Goal: Information Seeking & Learning: Learn about a topic

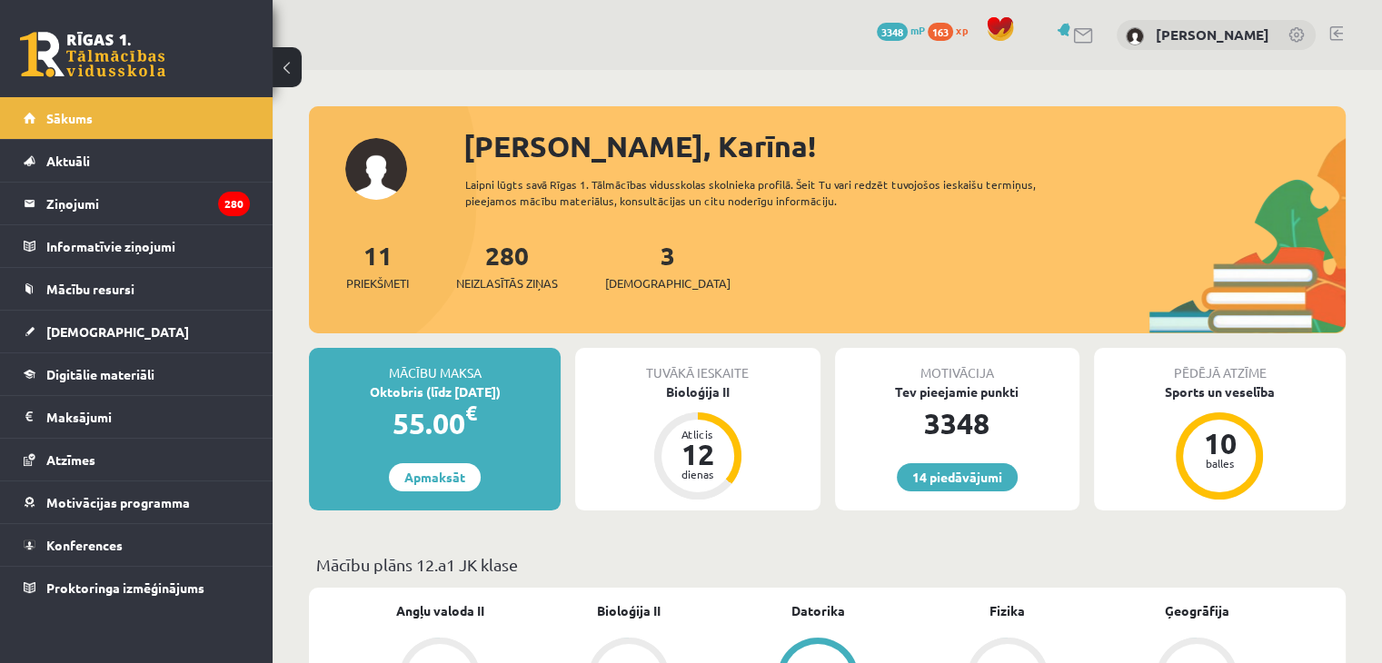
click at [293, 74] on button at bounding box center [287, 67] width 29 height 40
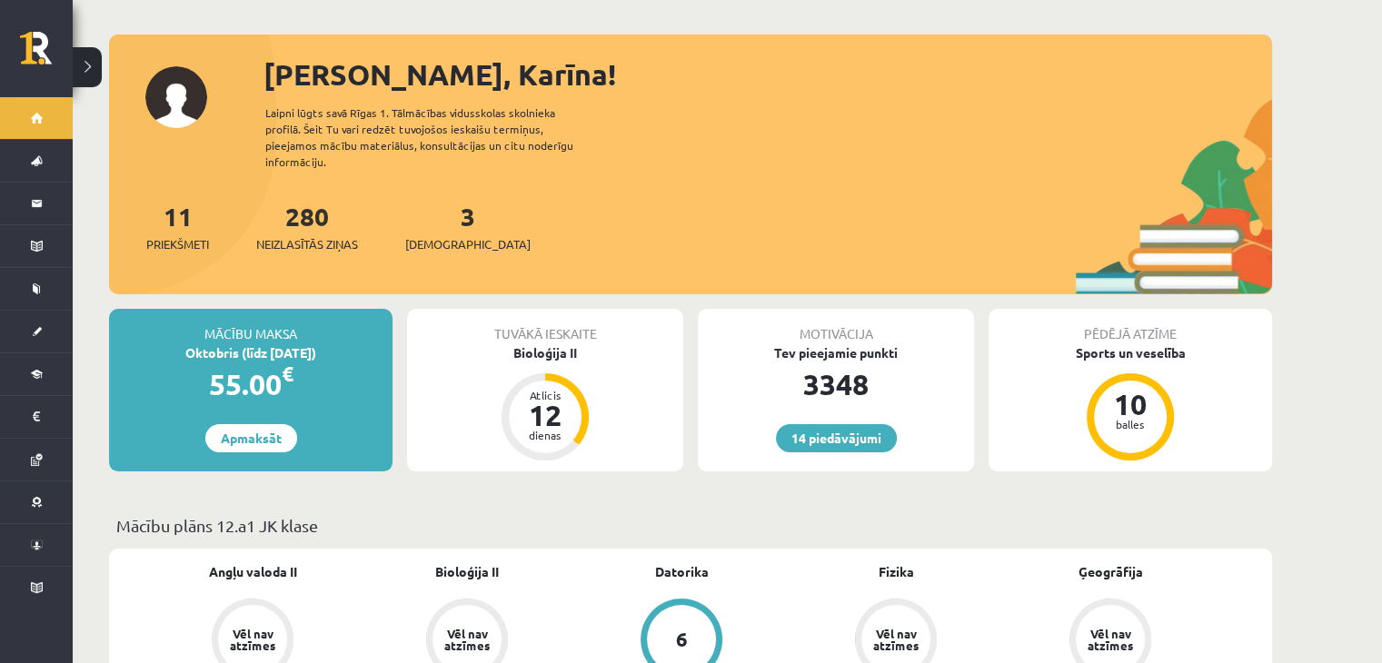
scroll to position [58, 0]
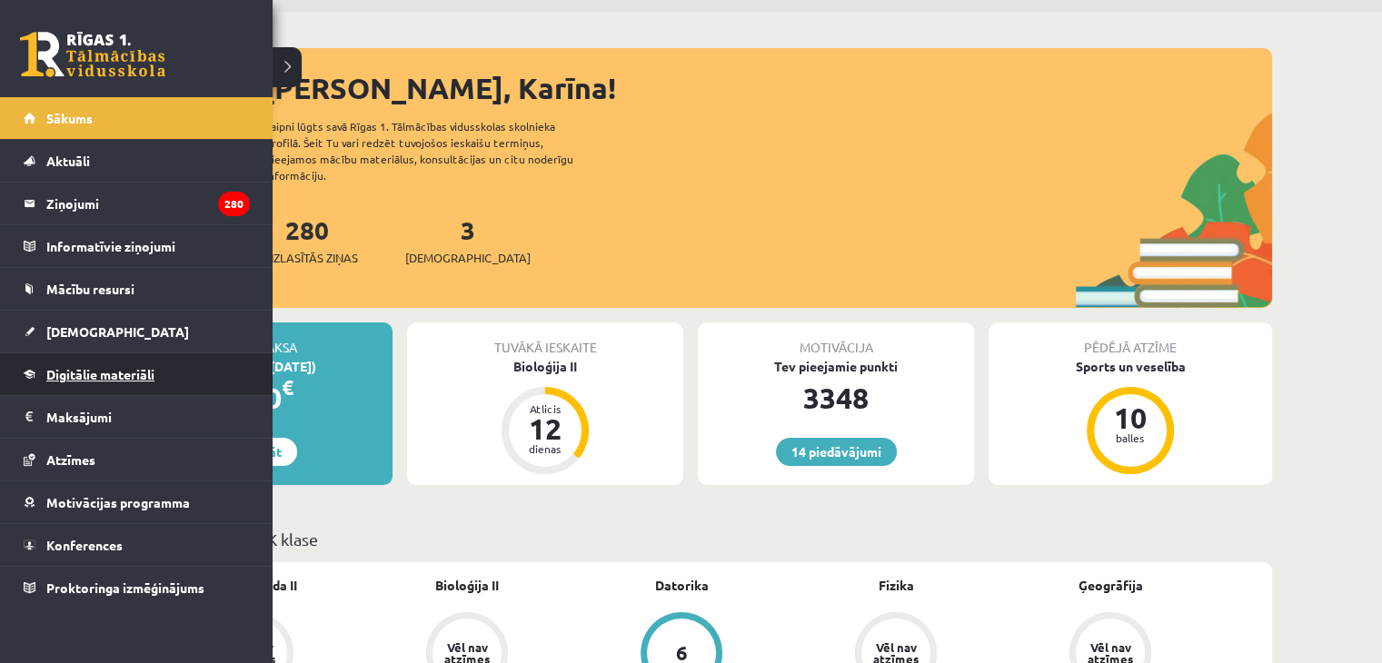
click at [50, 372] on span "Digitālie materiāli" at bounding box center [100, 374] width 108 height 16
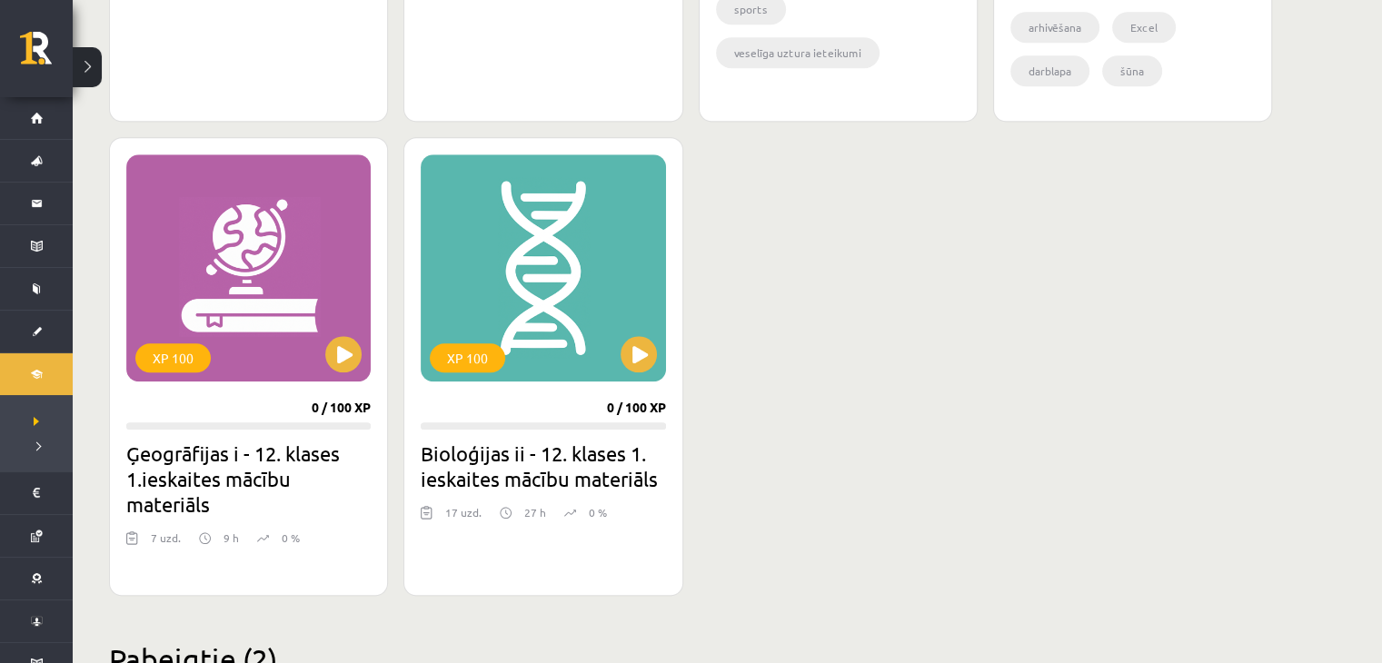
scroll to position [1534, 0]
click at [633, 342] on button at bounding box center [639, 353] width 36 height 36
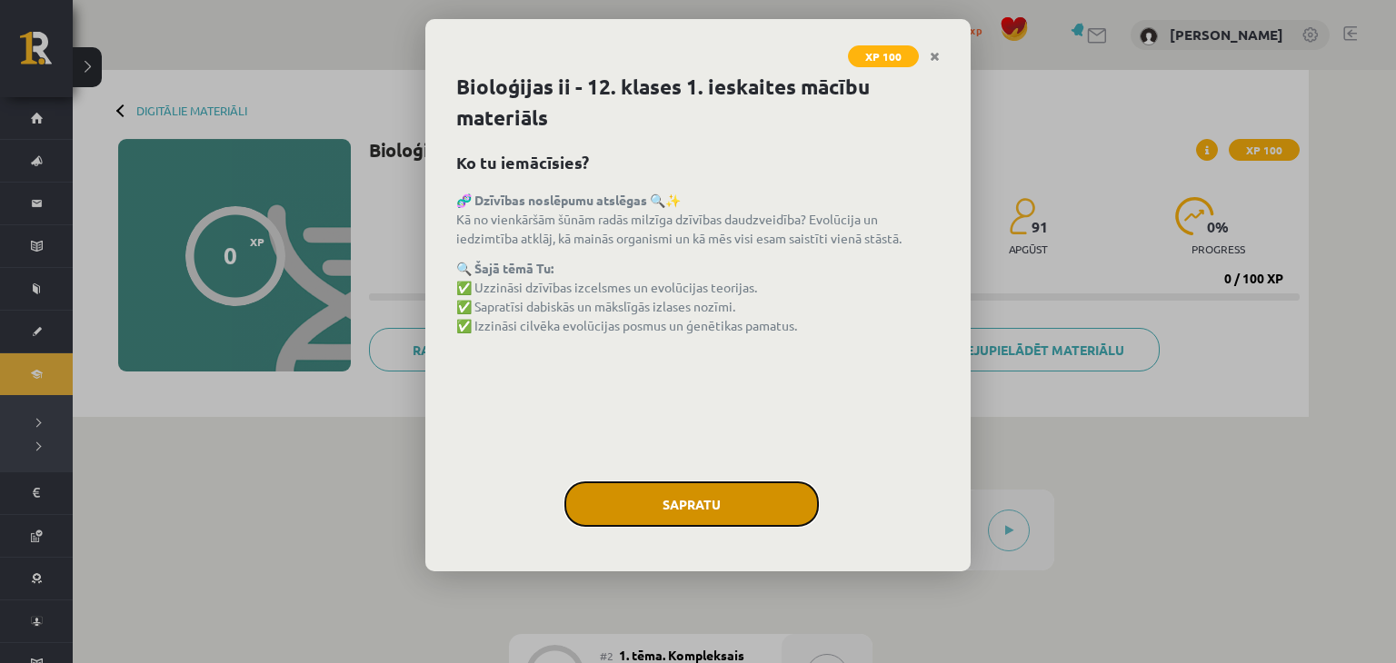
click at [659, 489] on button "Sapratu" at bounding box center [691, 504] width 254 height 45
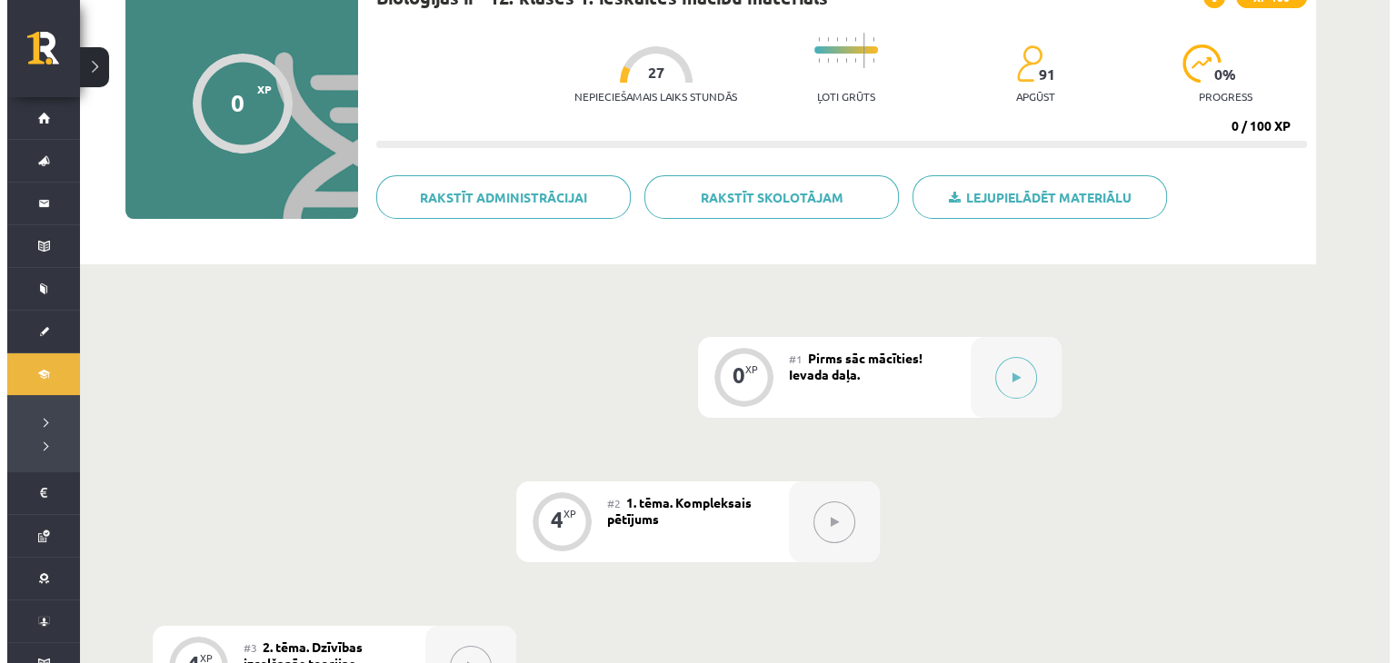
scroll to position [155, 0]
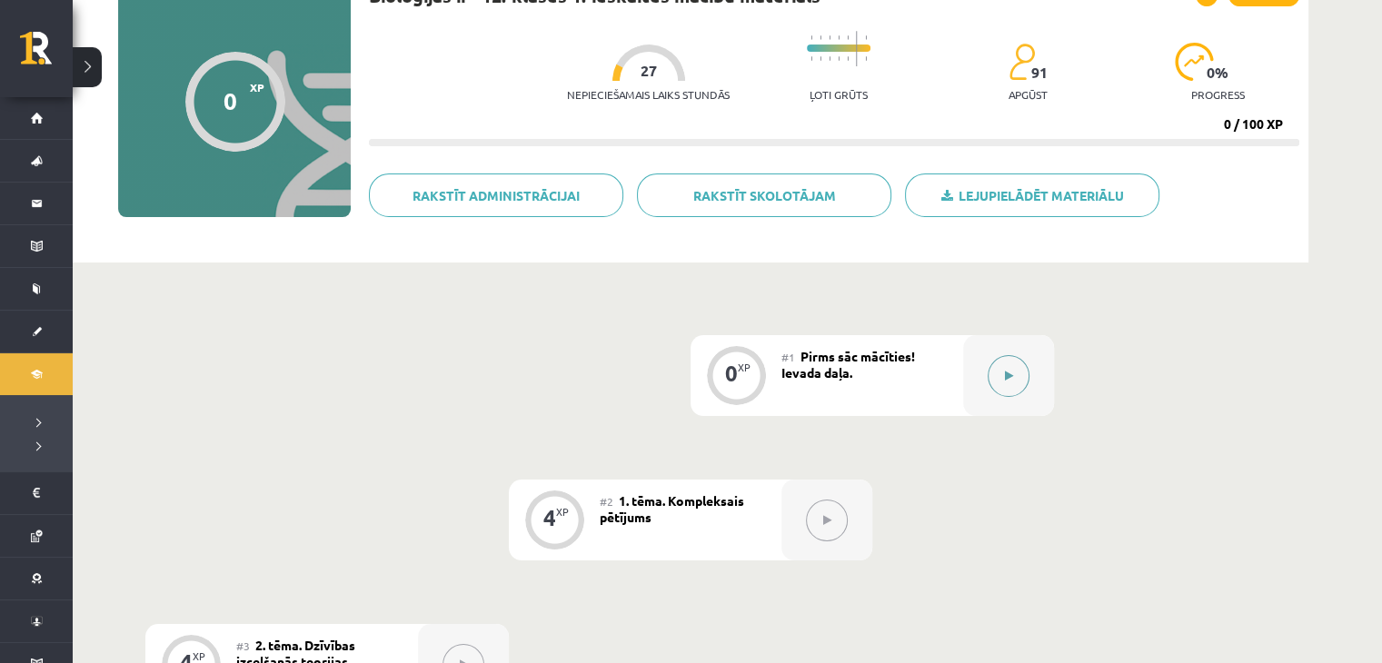
click at [991, 373] on button at bounding box center [1009, 376] width 42 height 42
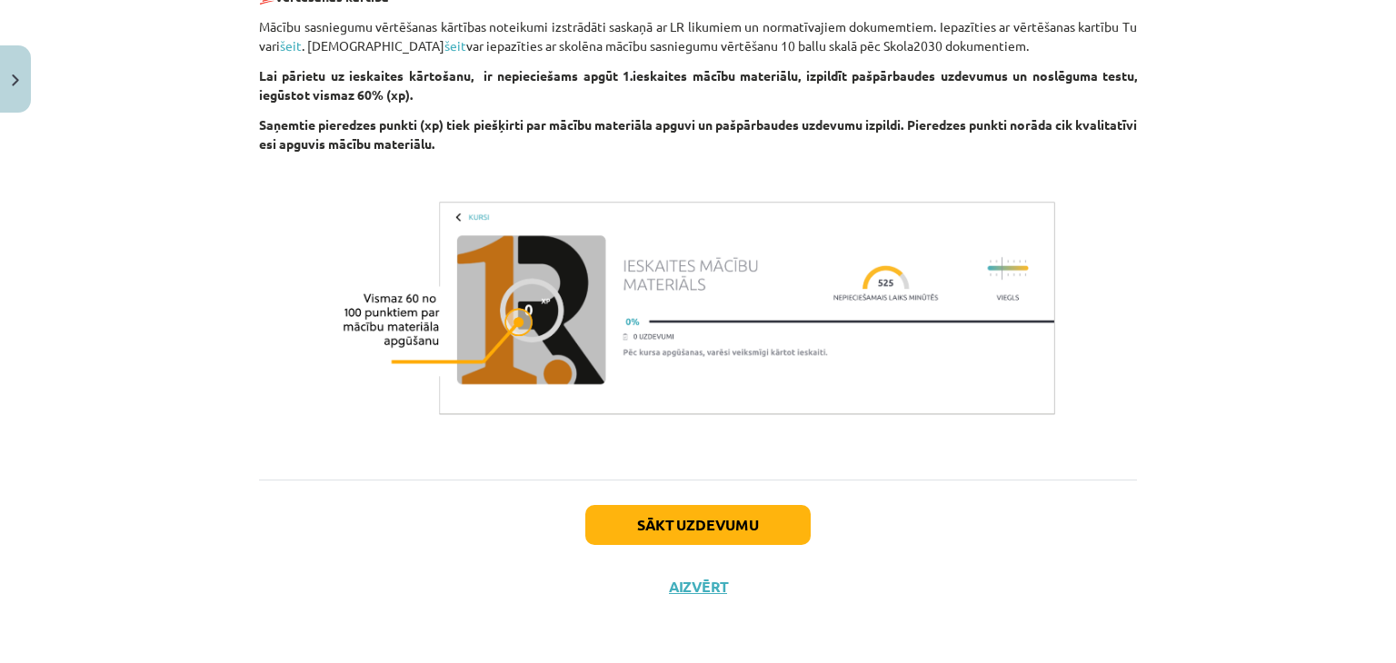
scroll to position [1392, 0]
click at [660, 528] on button "Sākt uzdevumu" at bounding box center [697, 525] width 225 height 40
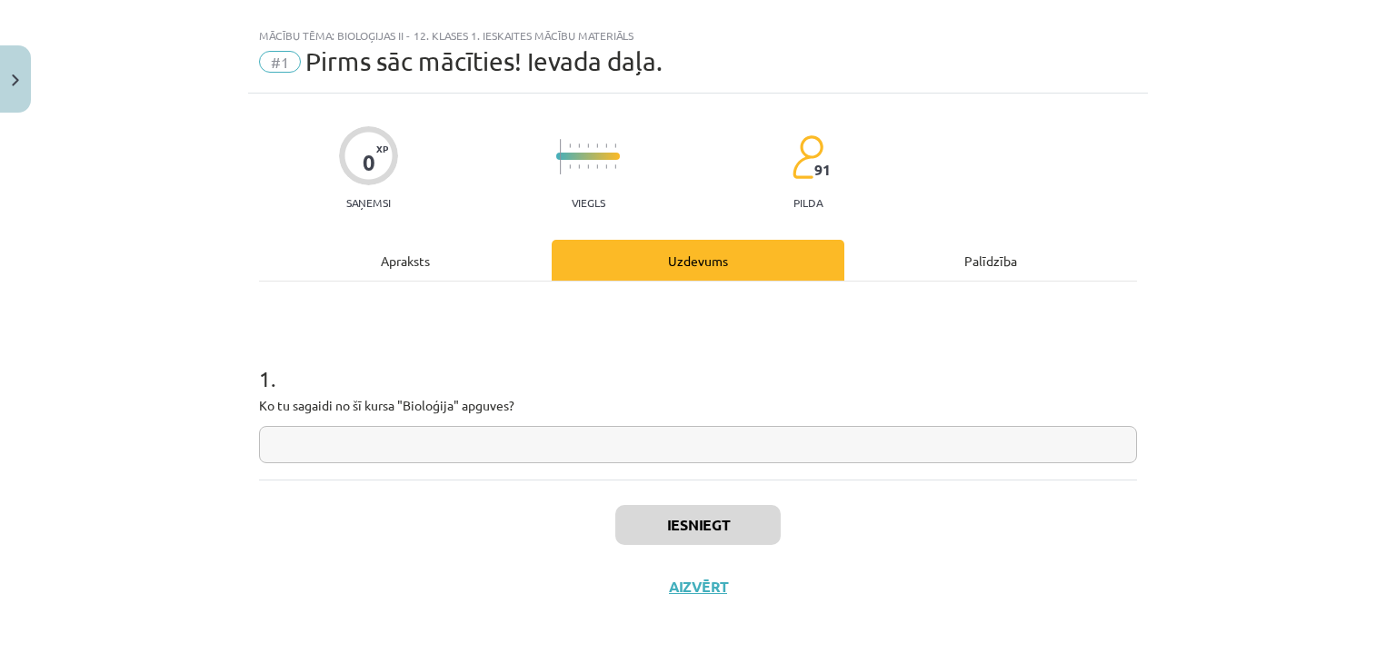
scroll to position [26, 0]
click at [494, 441] on input "text" at bounding box center [698, 445] width 878 height 37
click at [390, 247] on div "Apraksts" at bounding box center [405, 261] width 293 height 41
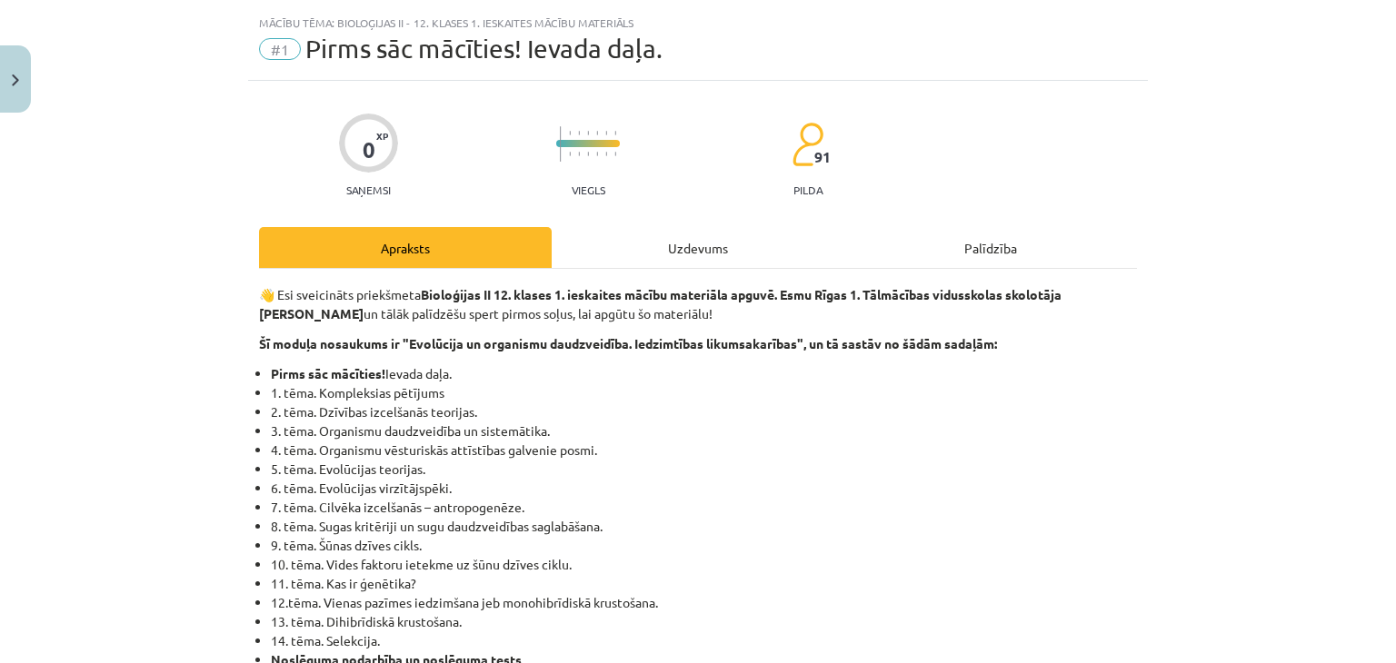
scroll to position [25, 0]
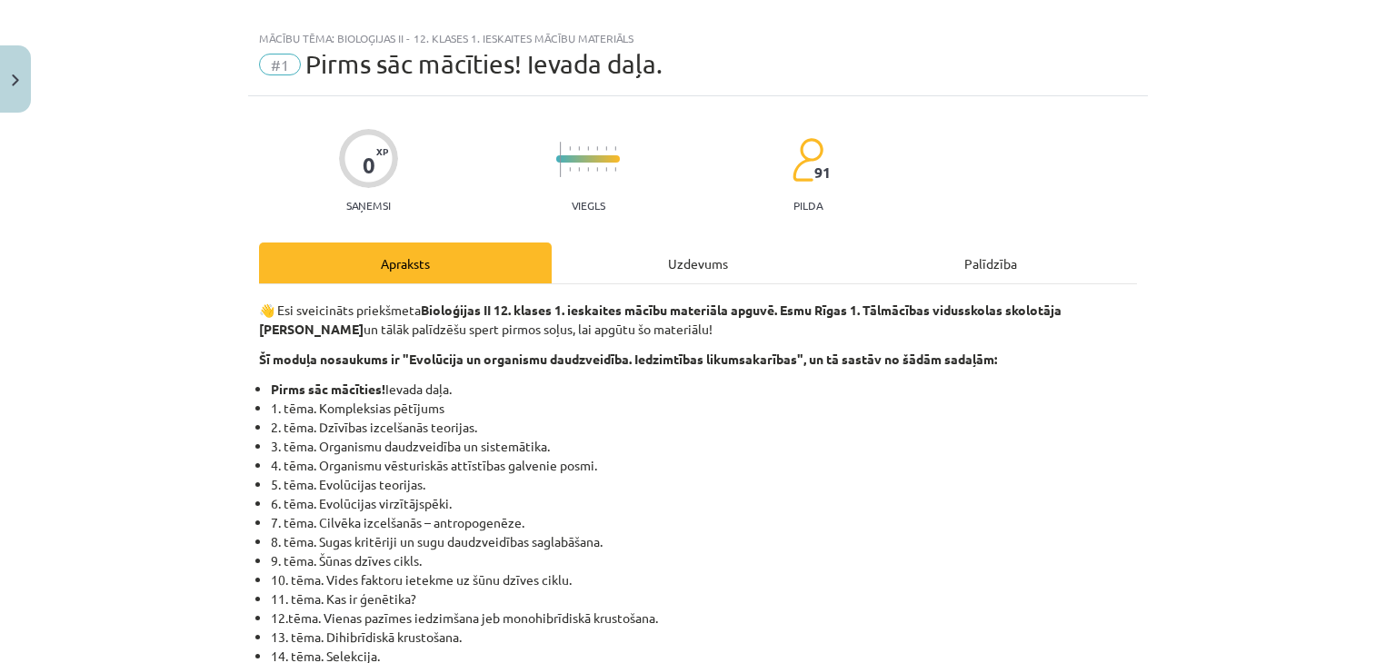
click at [634, 251] on div "Uzdevums" at bounding box center [698, 263] width 293 height 41
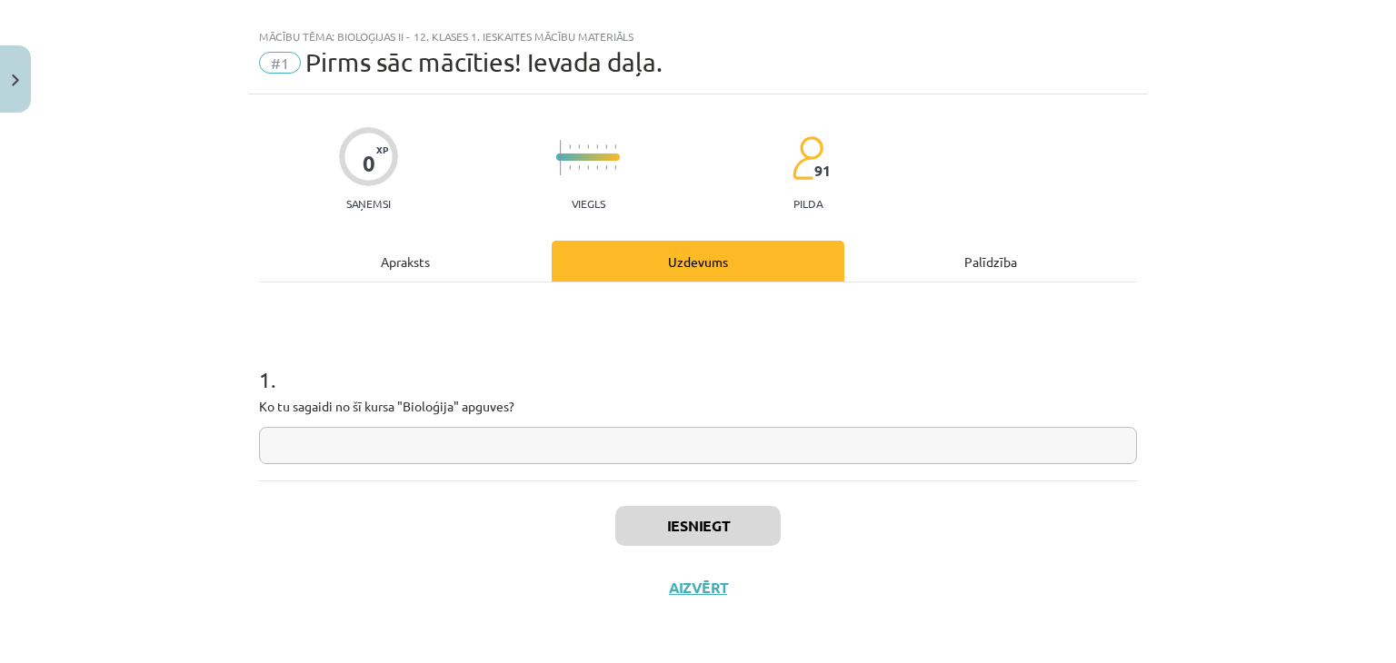
click at [381, 424] on div "1 . Ko tu sagaidi no šī kursa "Bioloģija" apguves?" at bounding box center [698, 399] width 878 height 129
click at [371, 441] on input "text" at bounding box center [698, 445] width 878 height 37
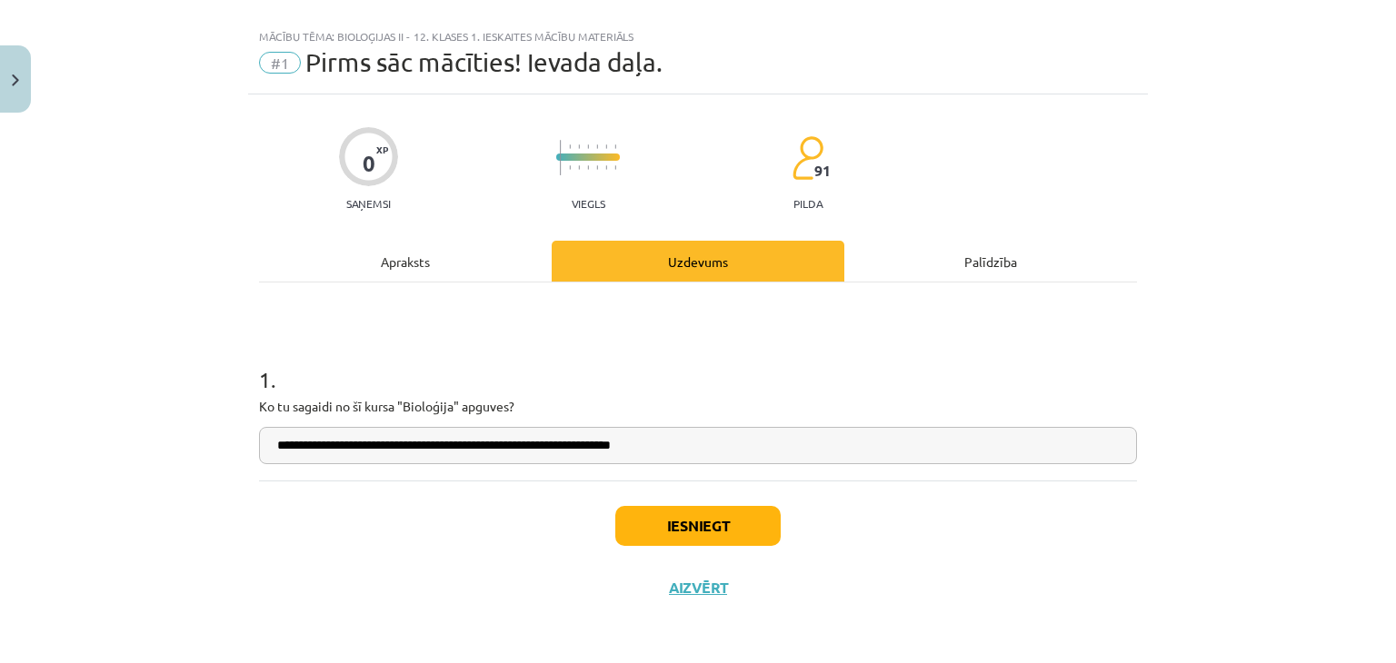
type input "**********"
click at [663, 508] on button "Iesniegt" at bounding box center [697, 526] width 165 height 40
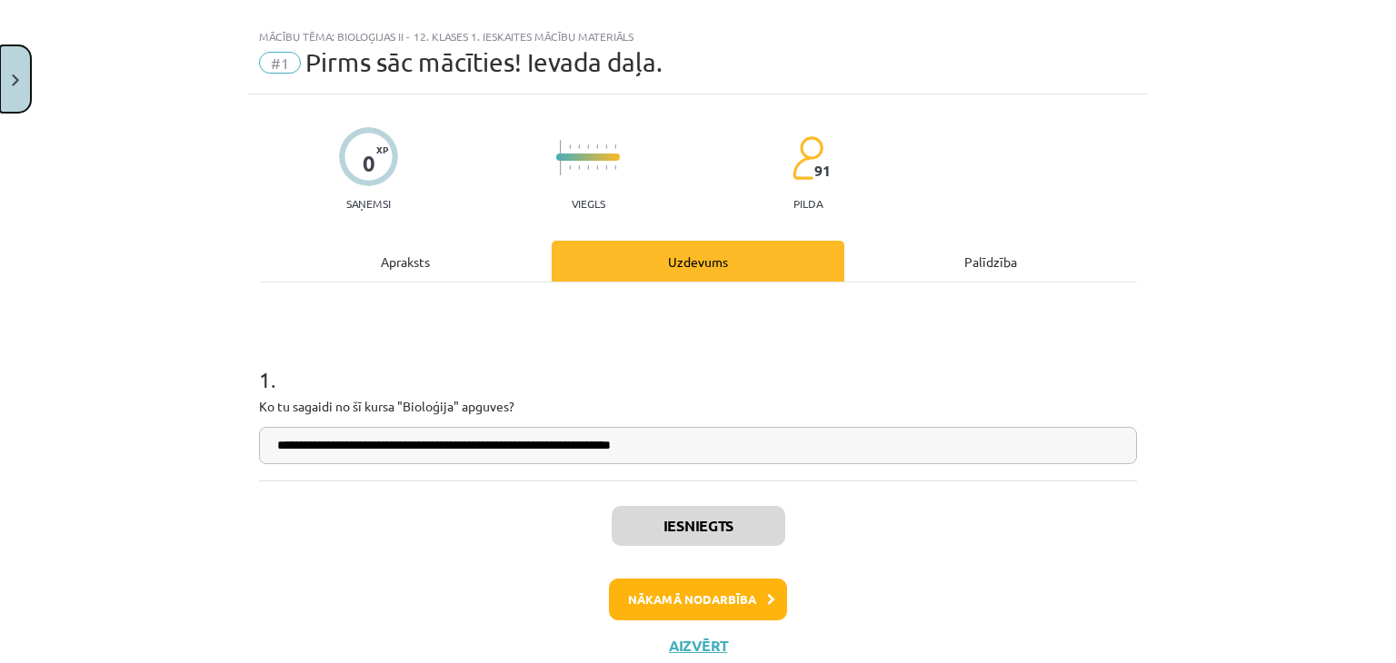
click at [9, 75] on button "Close" at bounding box center [15, 78] width 31 height 67
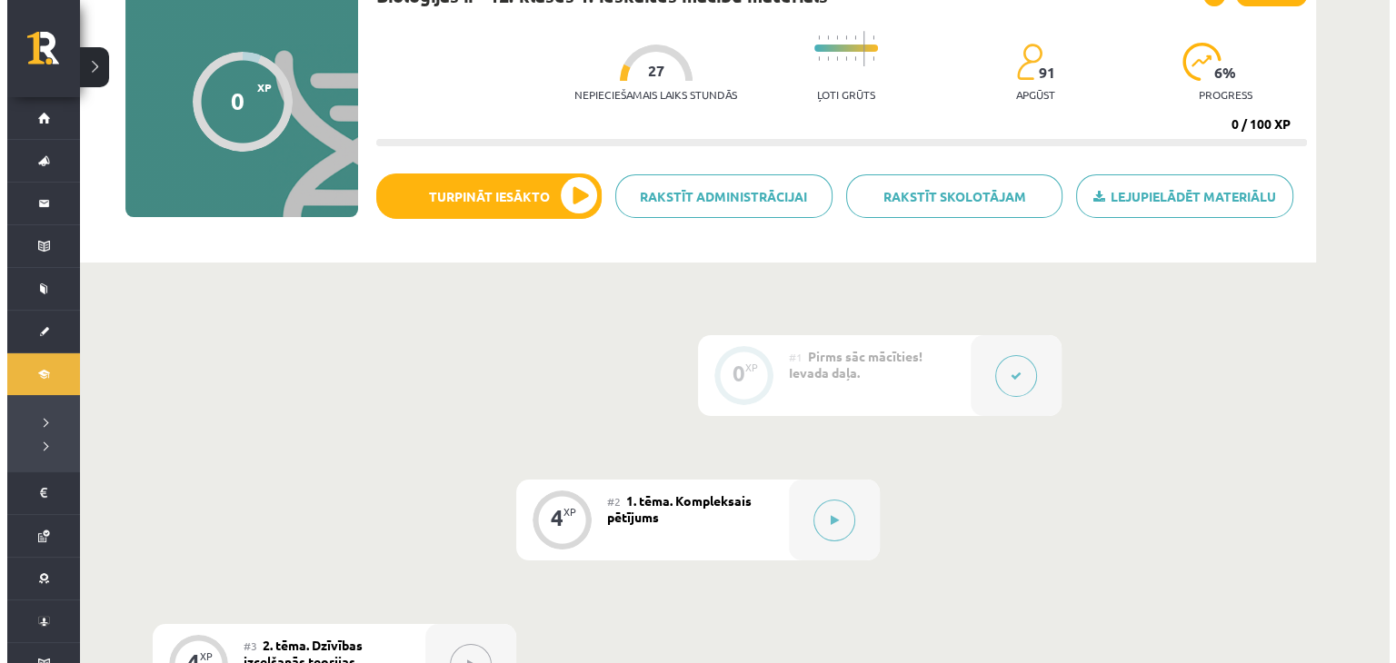
scroll to position [274, 0]
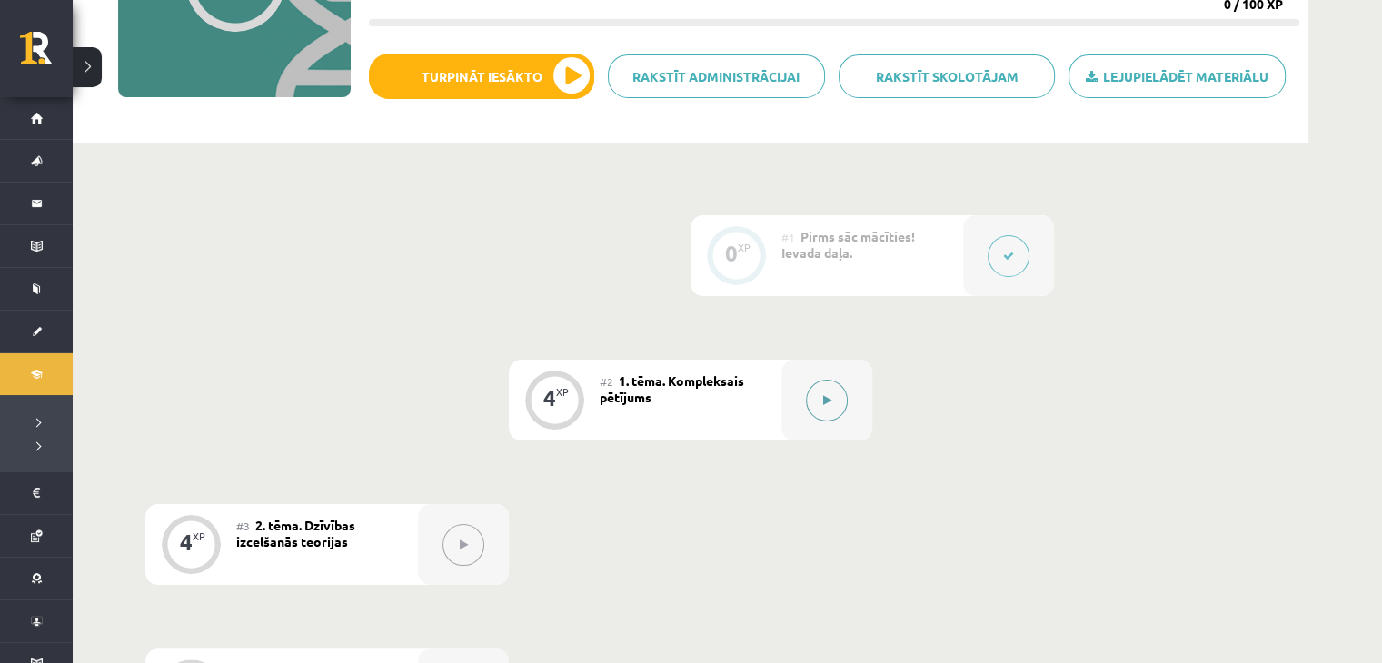
click at [824, 397] on icon at bounding box center [827, 400] width 8 height 11
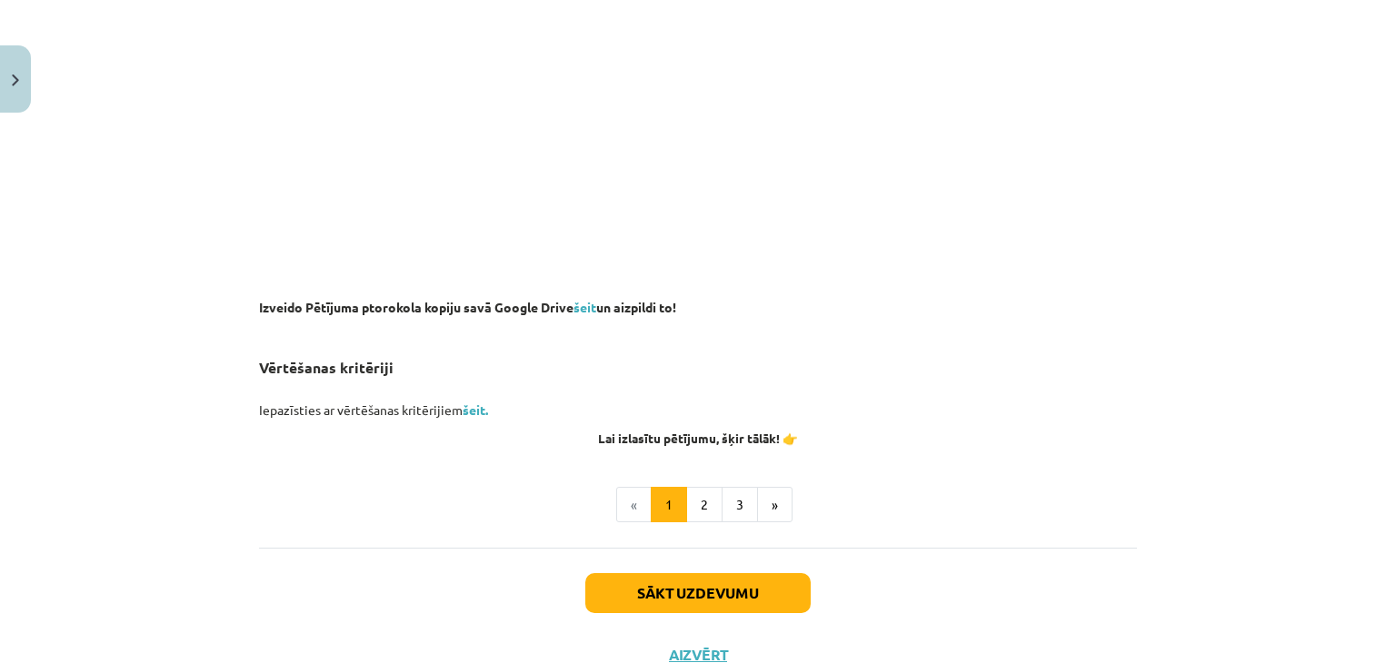
scroll to position [1276, 0]
click at [695, 499] on button "2" at bounding box center [704, 505] width 36 height 36
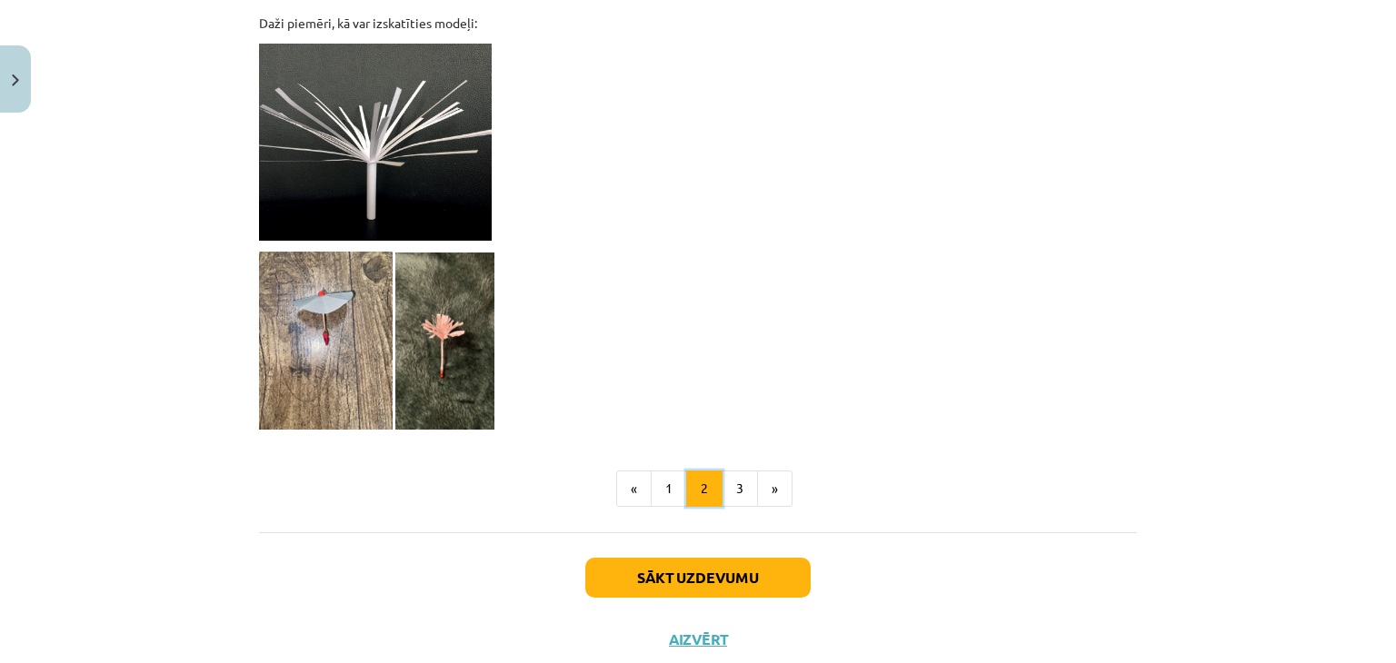
scroll to position [1574, 0]
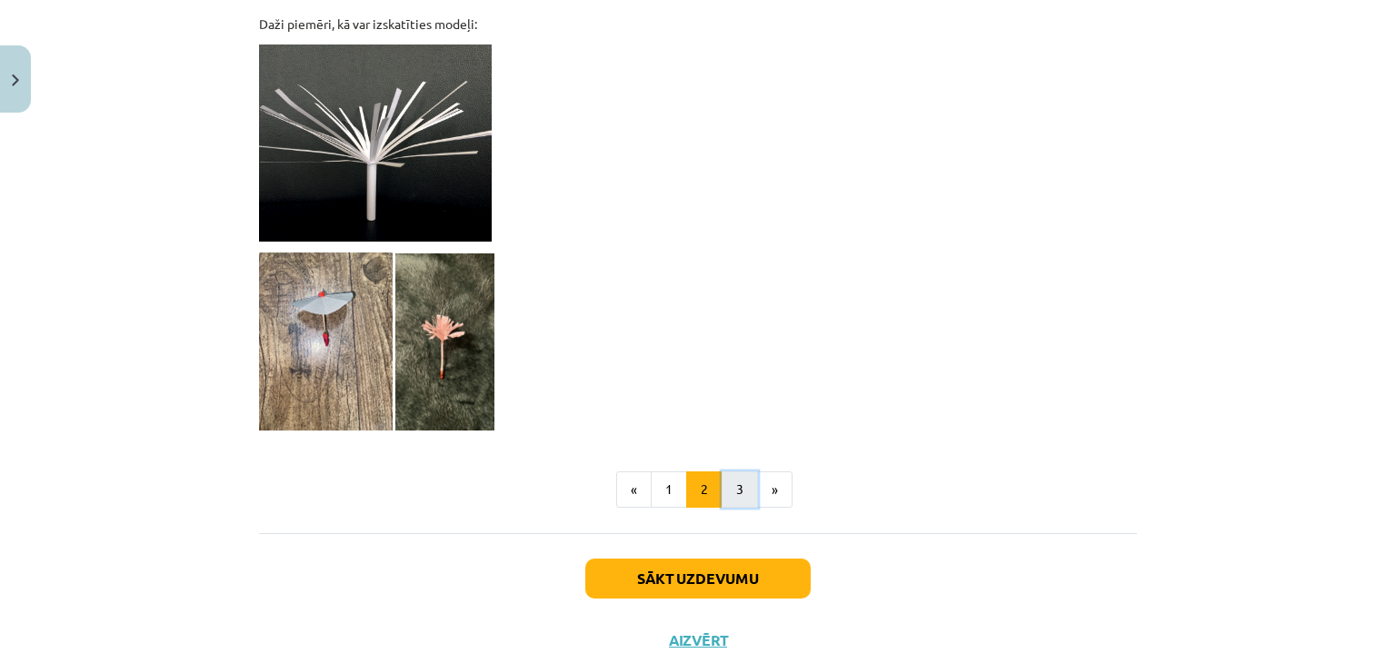
click at [741, 492] on button "3" at bounding box center [740, 490] width 36 height 36
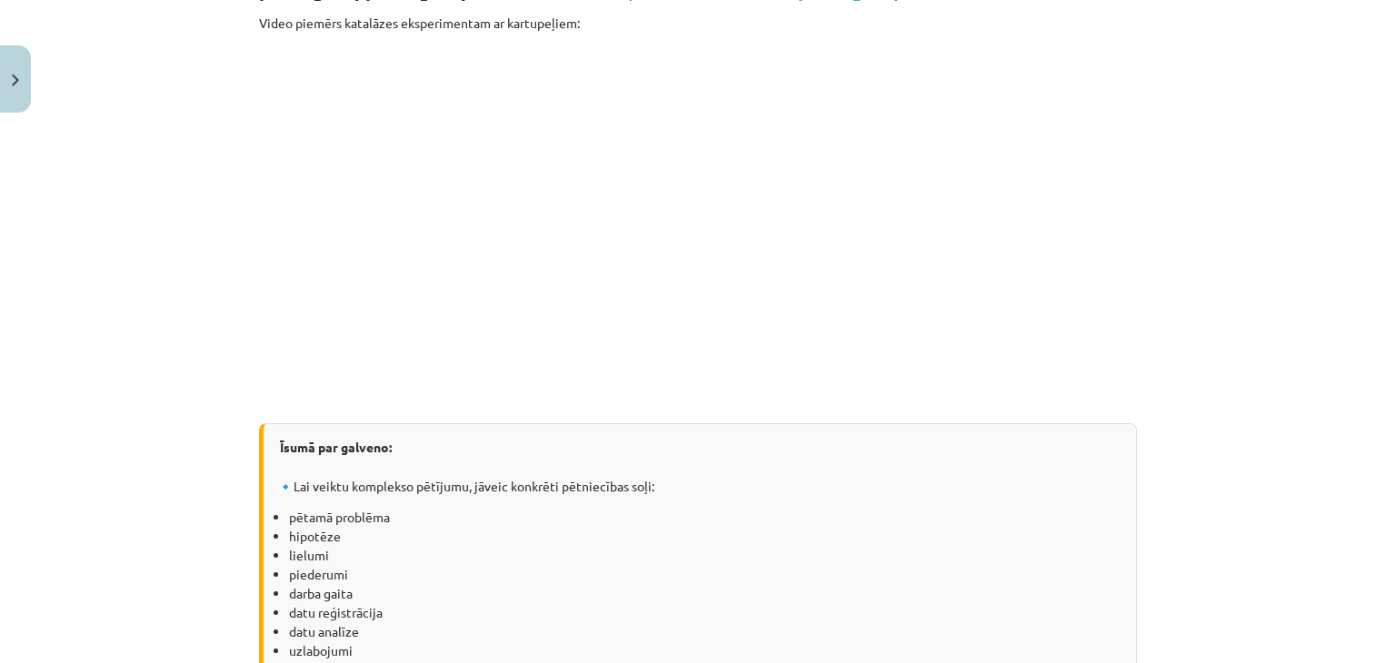
scroll to position [2507, 0]
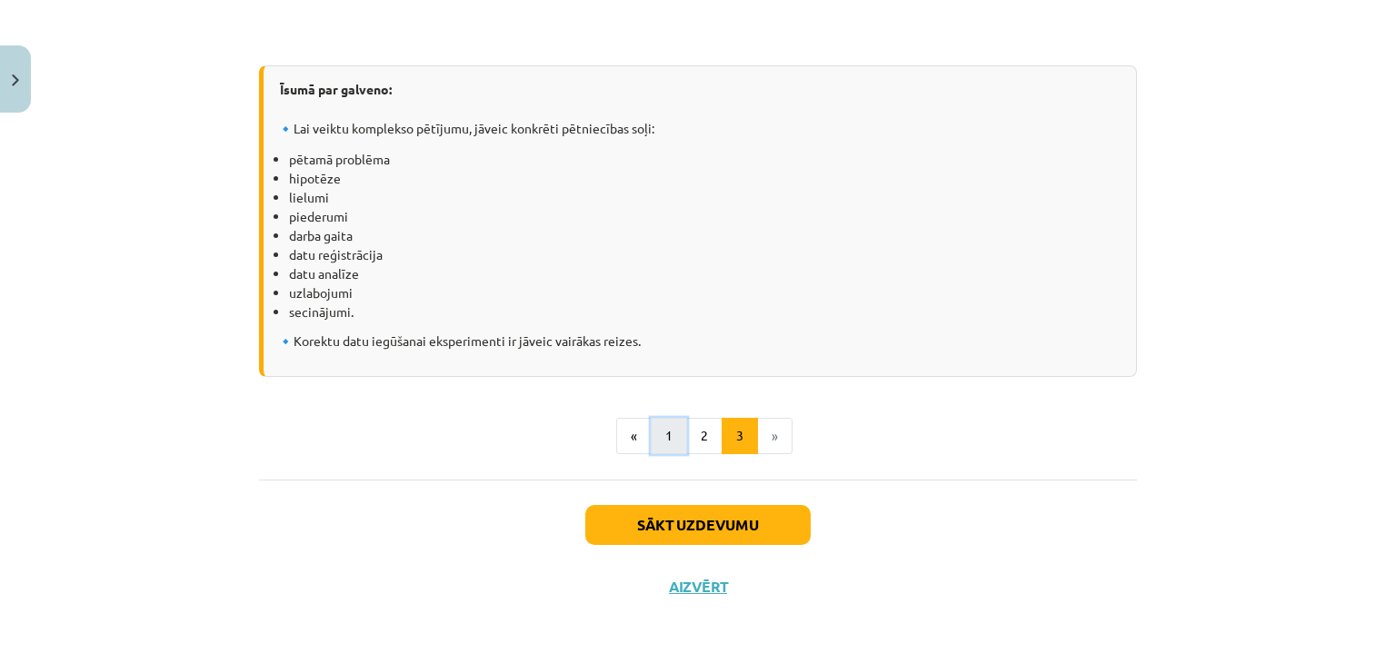
click at [658, 438] on button "1" at bounding box center [669, 436] width 36 height 36
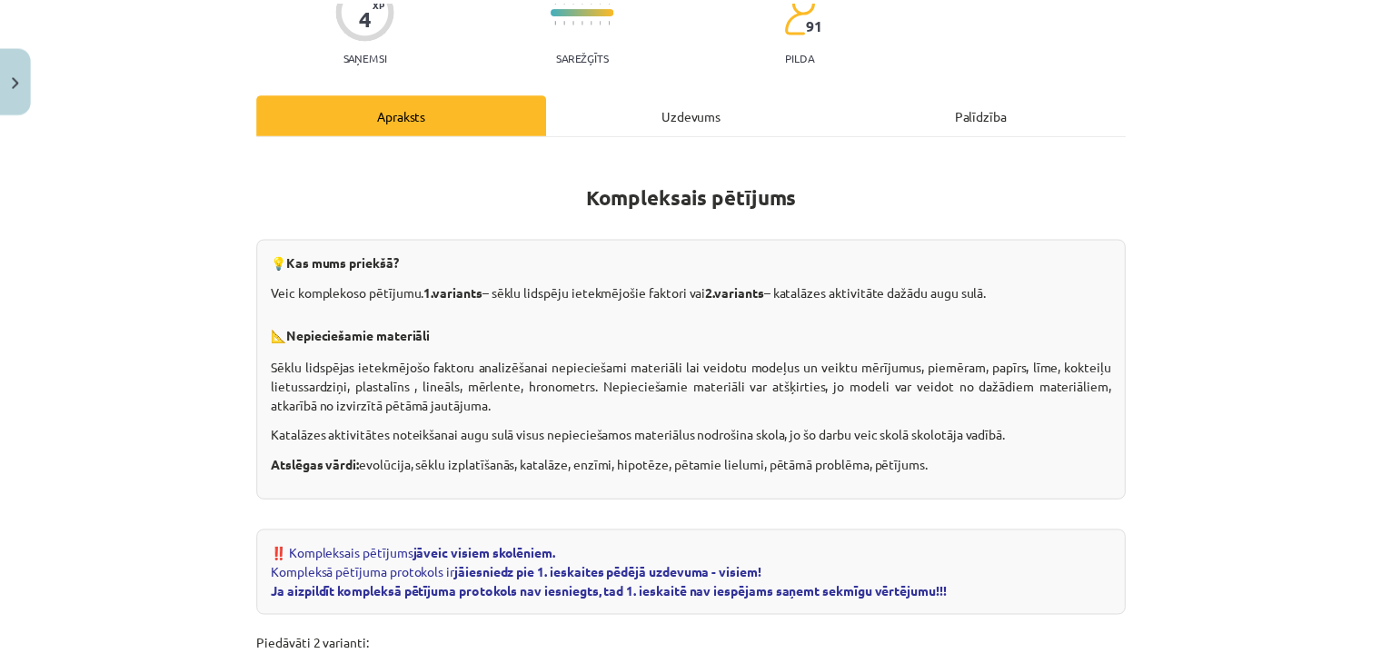
scroll to position [165, 0]
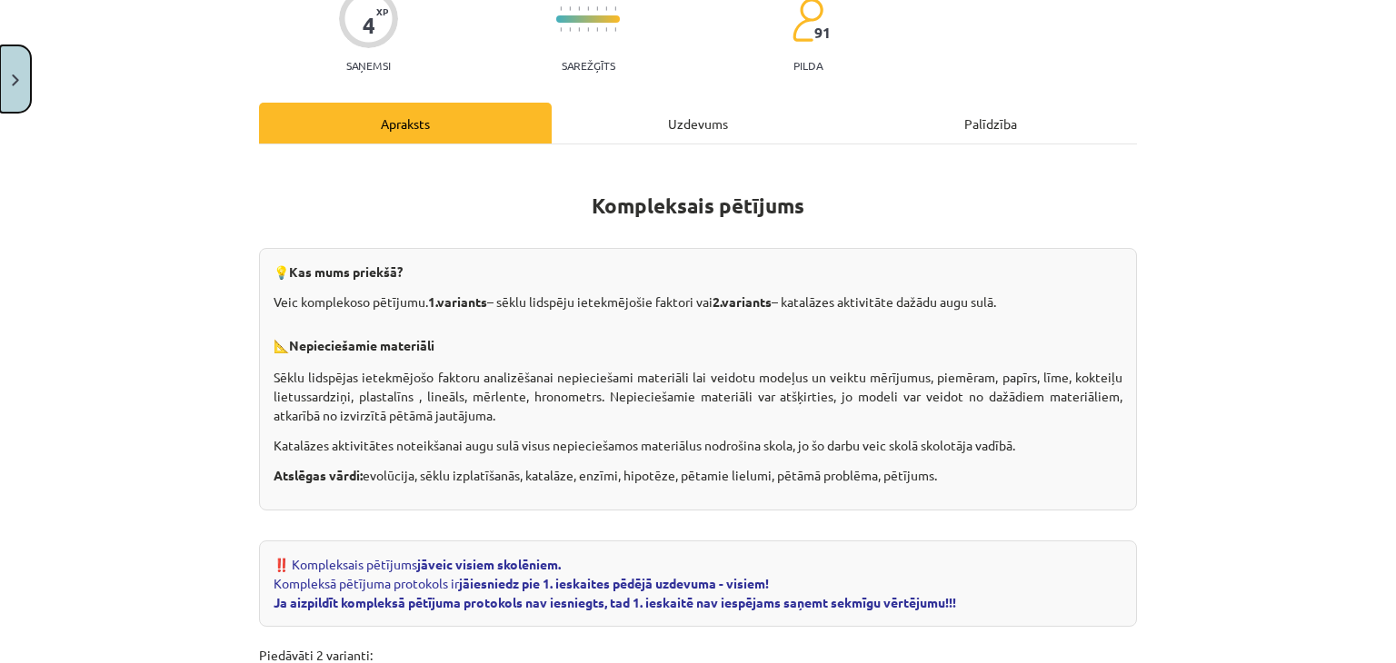
click at [18, 78] on img "Close" at bounding box center [15, 81] width 7 height 12
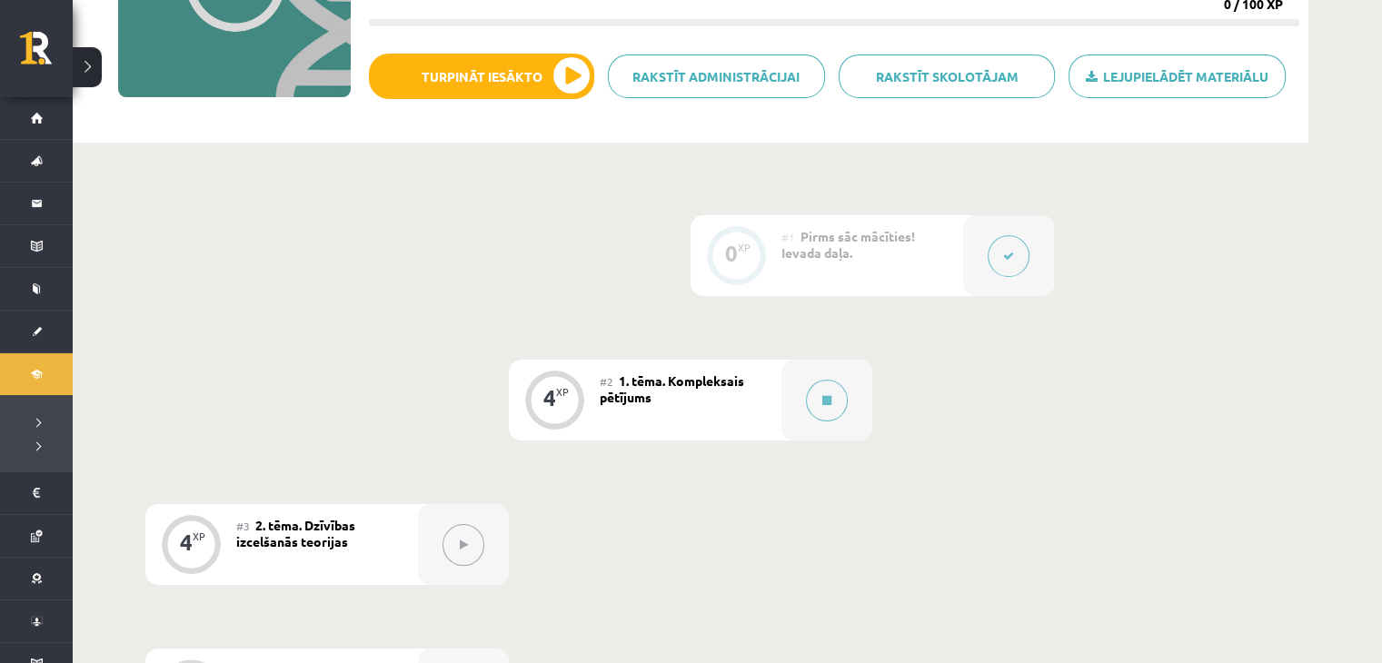
scroll to position [0, 0]
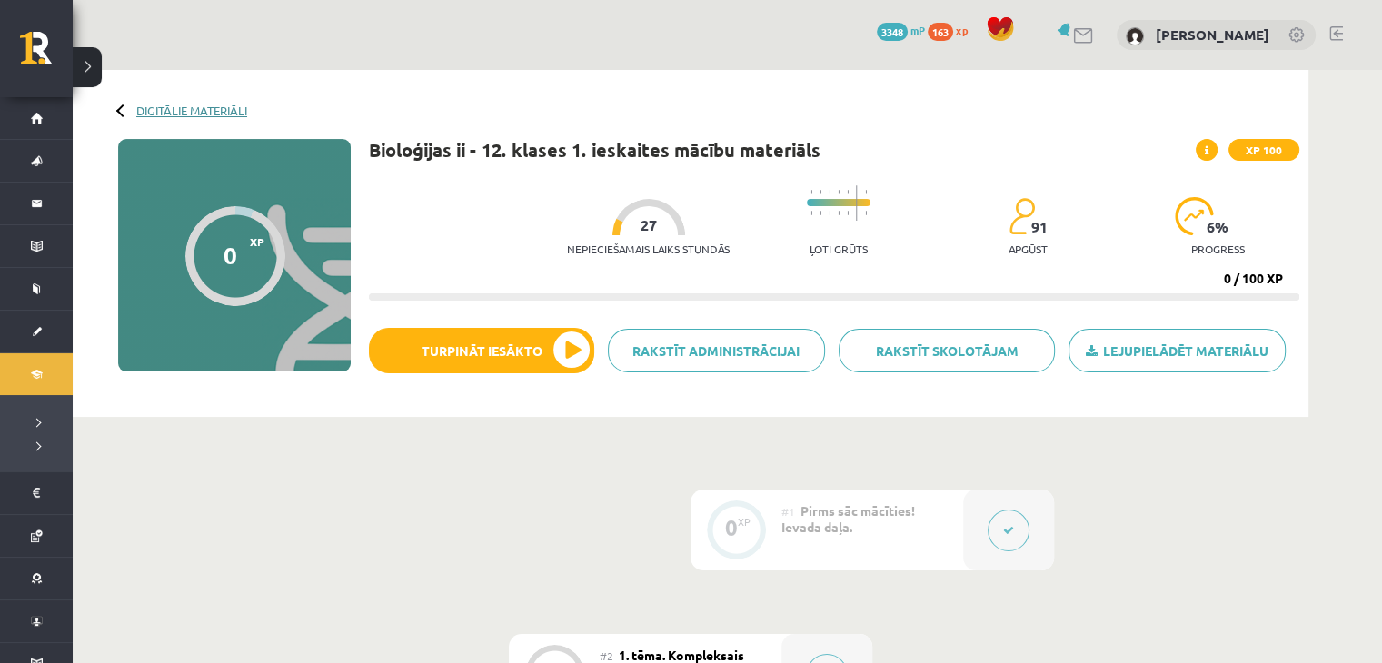
click at [221, 112] on link "Digitālie materiāli" at bounding box center [191, 111] width 111 height 14
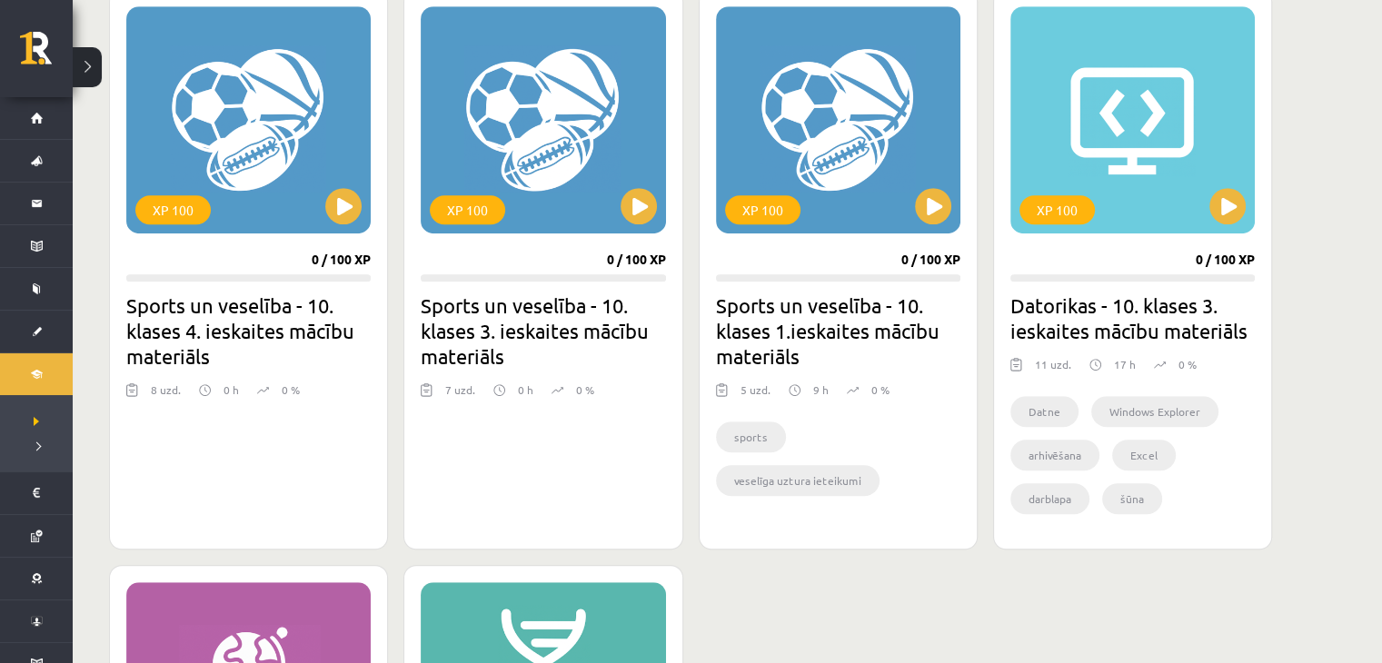
scroll to position [1363, 0]
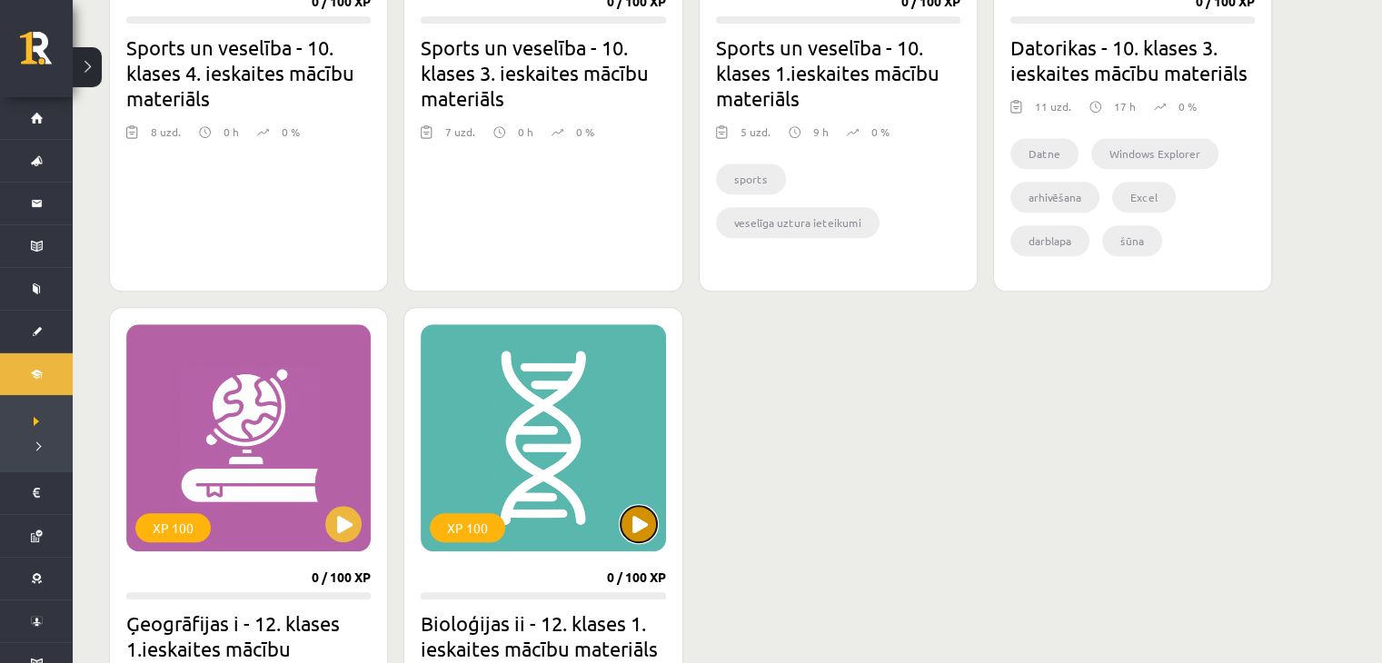
click at [642, 523] on button at bounding box center [639, 524] width 36 height 36
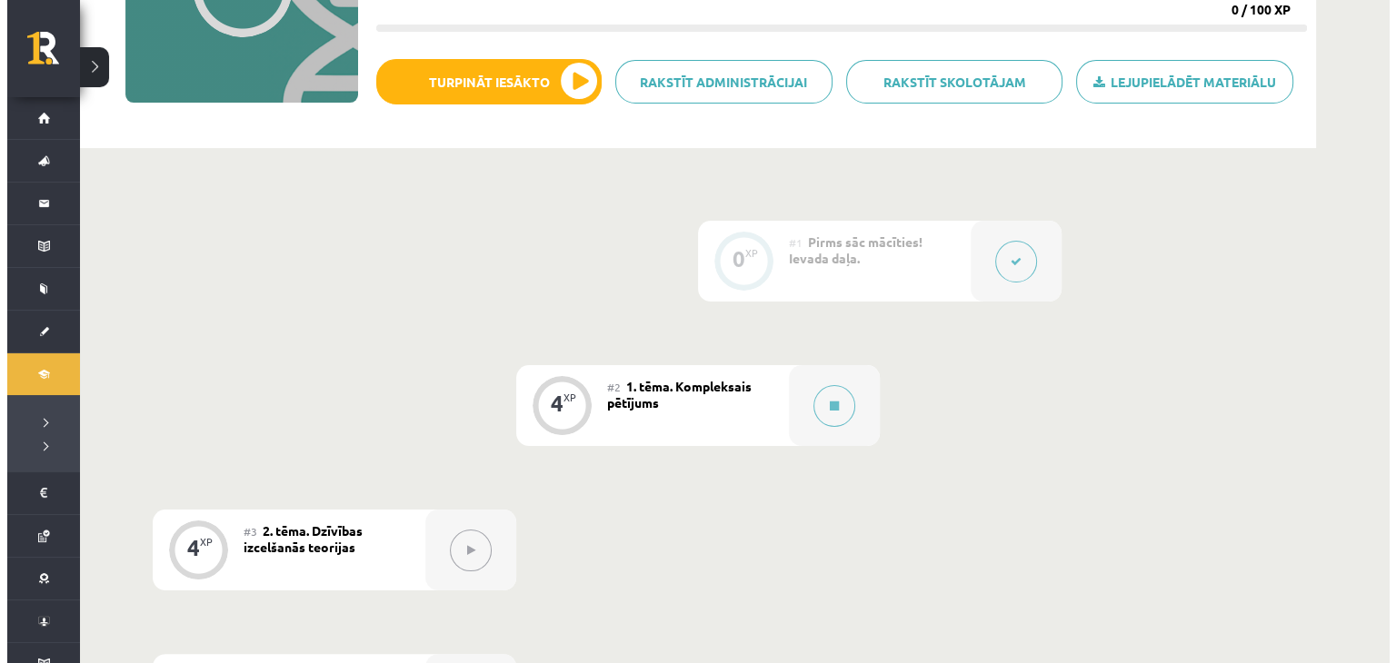
scroll to position [405, 0]
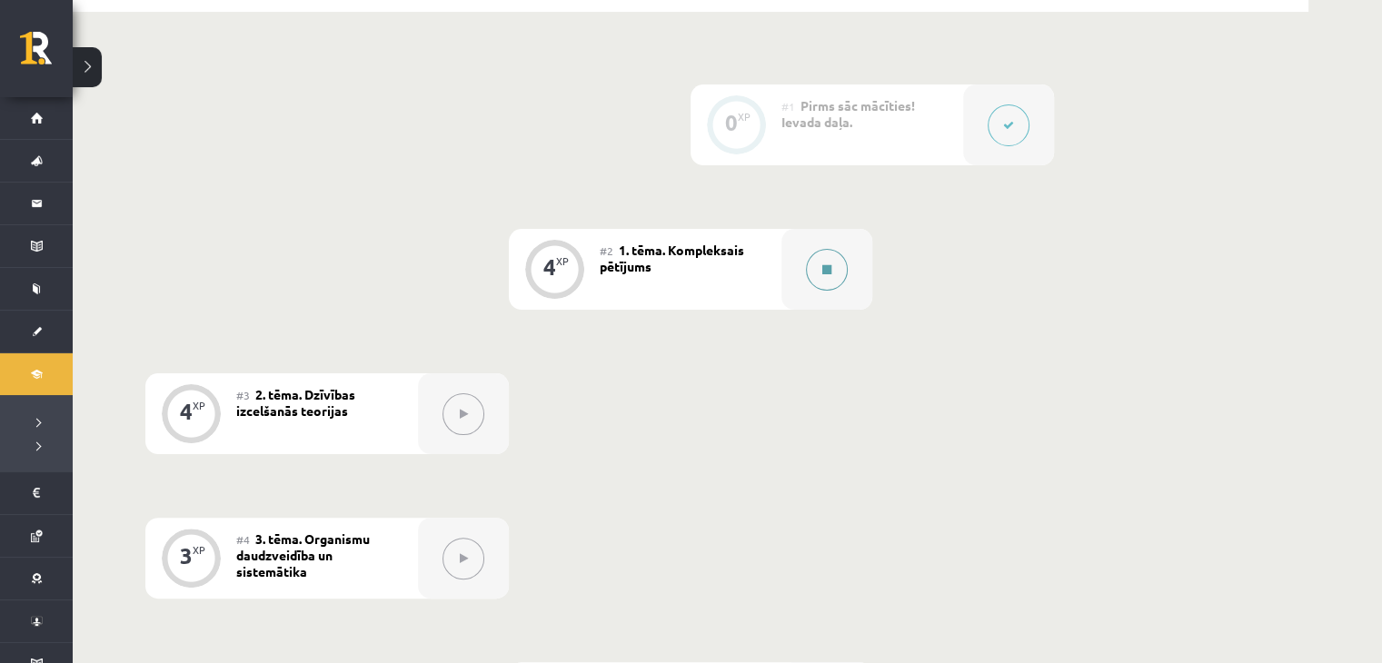
click at [829, 266] on icon at bounding box center [827, 269] width 9 height 11
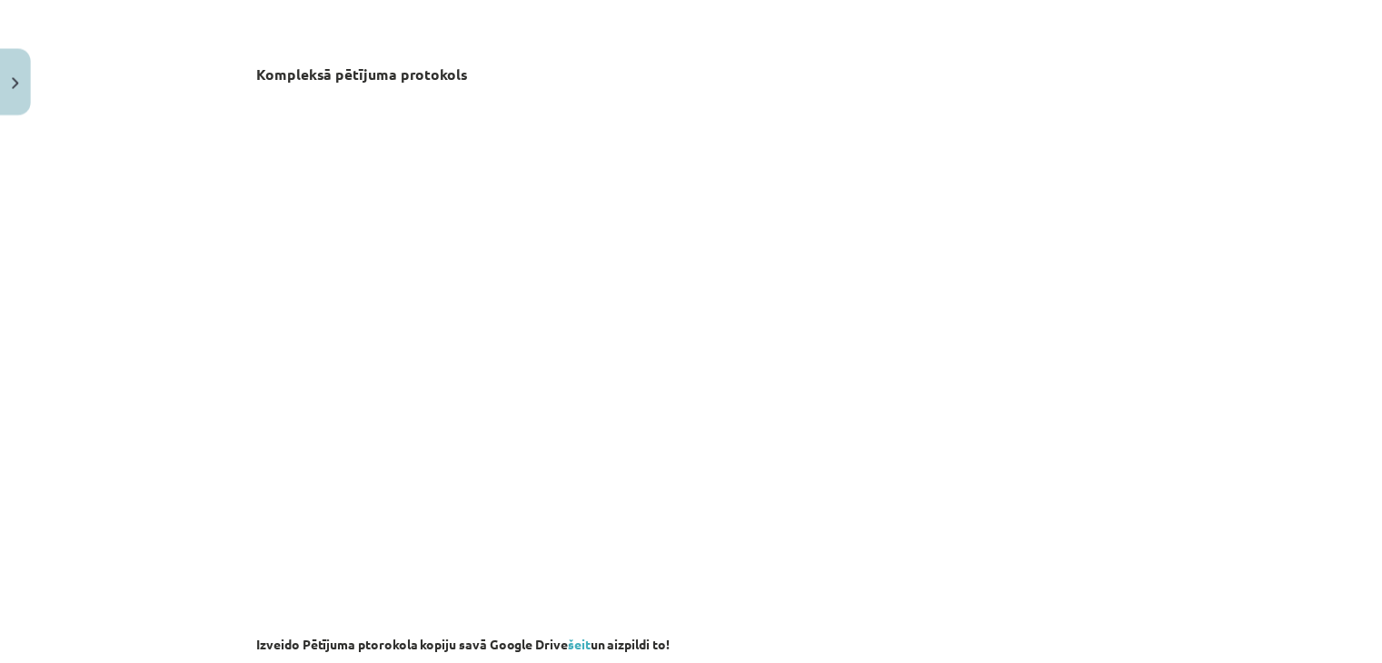
scroll to position [904, 0]
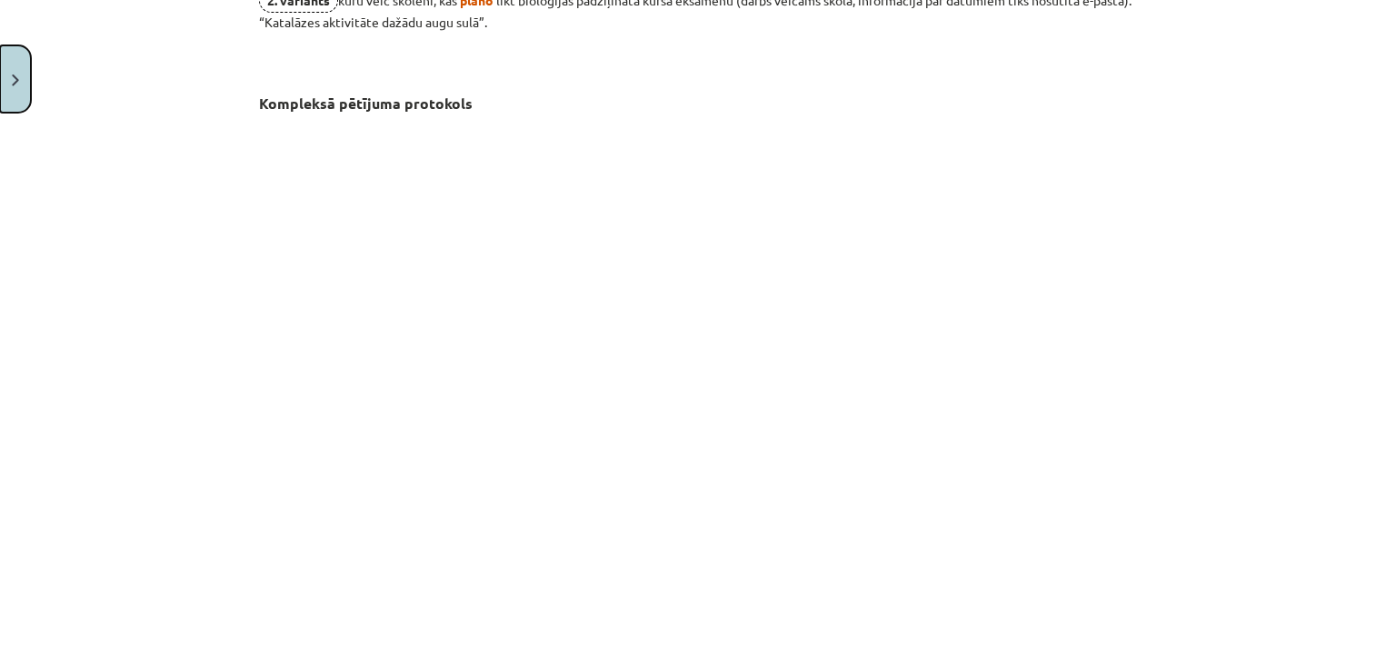
click at [5, 90] on button "Close" at bounding box center [15, 78] width 31 height 67
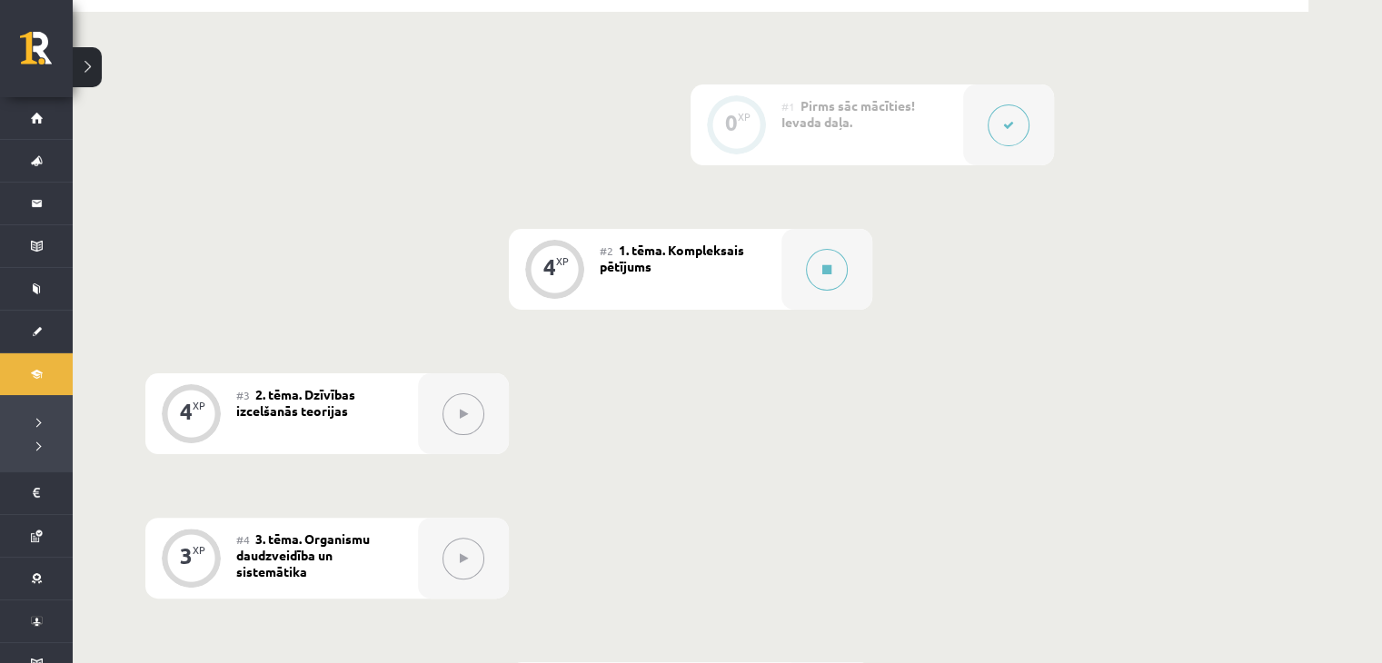
scroll to position [0, 0]
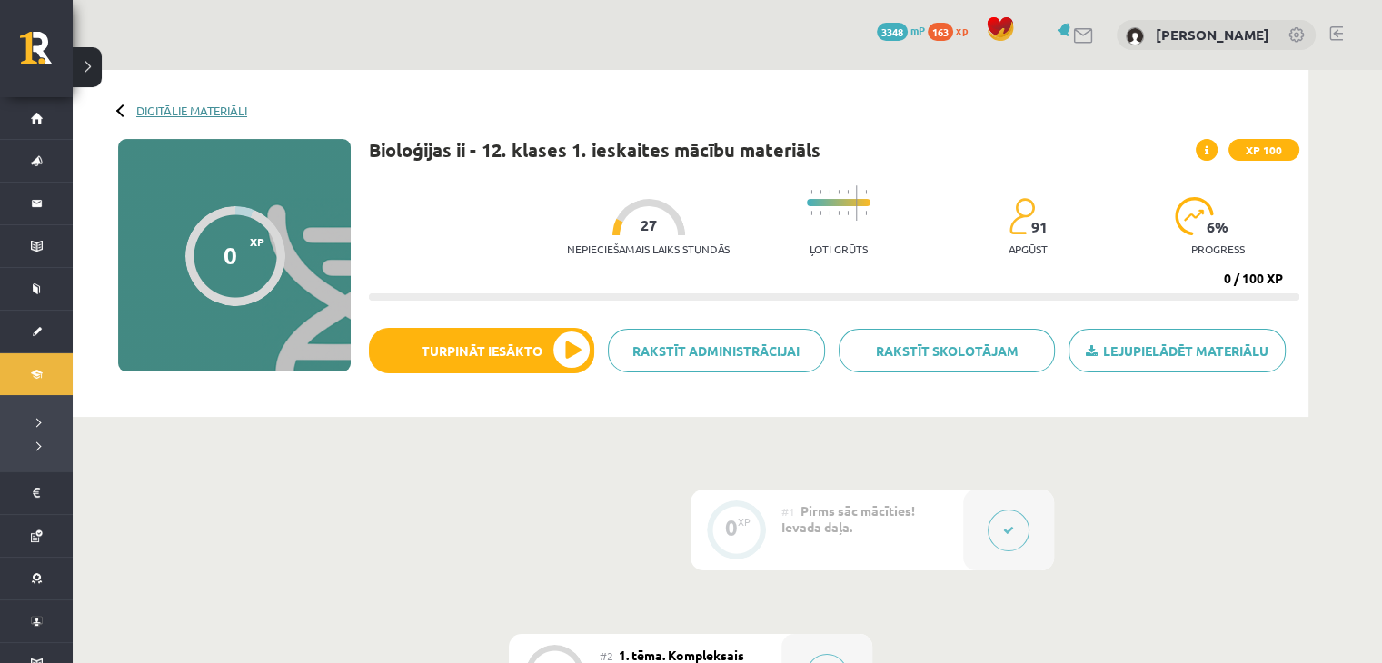
click at [189, 115] on link "Digitālie materiāli" at bounding box center [191, 111] width 111 height 14
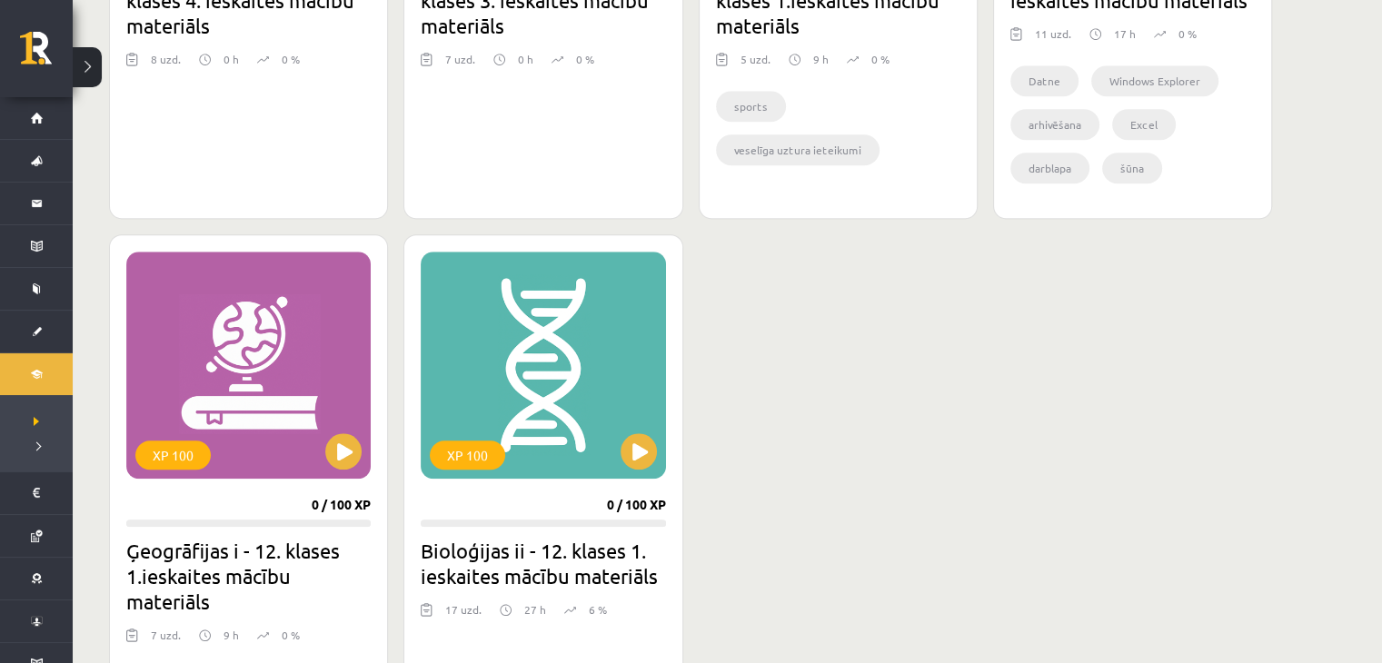
scroll to position [1436, 0]
click at [345, 444] on button at bounding box center [343, 452] width 36 height 36
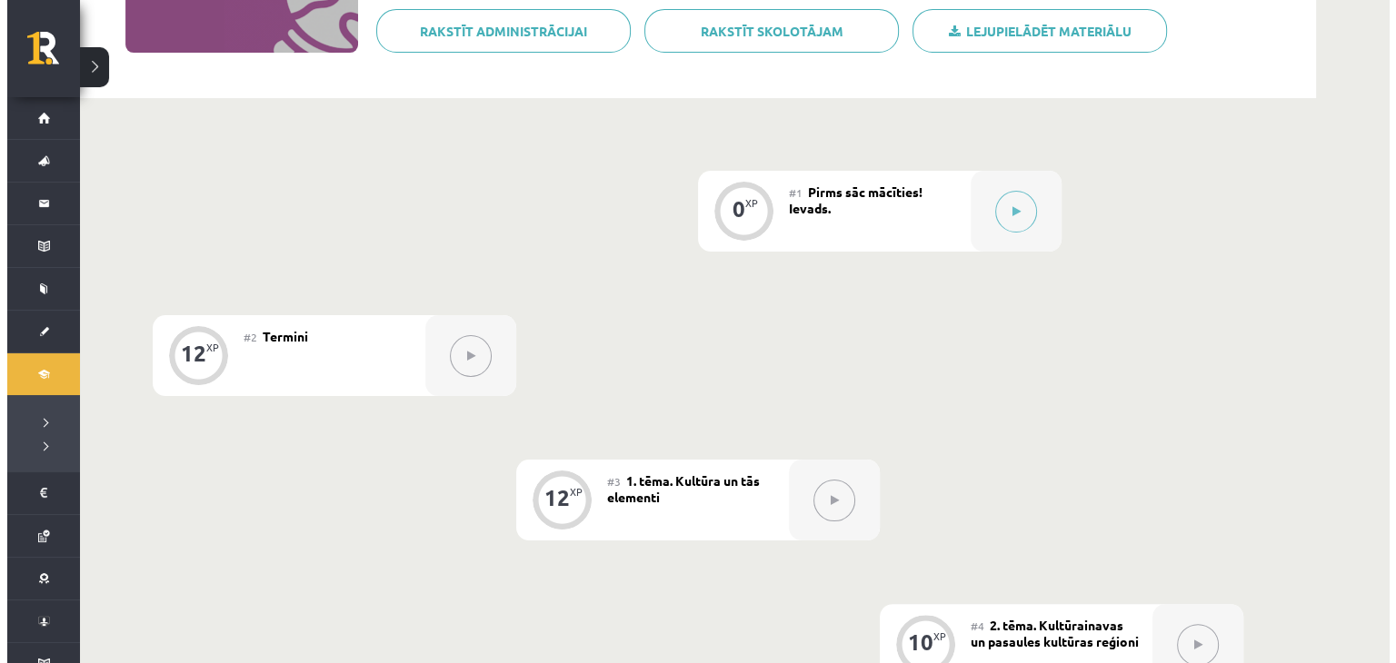
scroll to position [213, 0]
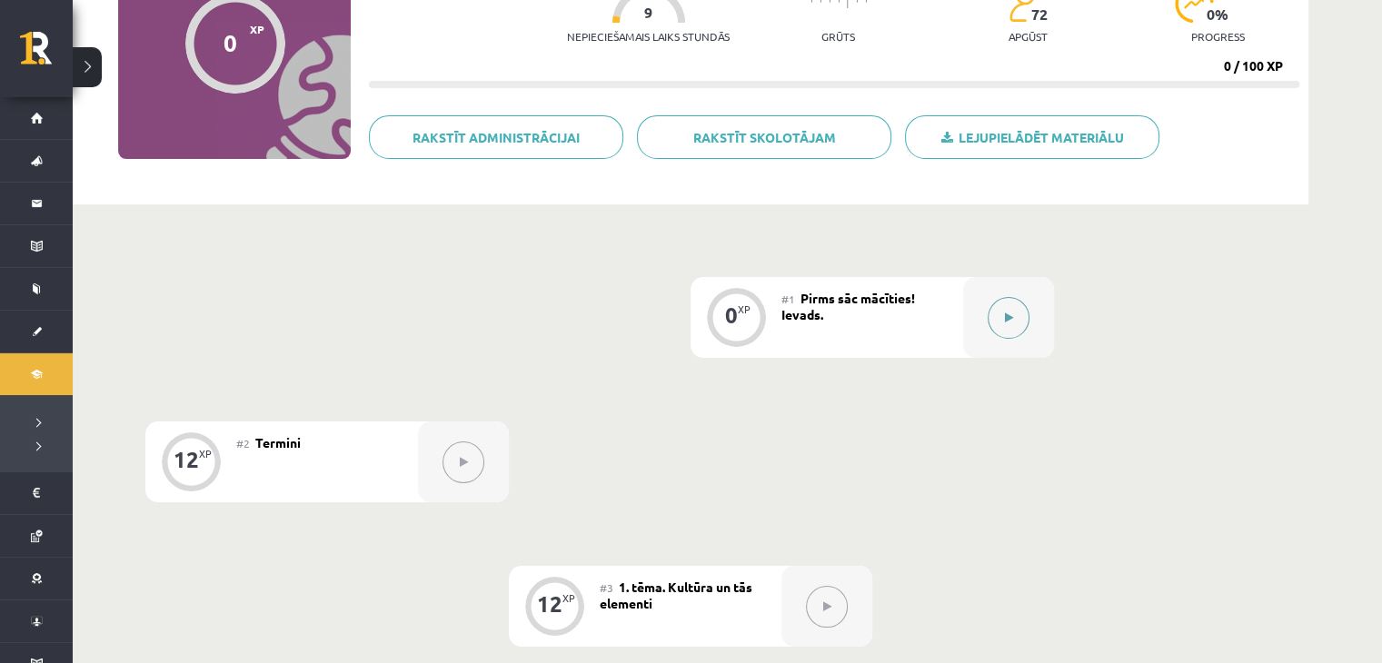
click at [1012, 300] on button at bounding box center [1009, 318] width 42 height 42
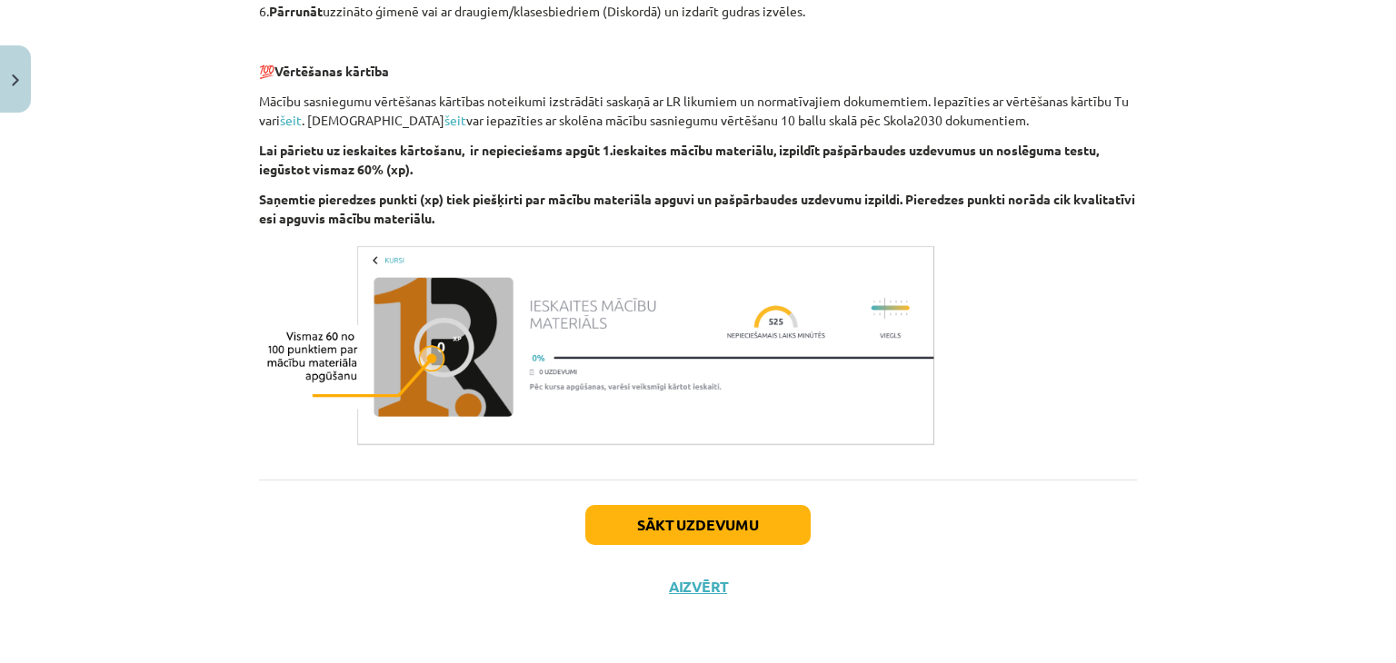
scroll to position [1076, 0]
click at [652, 544] on button "Sākt uzdevumu" at bounding box center [697, 525] width 225 height 40
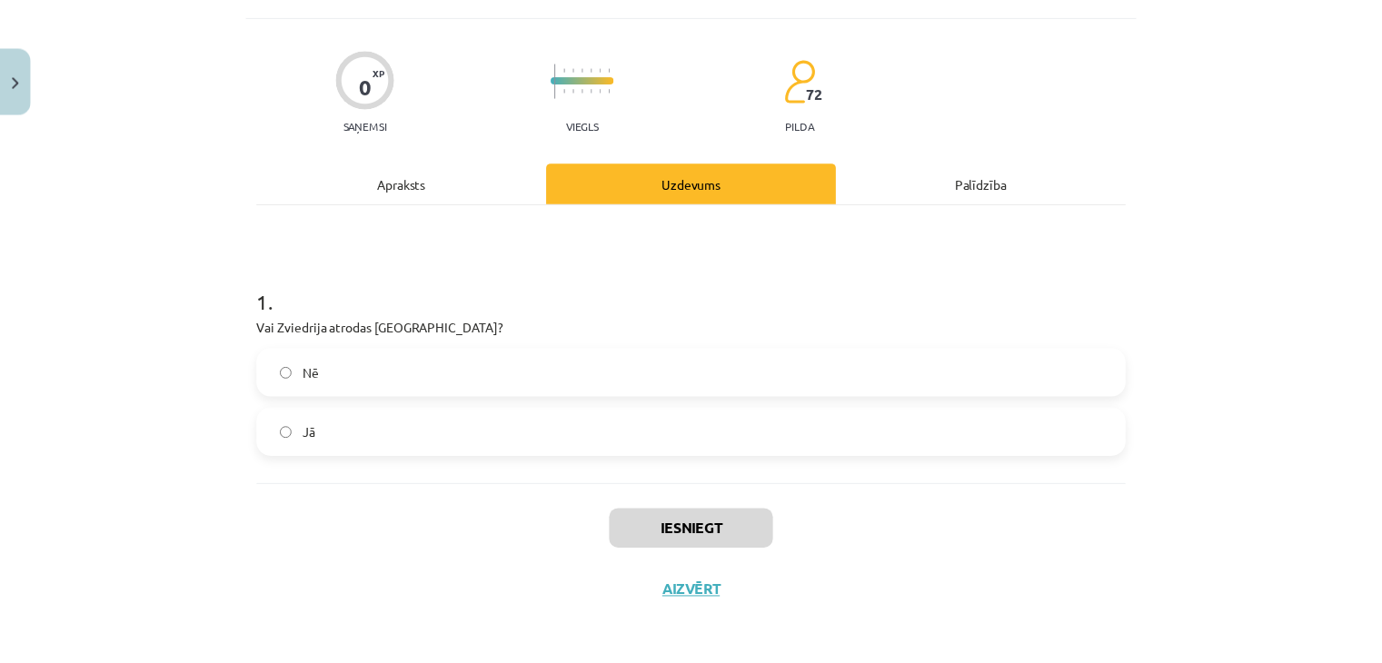
scroll to position [109, 0]
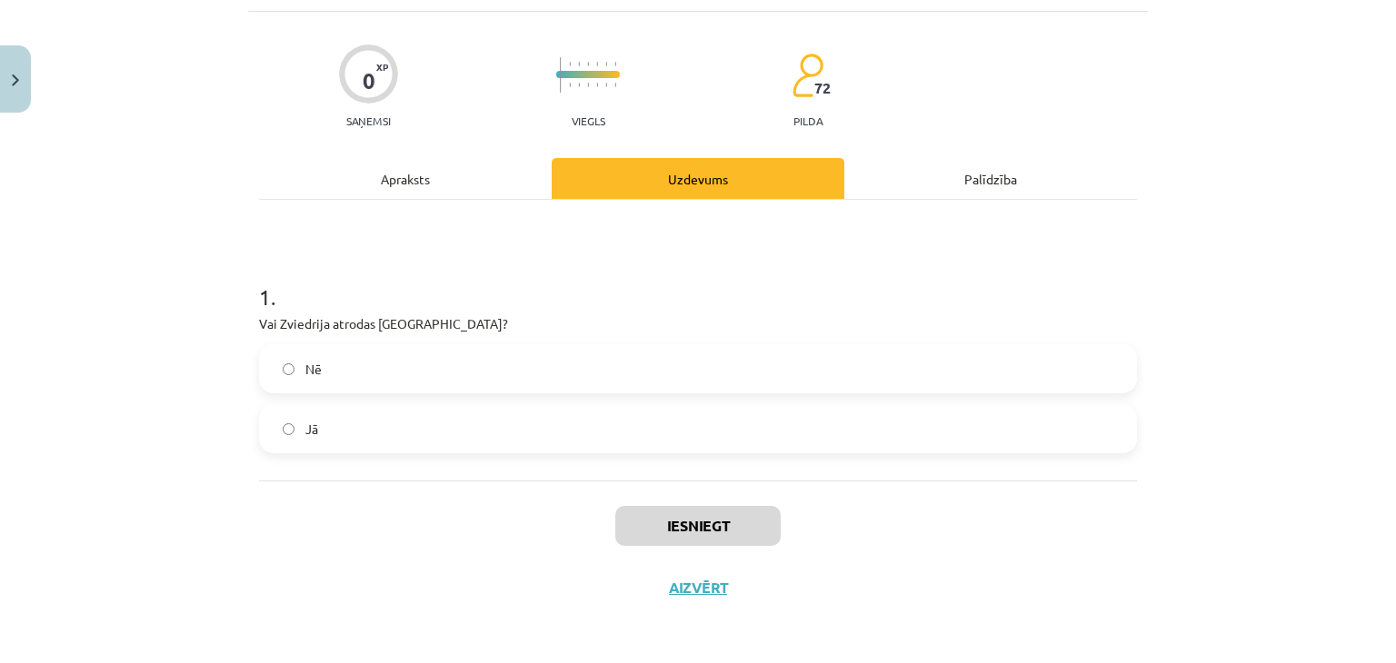
click at [459, 425] on label "Jā" at bounding box center [698, 428] width 874 height 45
click at [651, 523] on button "Iesniegt" at bounding box center [697, 526] width 165 height 40
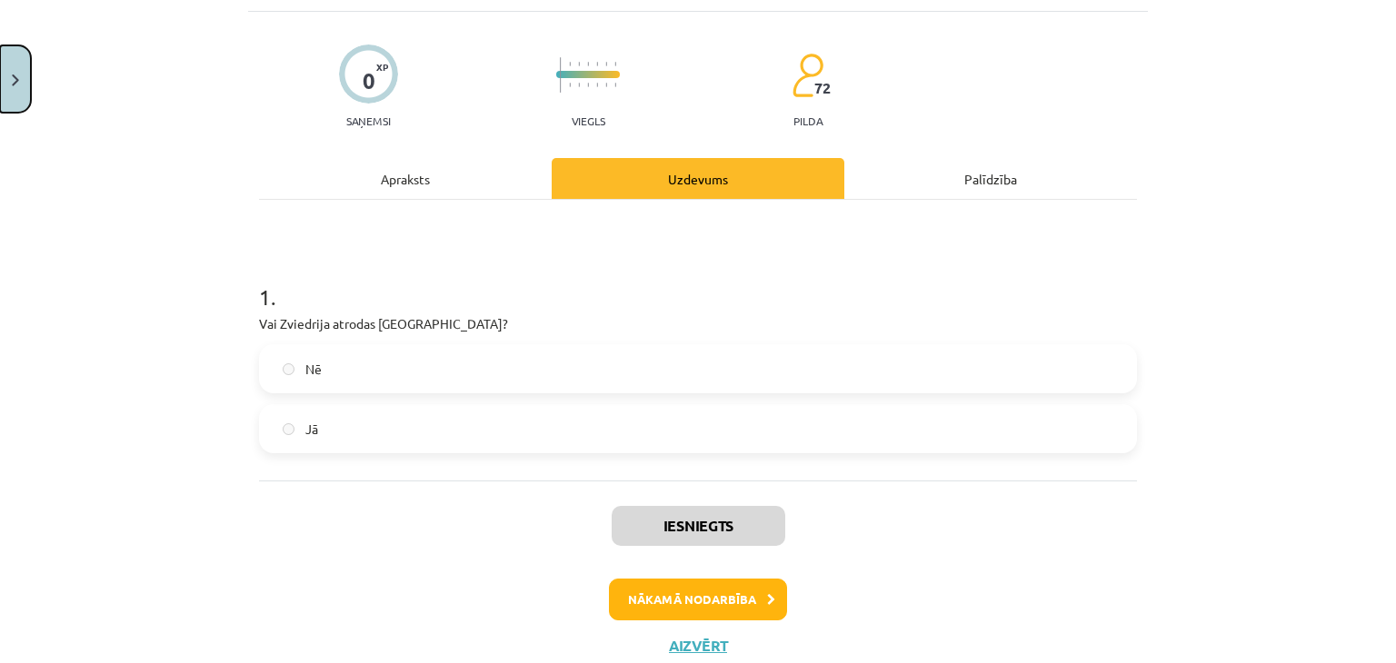
click at [15, 84] on img "Close" at bounding box center [15, 81] width 7 height 12
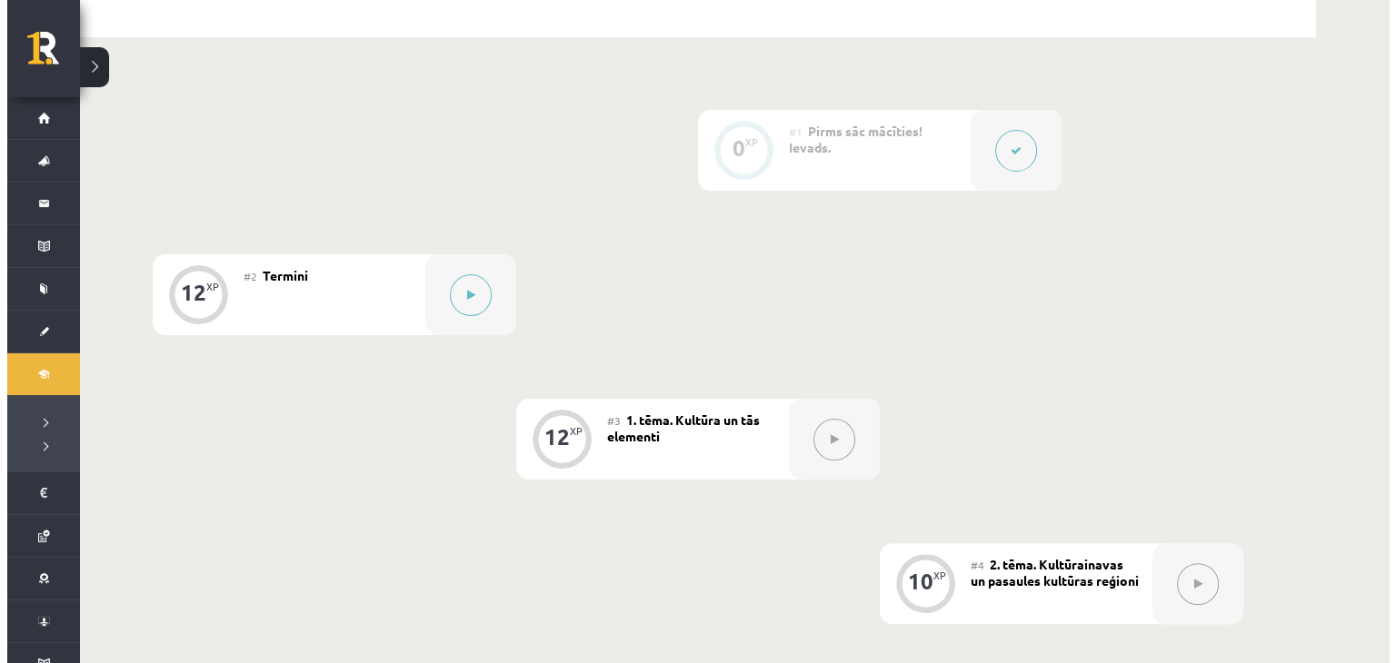
scroll to position [385, 0]
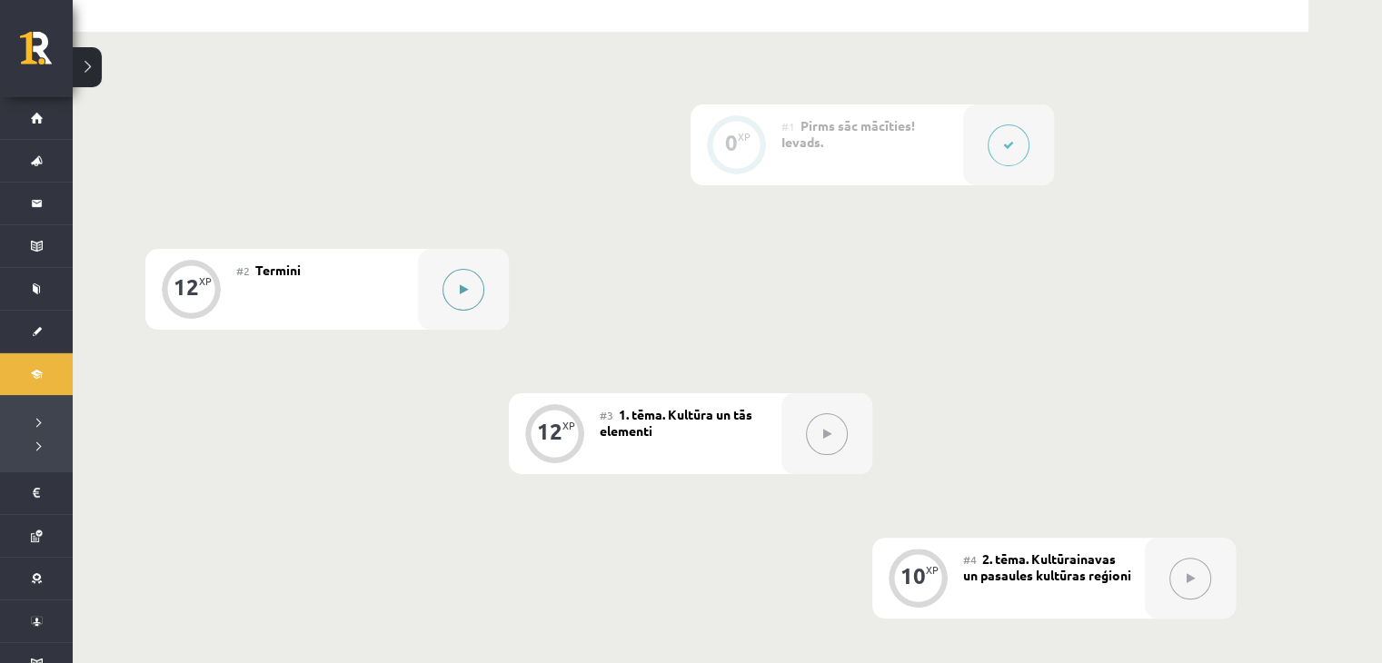
click at [477, 289] on button at bounding box center [464, 290] width 42 height 42
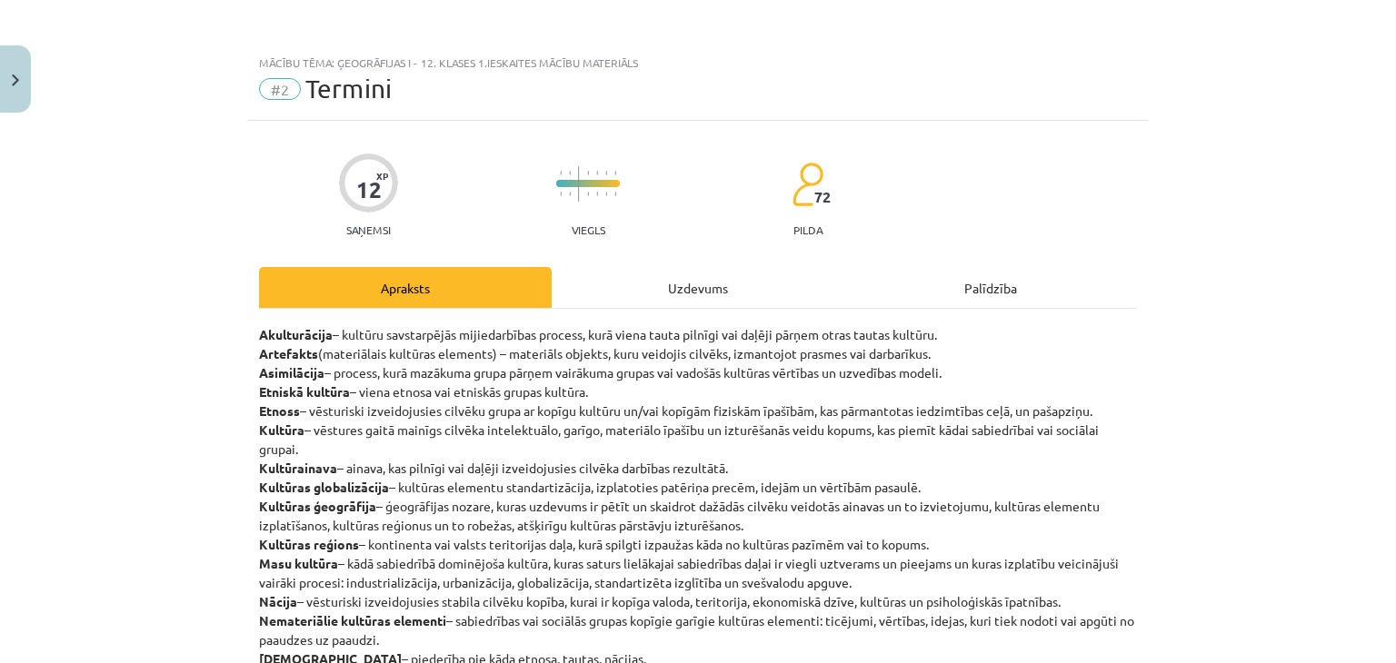
scroll to position [235, 0]
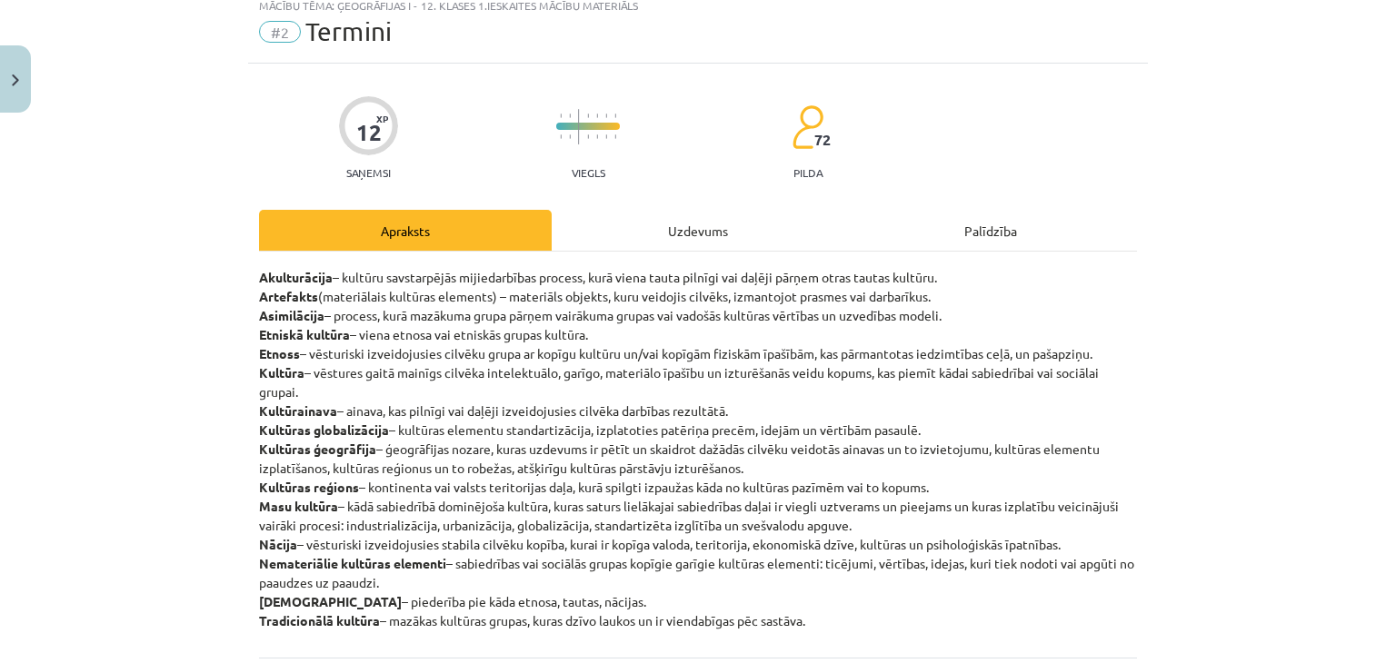
click at [683, 239] on div "Uzdevums" at bounding box center [698, 230] width 293 height 41
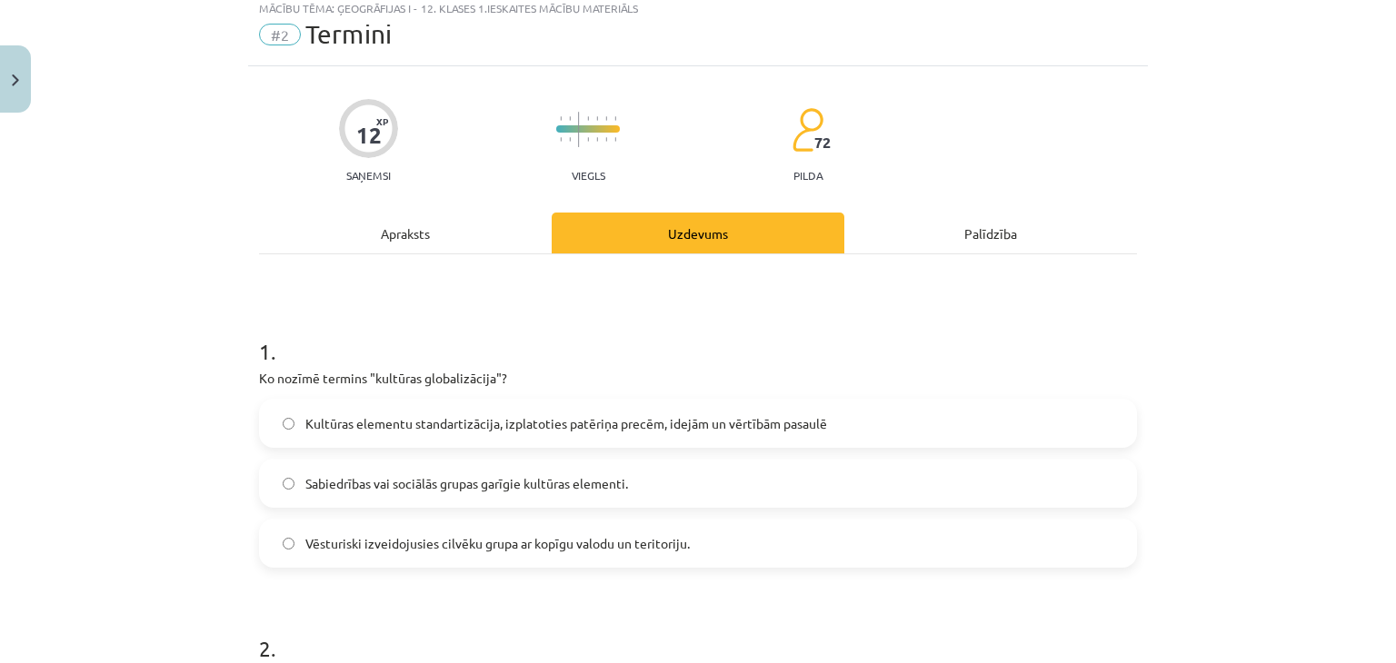
scroll to position [54, 0]
click at [425, 223] on div "Apraksts" at bounding box center [405, 234] width 293 height 41
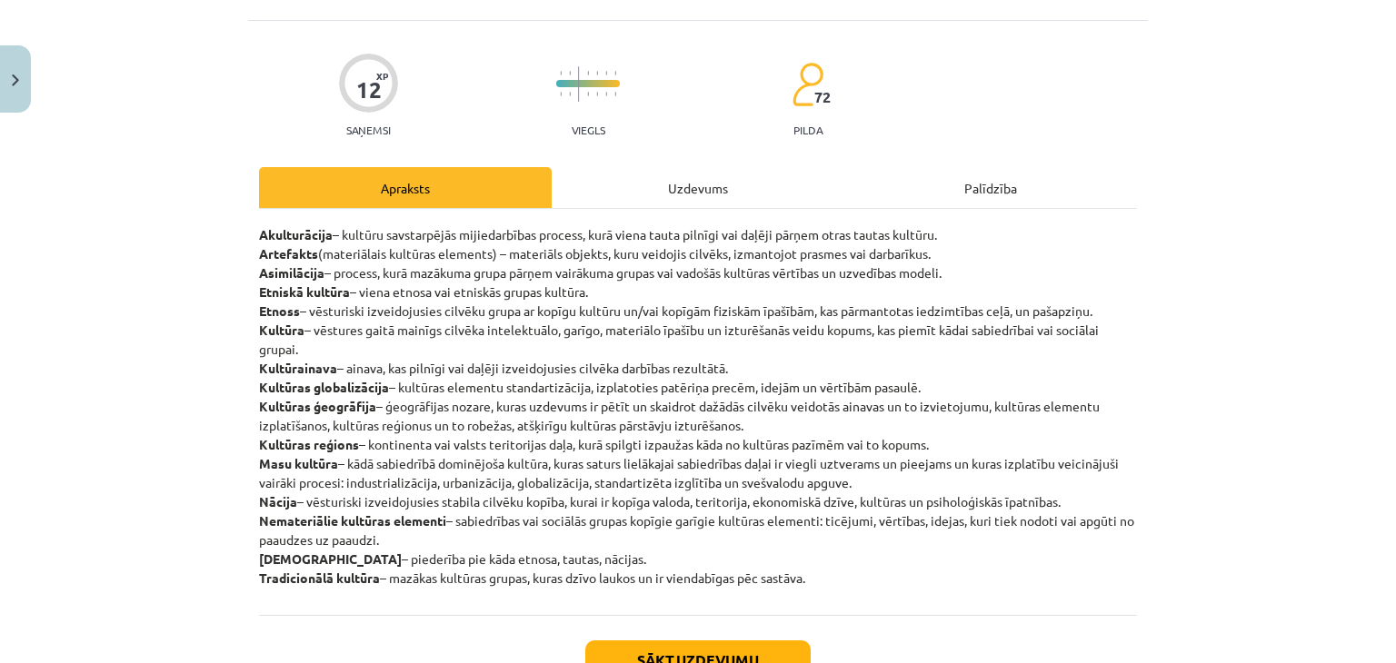
scroll to position [105, 0]
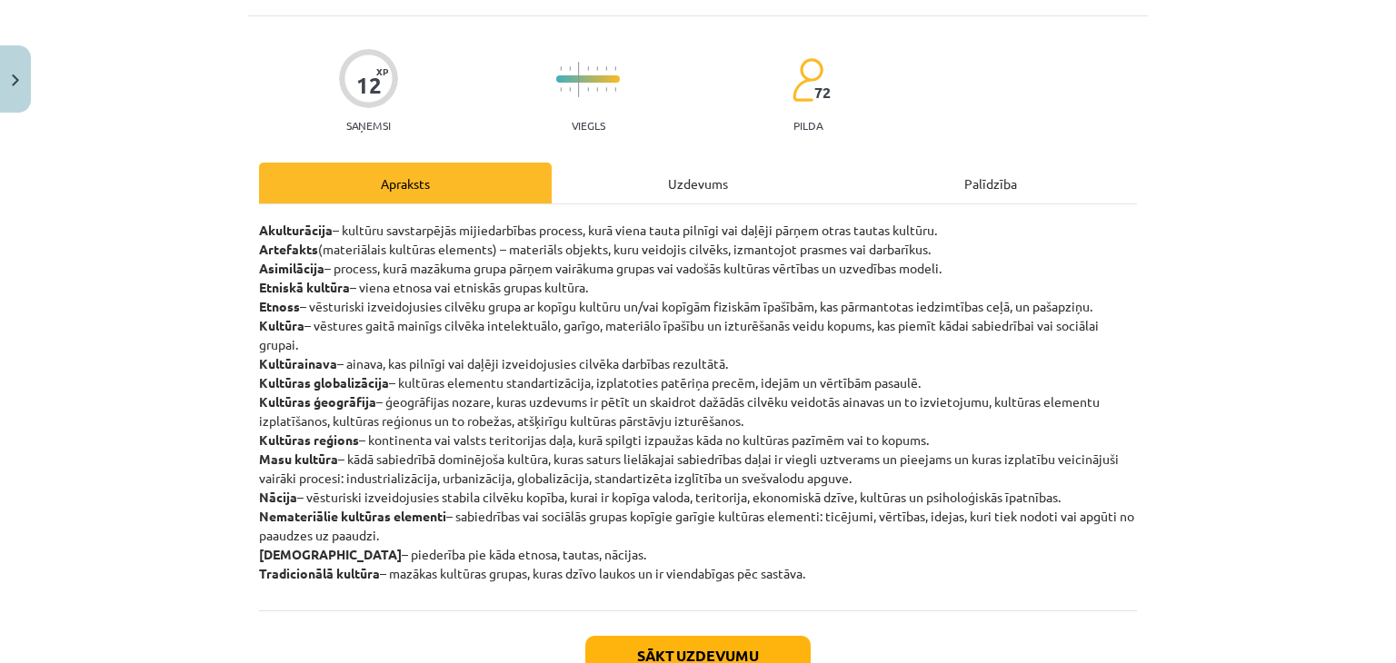
click at [667, 188] on div "Uzdevums" at bounding box center [698, 183] width 293 height 41
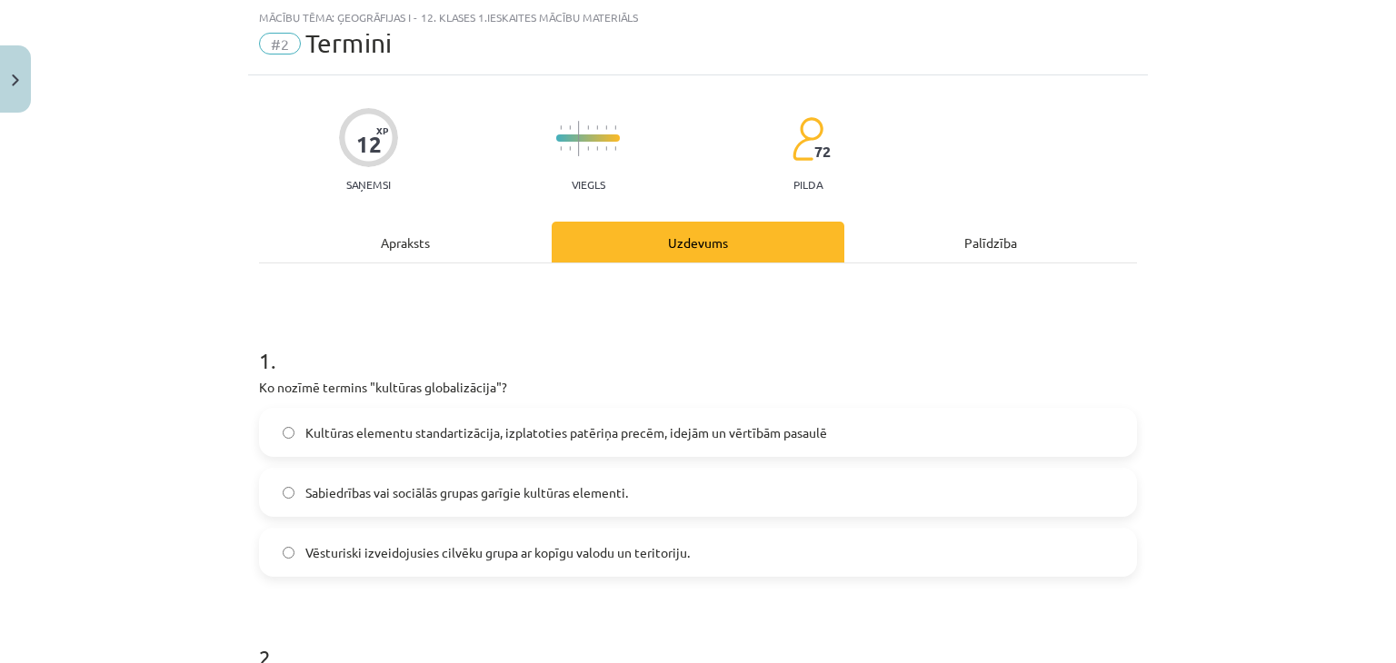
scroll to position [68, 0]
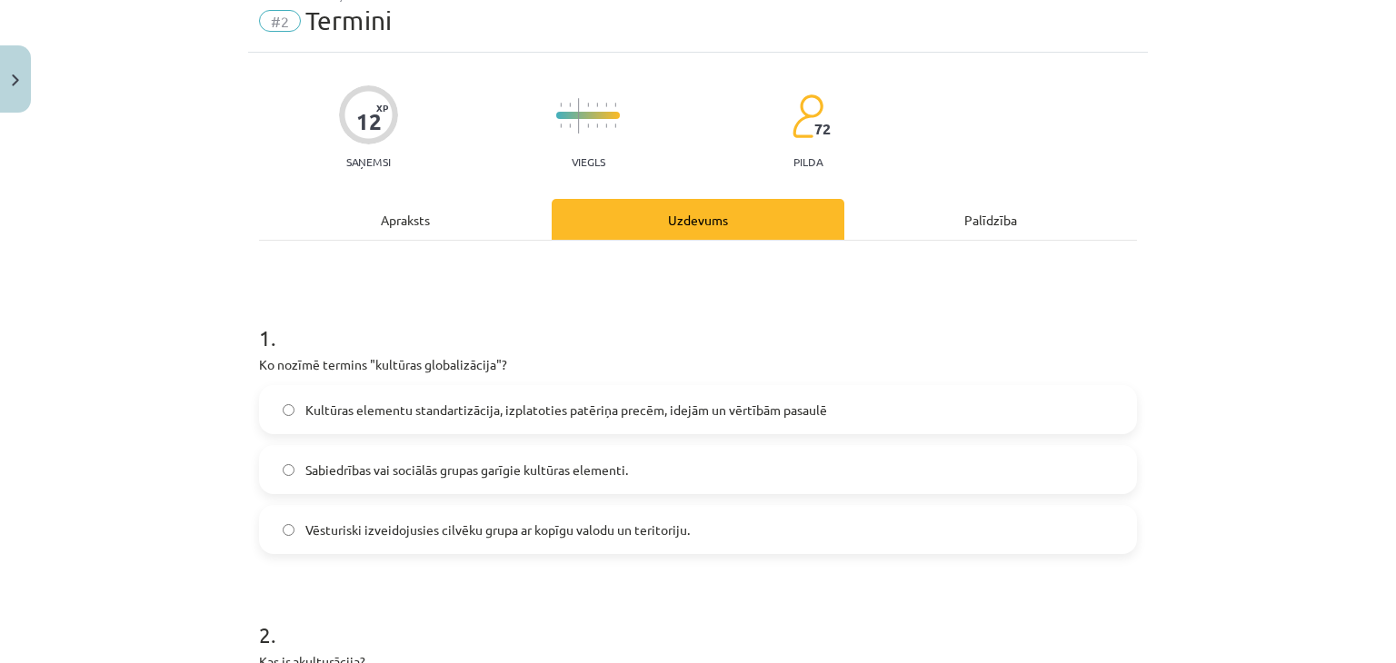
click at [572, 404] on span "Kultūras elementu standartizācija, izplatoties patēriņa precēm, idejām un vērtī…" at bounding box center [566, 410] width 522 height 19
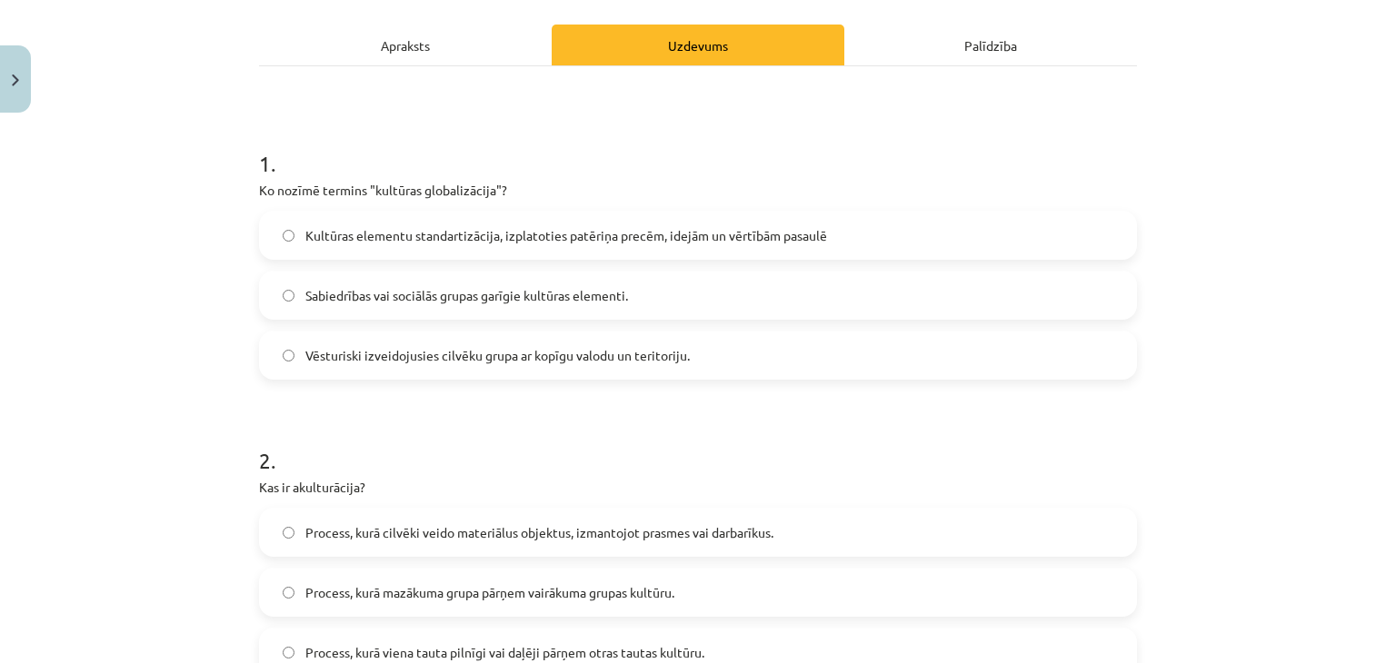
scroll to position [83, 0]
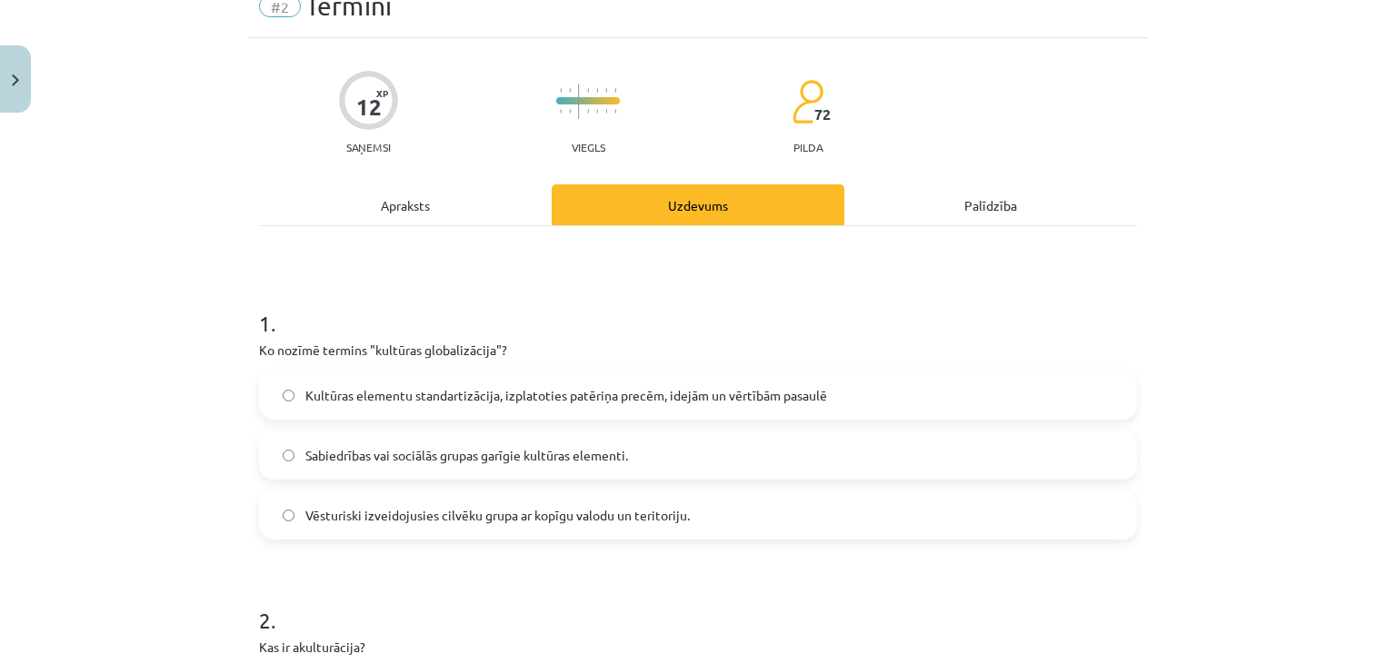
click at [378, 206] on div "Apraksts" at bounding box center [405, 204] width 293 height 41
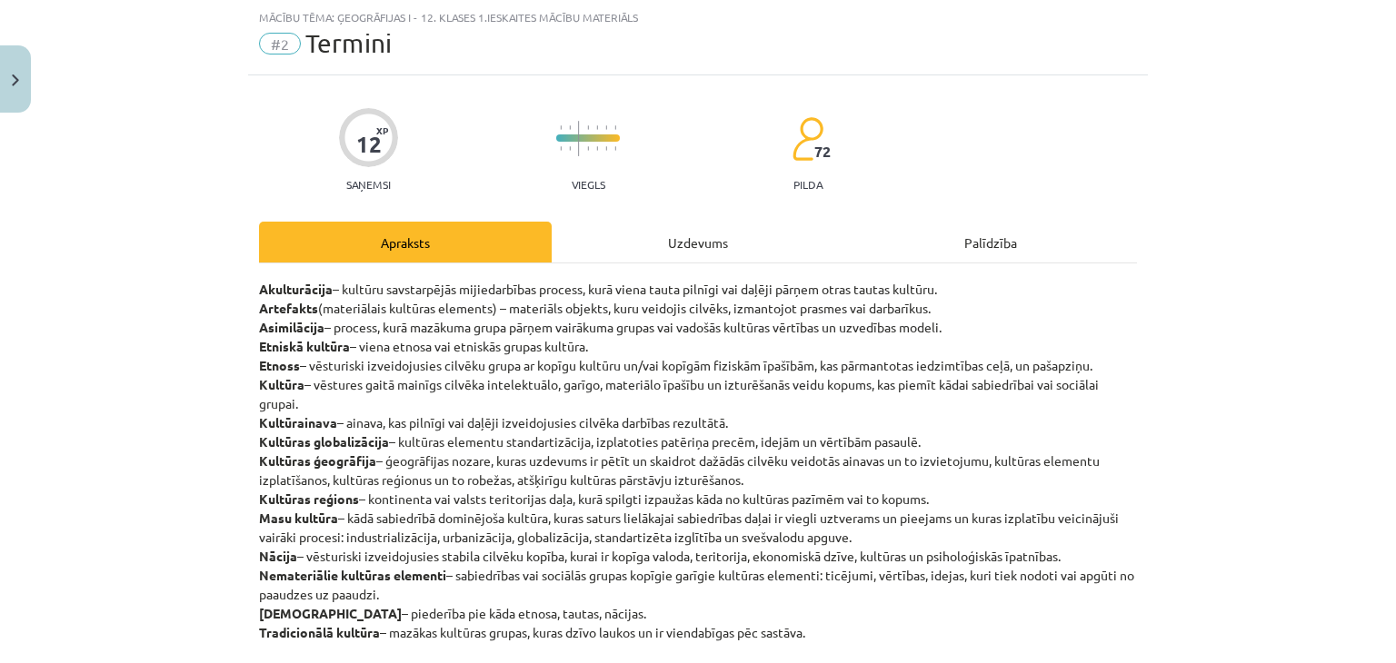
click at [629, 224] on div "Uzdevums" at bounding box center [698, 242] width 293 height 41
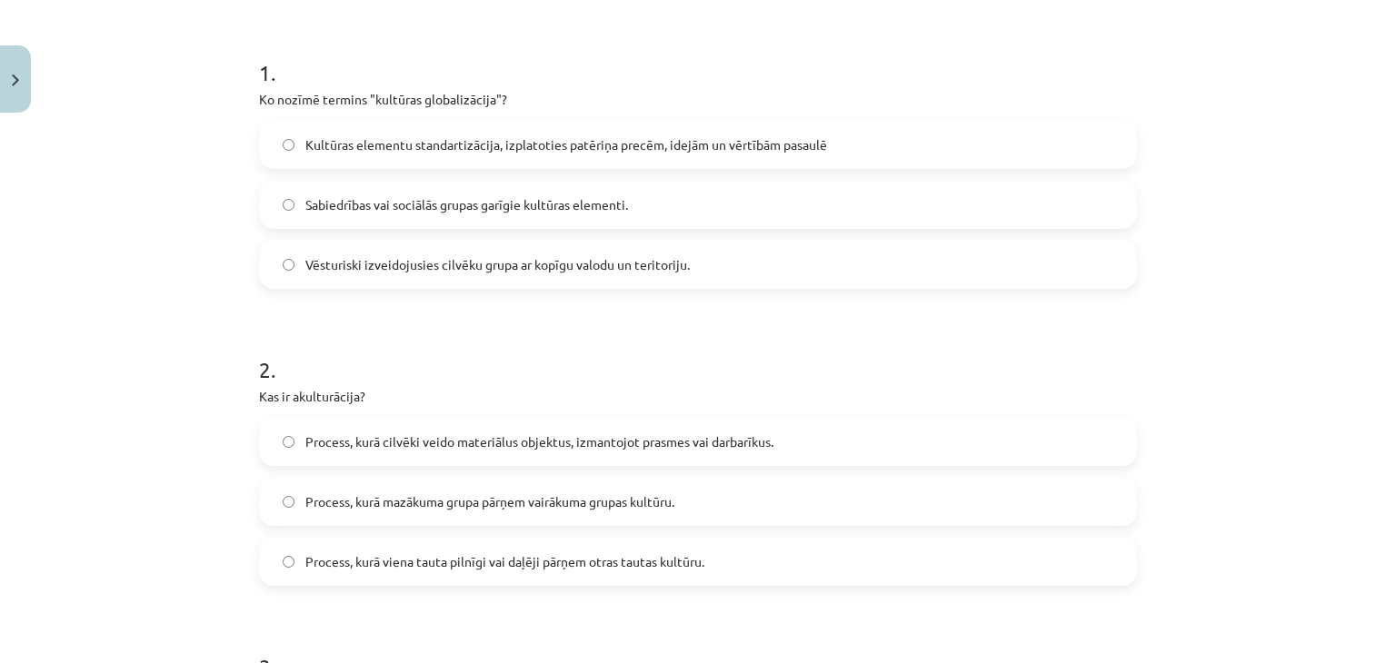
scroll to position [333, 0]
click at [444, 568] on span "Process, kurā viena tauta pilnīgi vai daļēji pārņem otras tautas kultūru." at bounding box center [504, 562] width 399 height 19
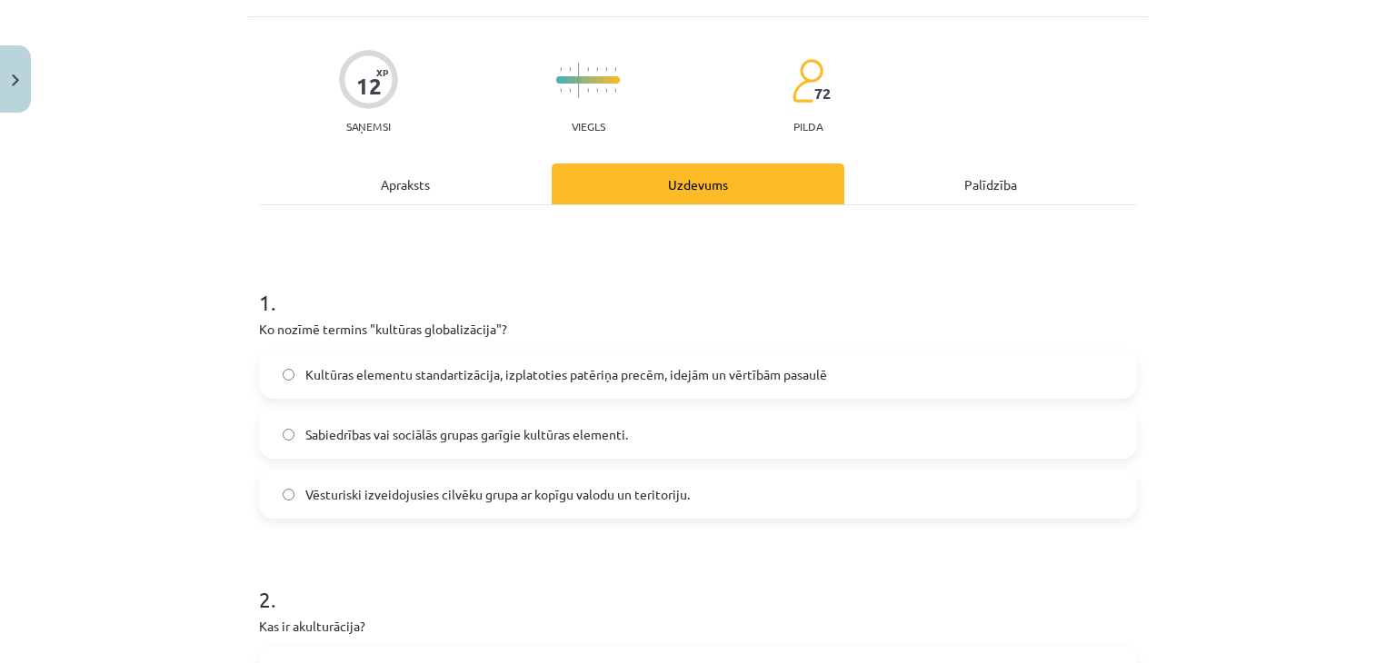
scroll to position [0, 0]
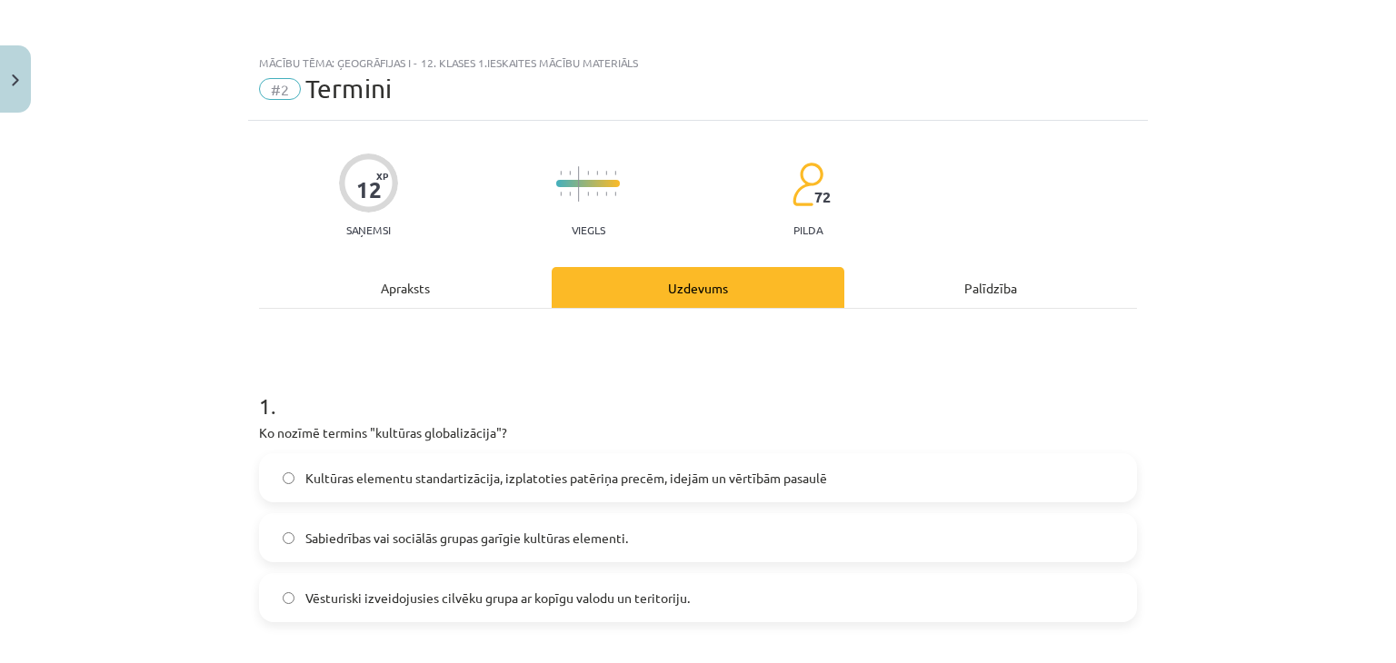
click at [423, 303] on div "Apraksts" at bounding box center [405, 287] width 293 height 41
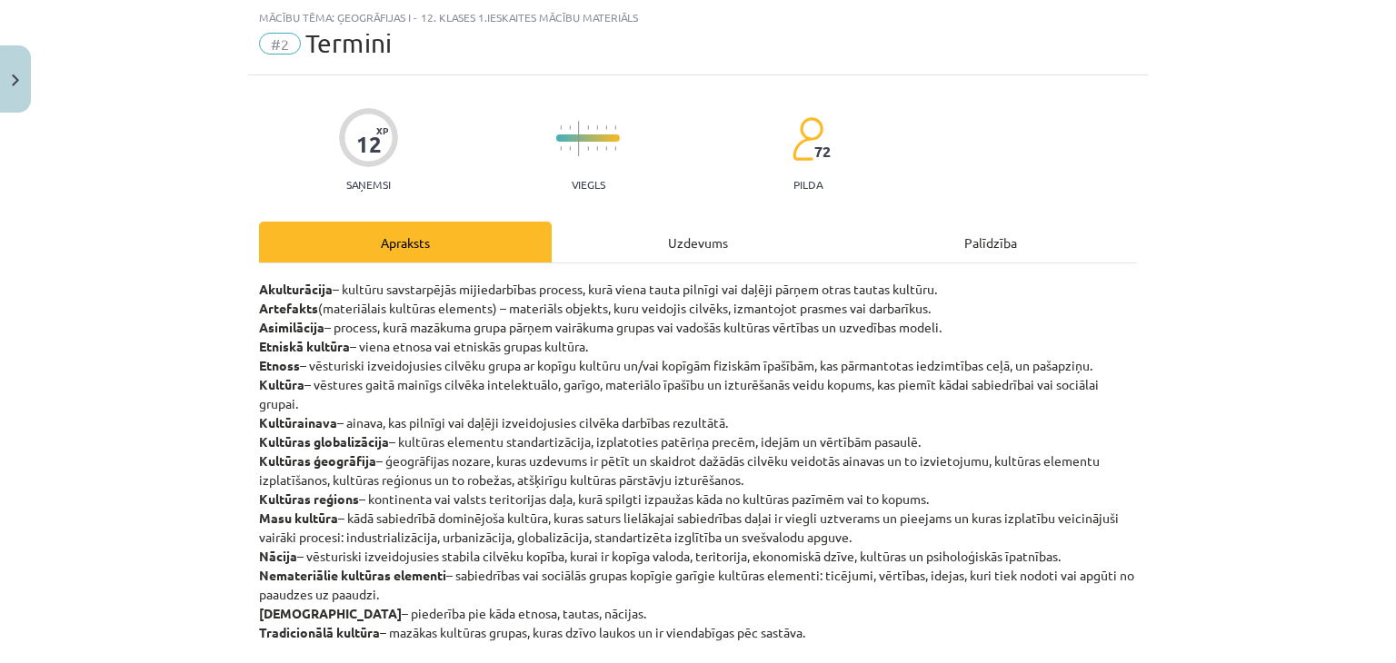
click at [673, 243] on div "Uzdevums" at bounding box center [698, 242] width 293 height 41
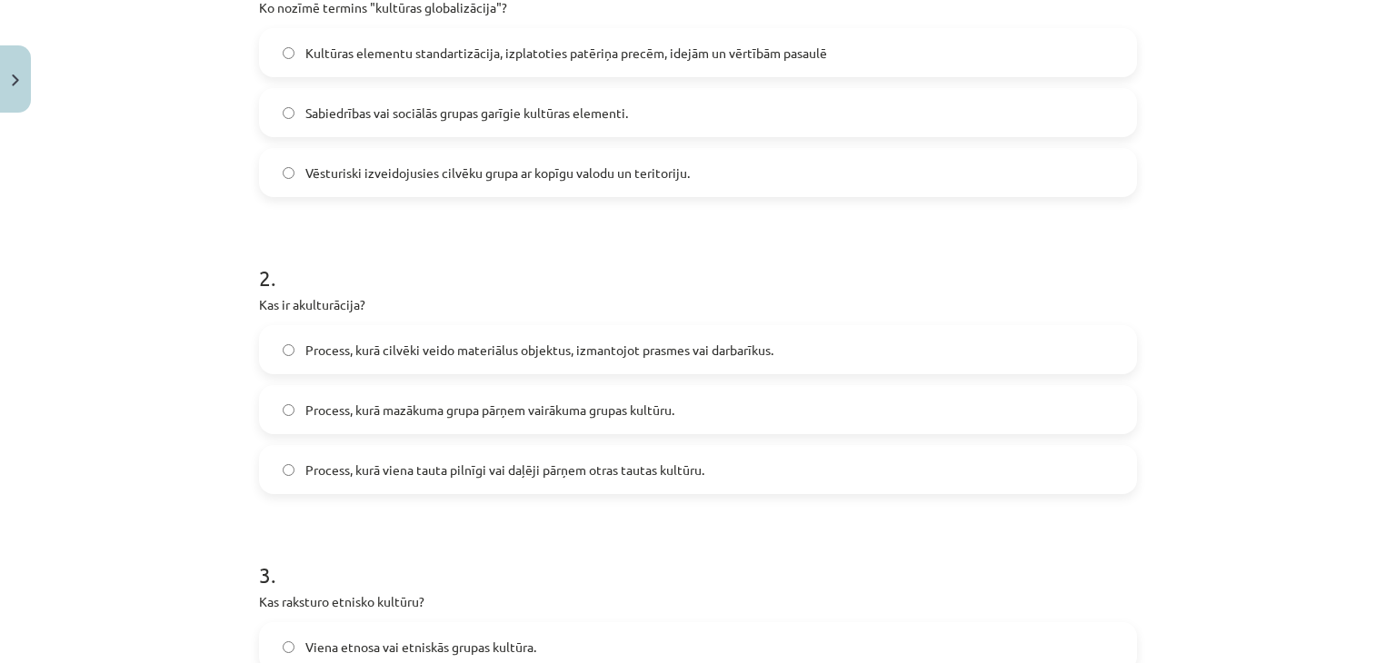
scroll to position [675, 0]
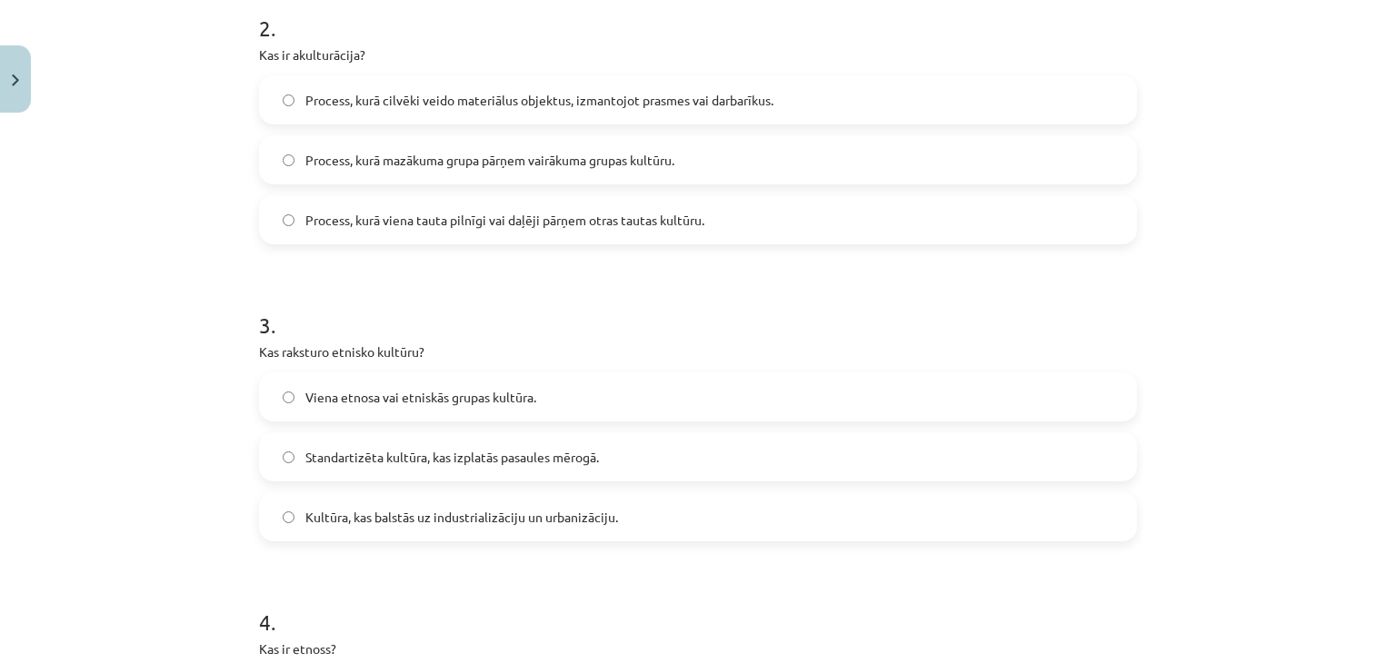
click at [424, 388] on span "Viena etnosa vai etniskās grupas kultūra." at bounding box center [420, 397] width 231 height 19
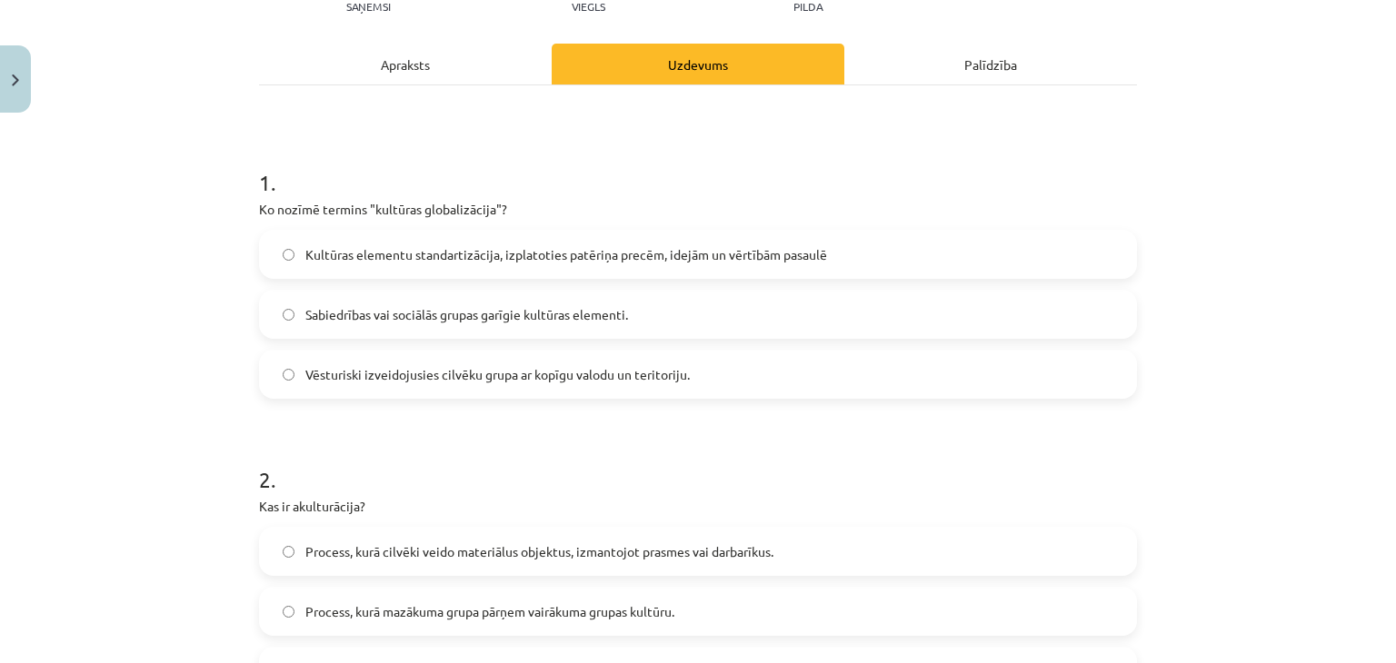
scroll to position [0, 0]
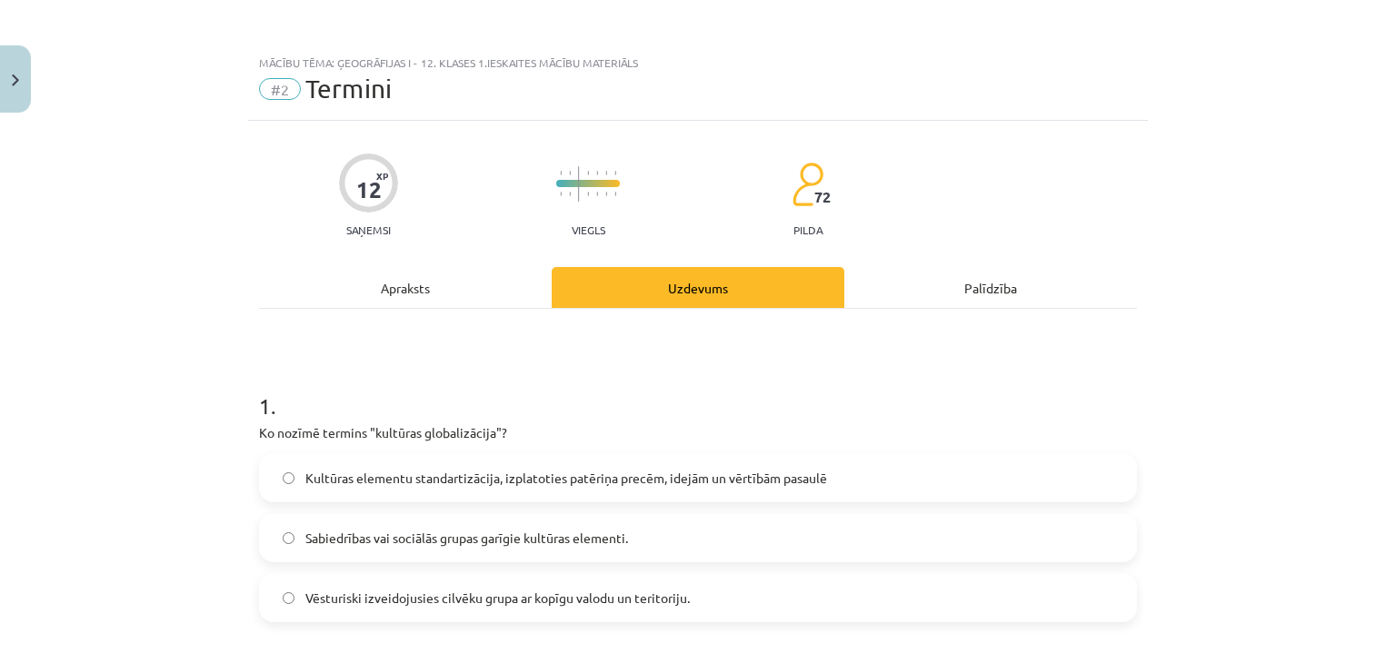
click at [430, 291] on div "Apraksts" at bounding box center [405, 287] width 293 height 41
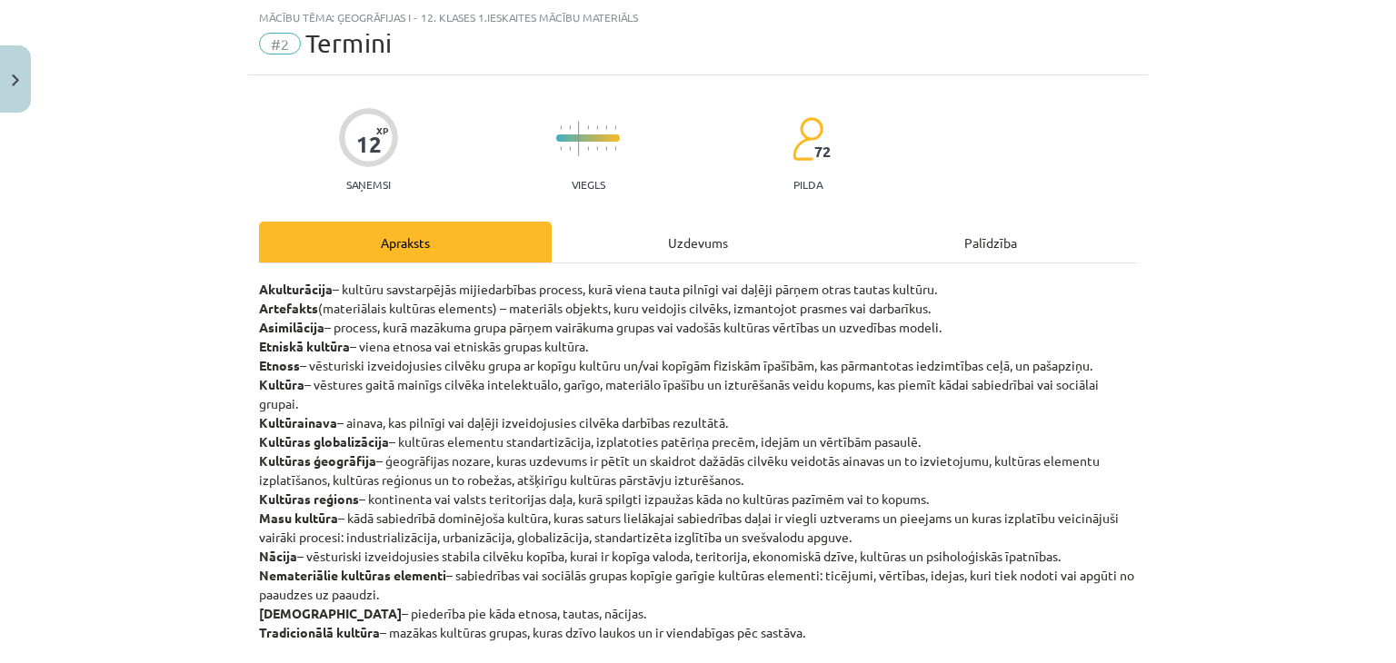
click at [696, 232] on div "Uzdevums" at bounding box center [698, 242] width 293 height 41
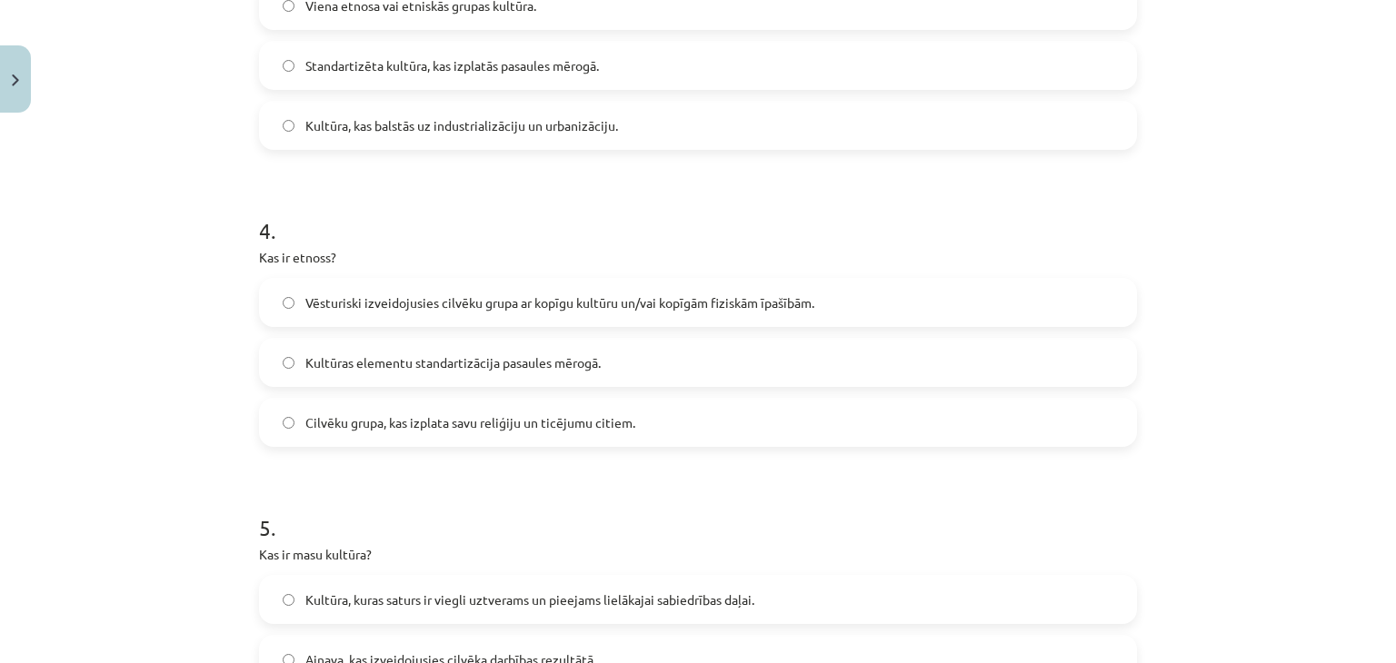
scroll to position [1066, 0]
click at [573, 306] on span "Vēsturiski izveidojusies cilvēku grupa ar kopīgu kultūru un/vai kopīgām fiziskā…" at bounding box center [559, 303] width 509 height 19
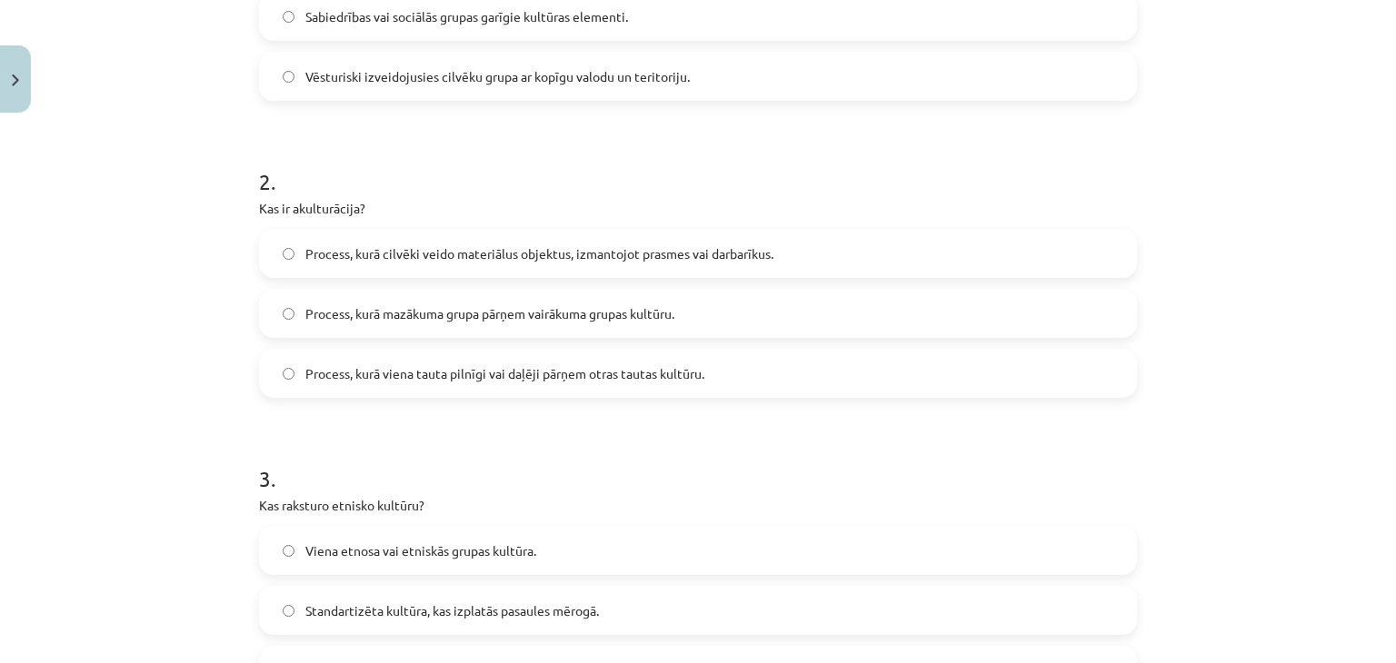
scroll to position [0, 0]
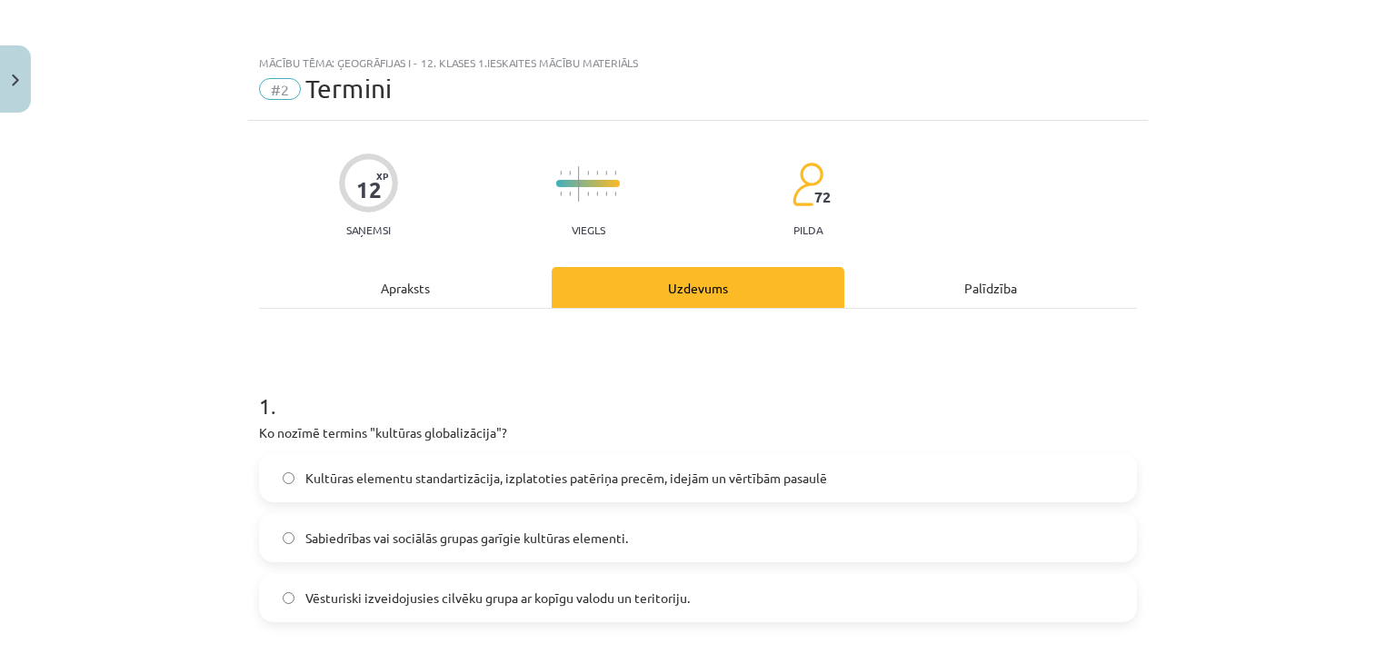
click at [377, 292] on div "Apraksts" at bounding box center [405, 287] width 293 height 41
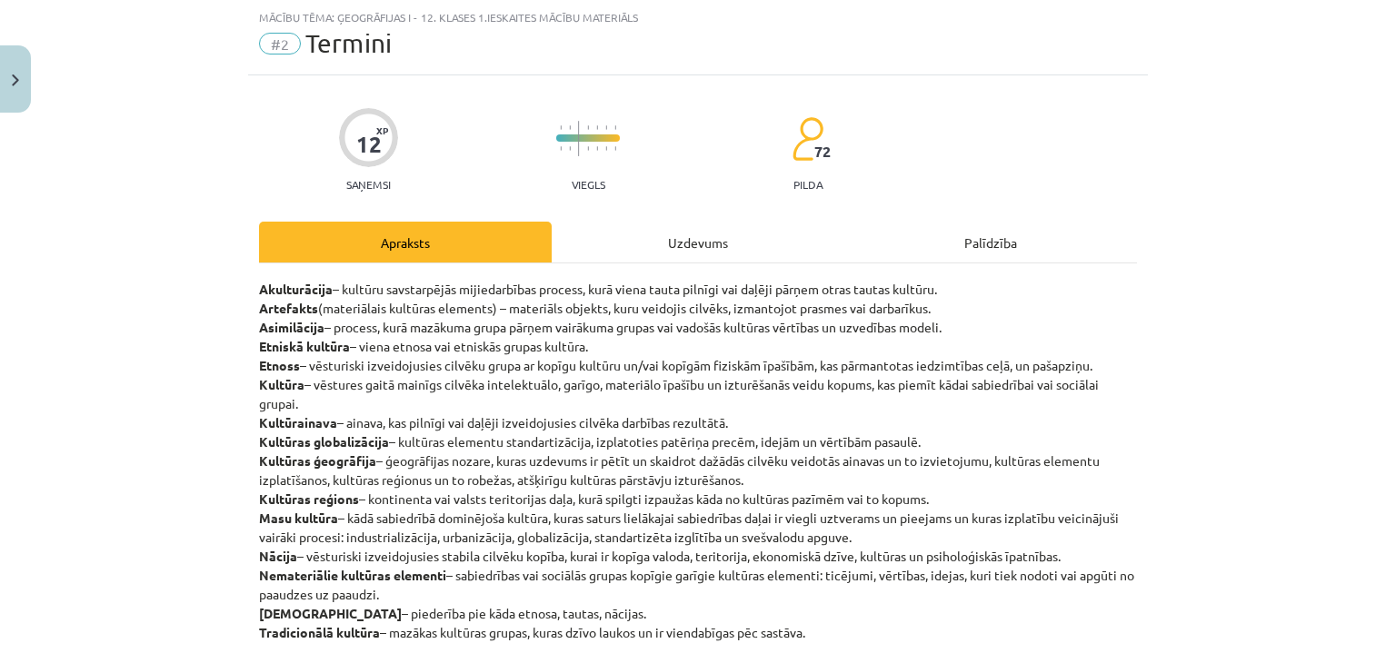
click at [683, 248] on div "Uzdevums" at bounding box center [698, 242] width 293 height 41
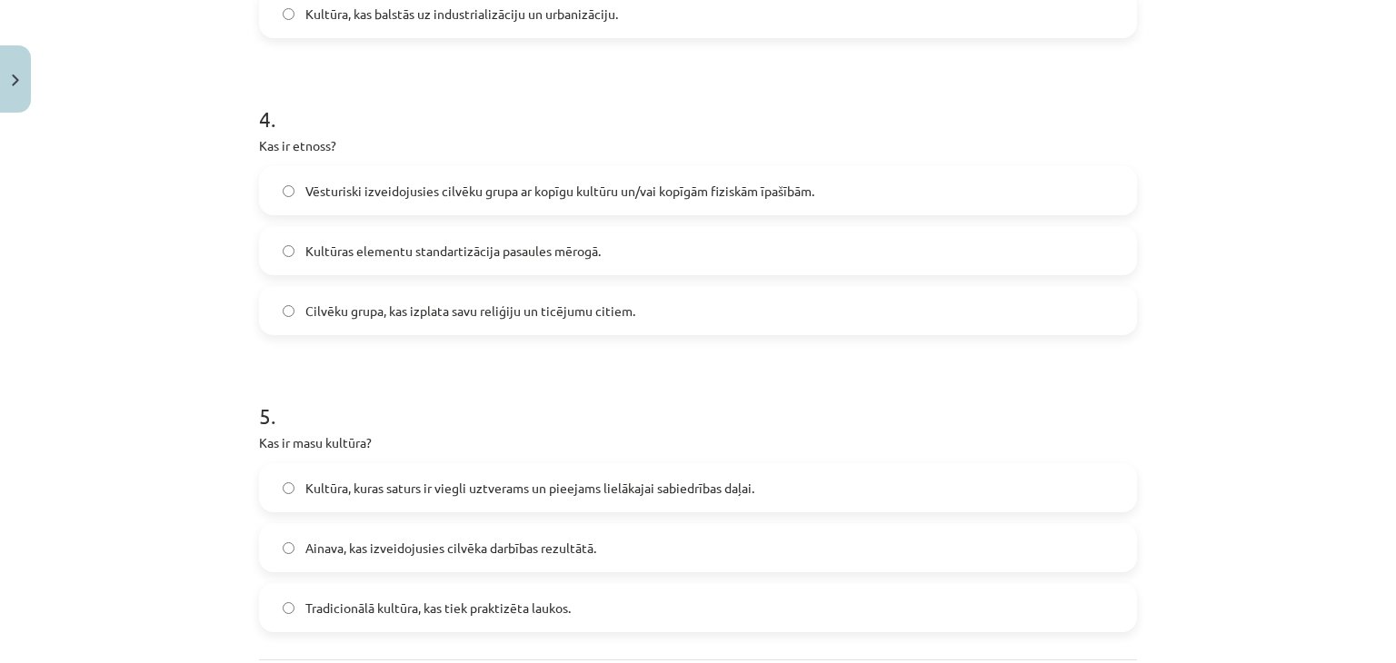
scroll to position [1359, 0]
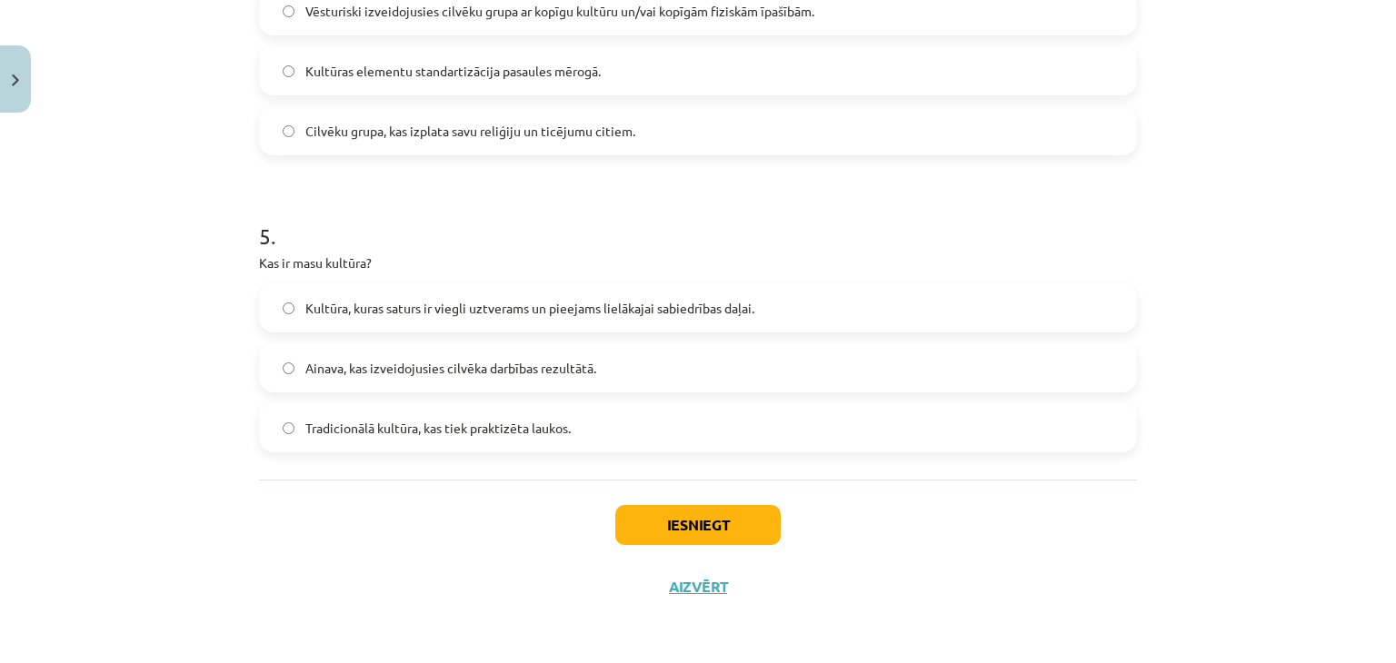
click at [406, 300] on span "Kultūra, kuras saturs ir viegli uztverams un pieejams lielākajai sabiedrības da…" at bounding box center [529, 308] width 449 height 19
click at [671, 527] on button "Iesniegt" at bounding box center [697, 525] width 165 height 40
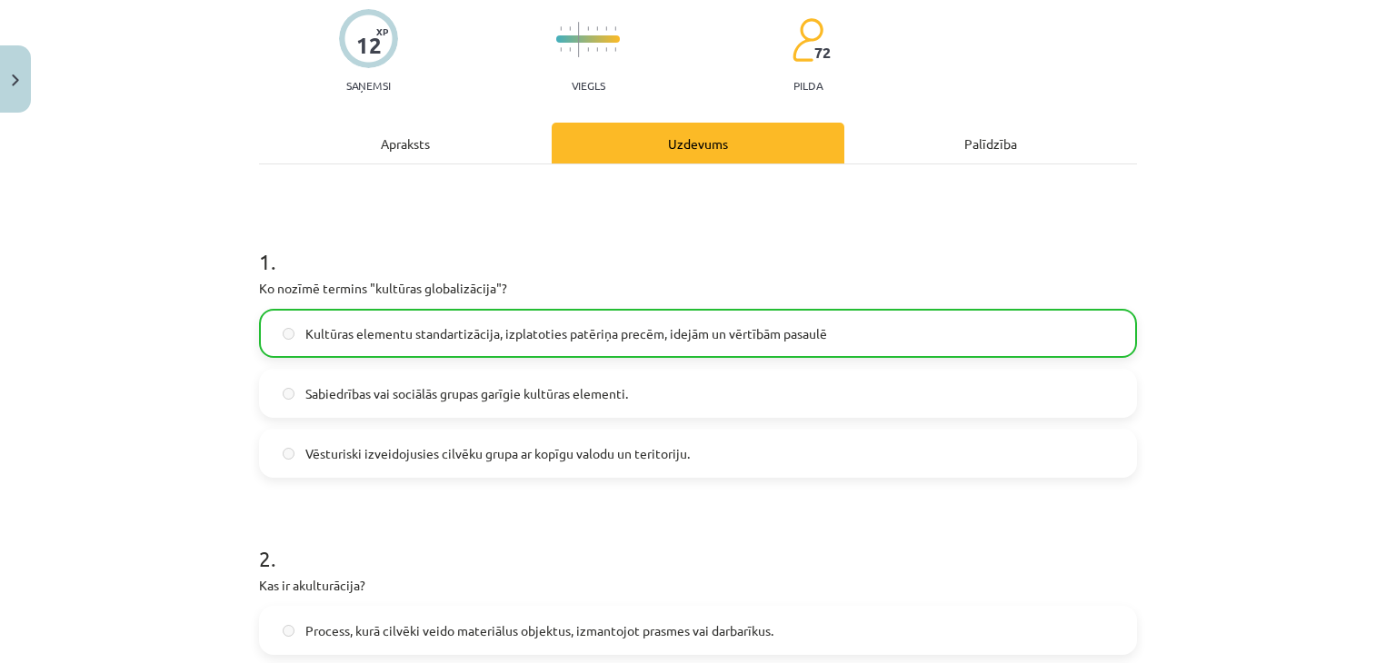
scroll to position [115, 0]
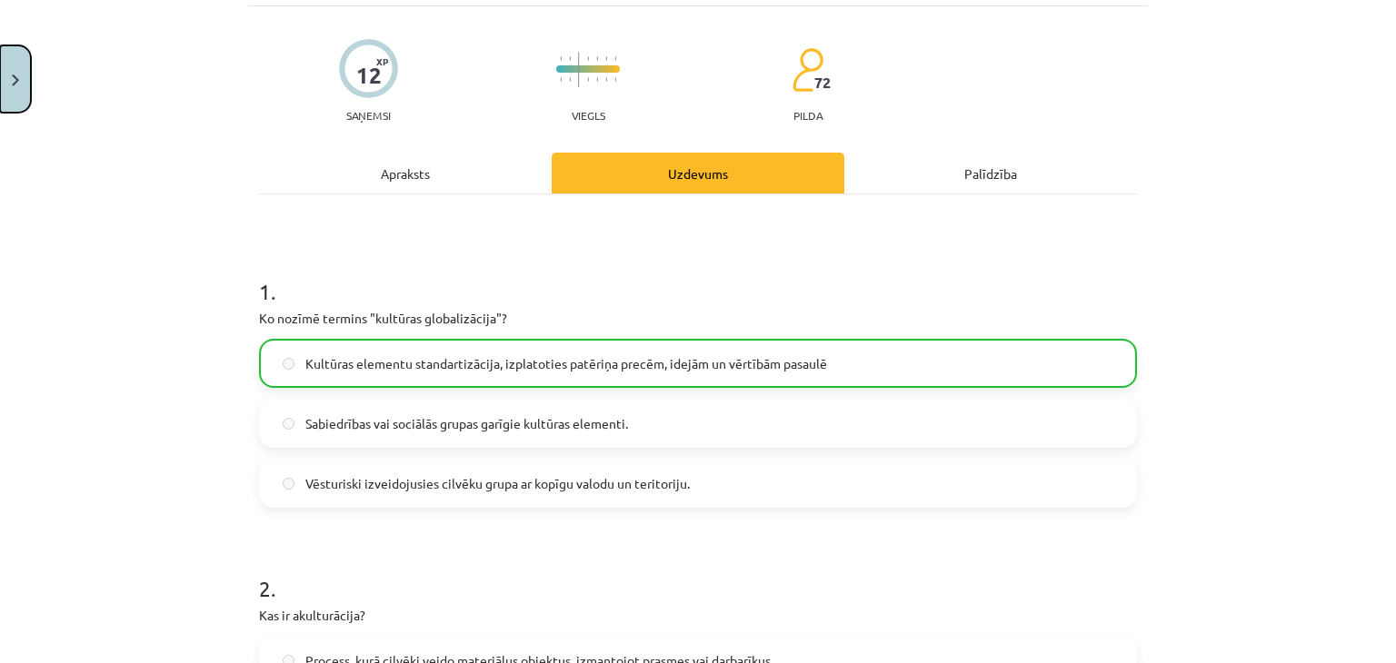
click at [0, 103] on button "Close" at bounding box center [15, 78] width 31 height 67
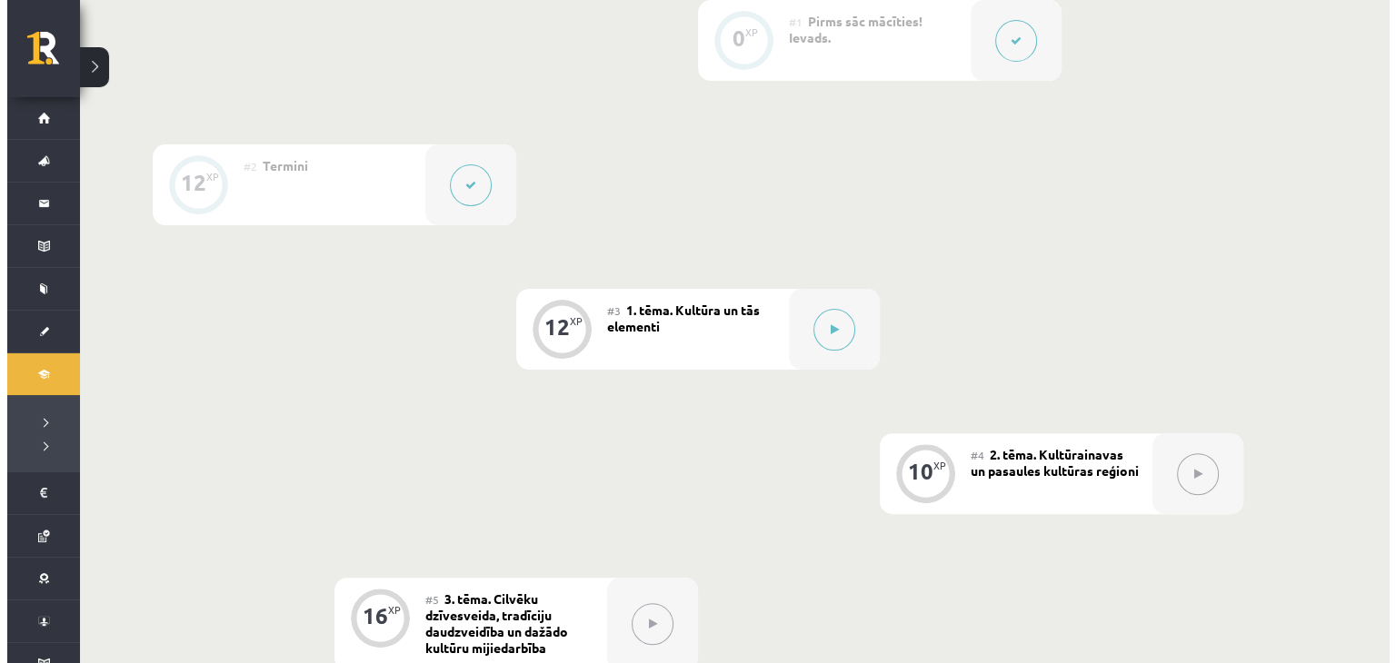
scroll to position [496, 0]
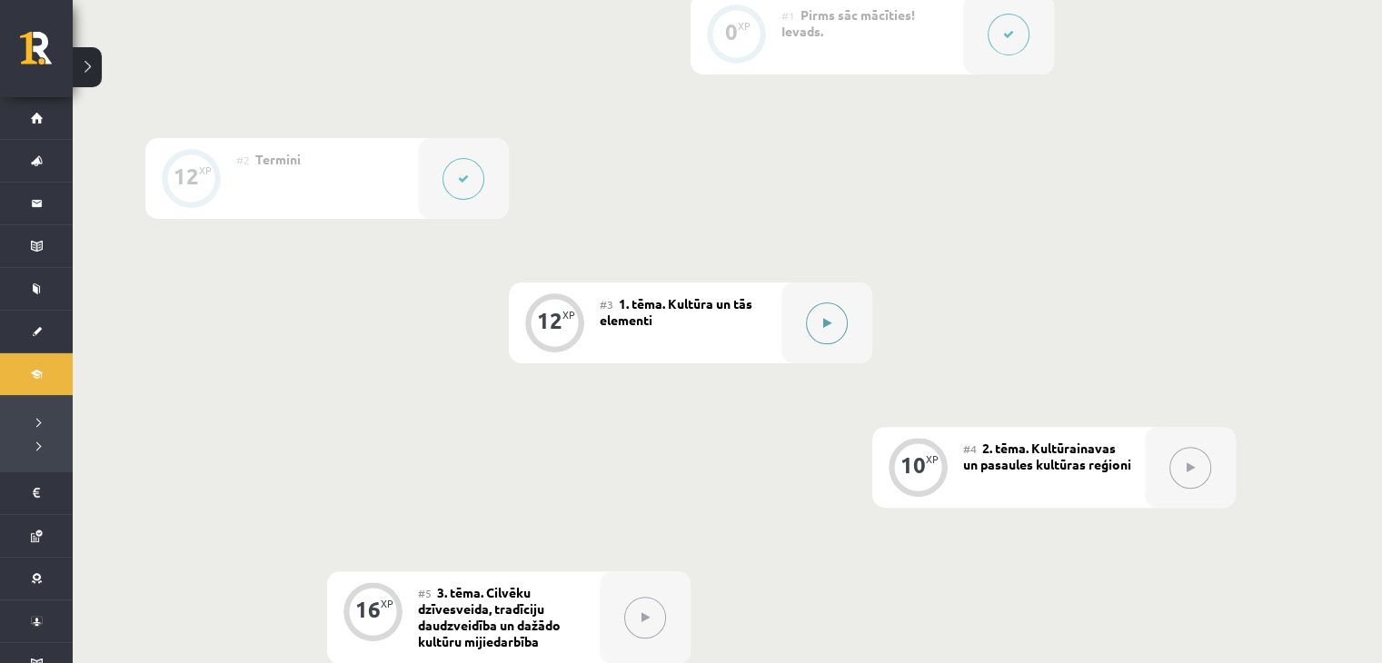
click at [823, 314] on button at bounding box center [827, 324] width 42 height 42
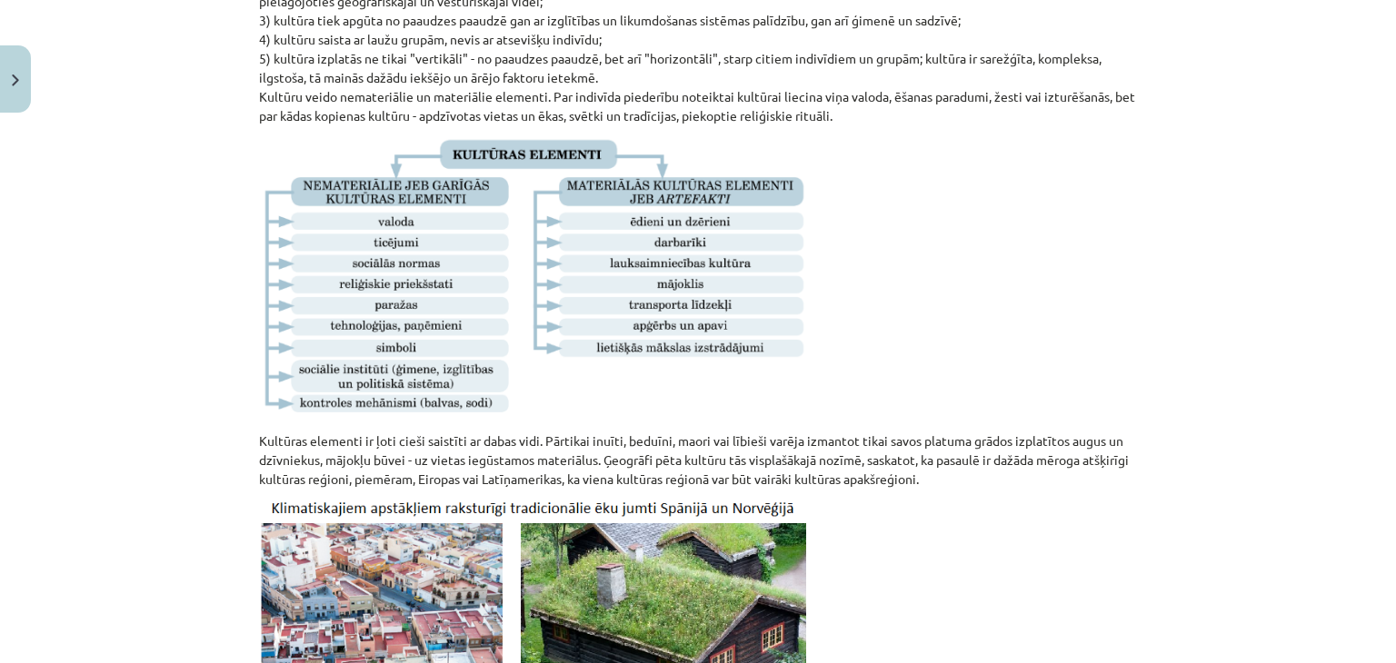
scroll to position [464, 0]
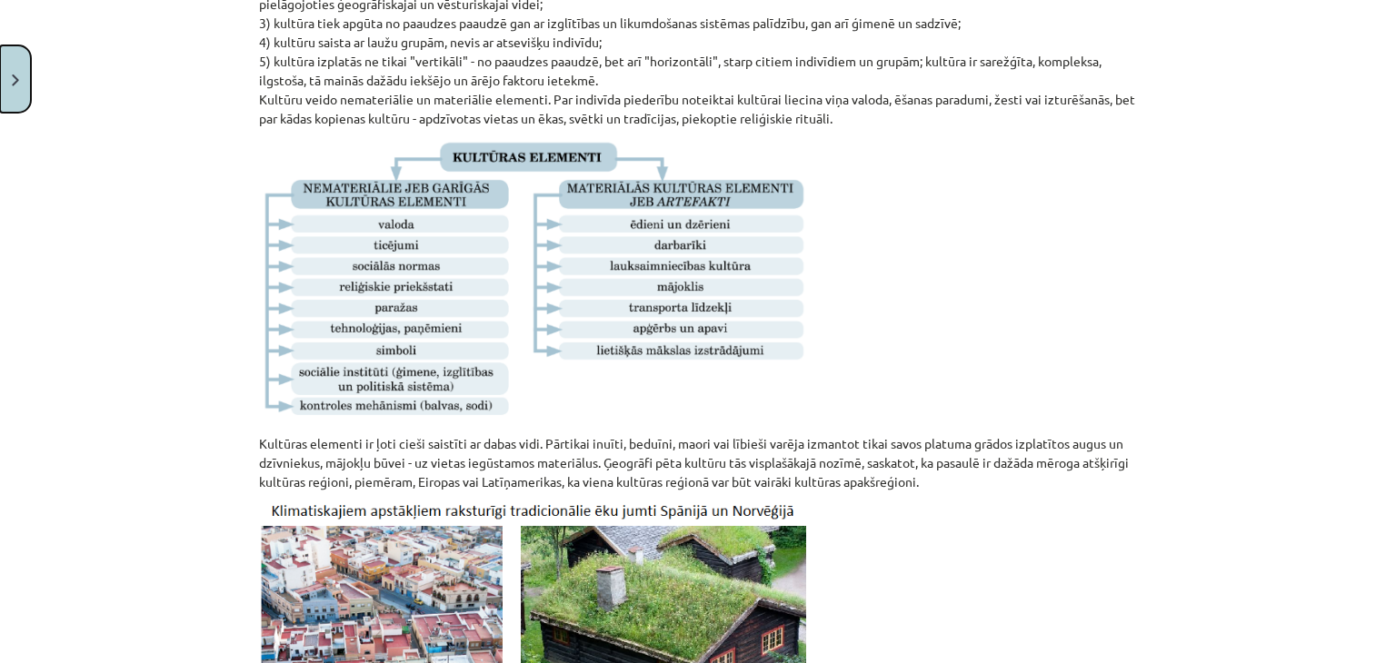
click at [0, 53] on button "Close" at bounding box center [15, 78] width 31 height 67
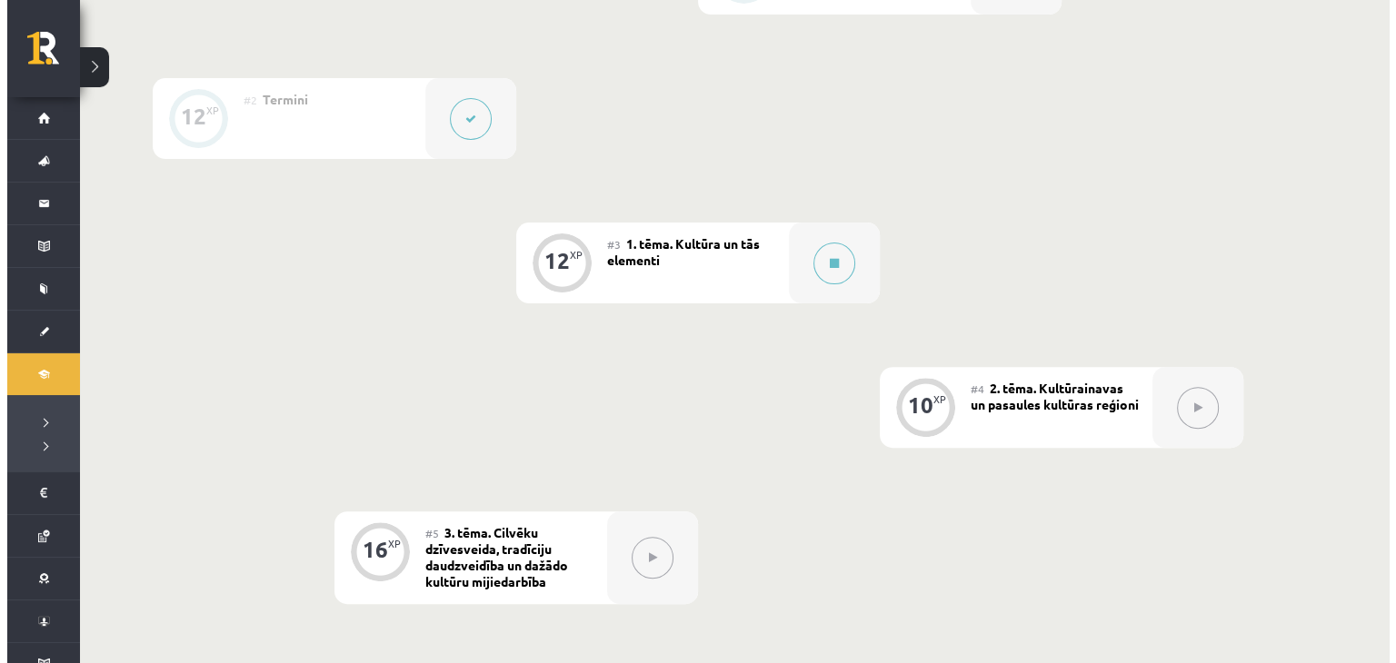
scroll to position [556, 0]
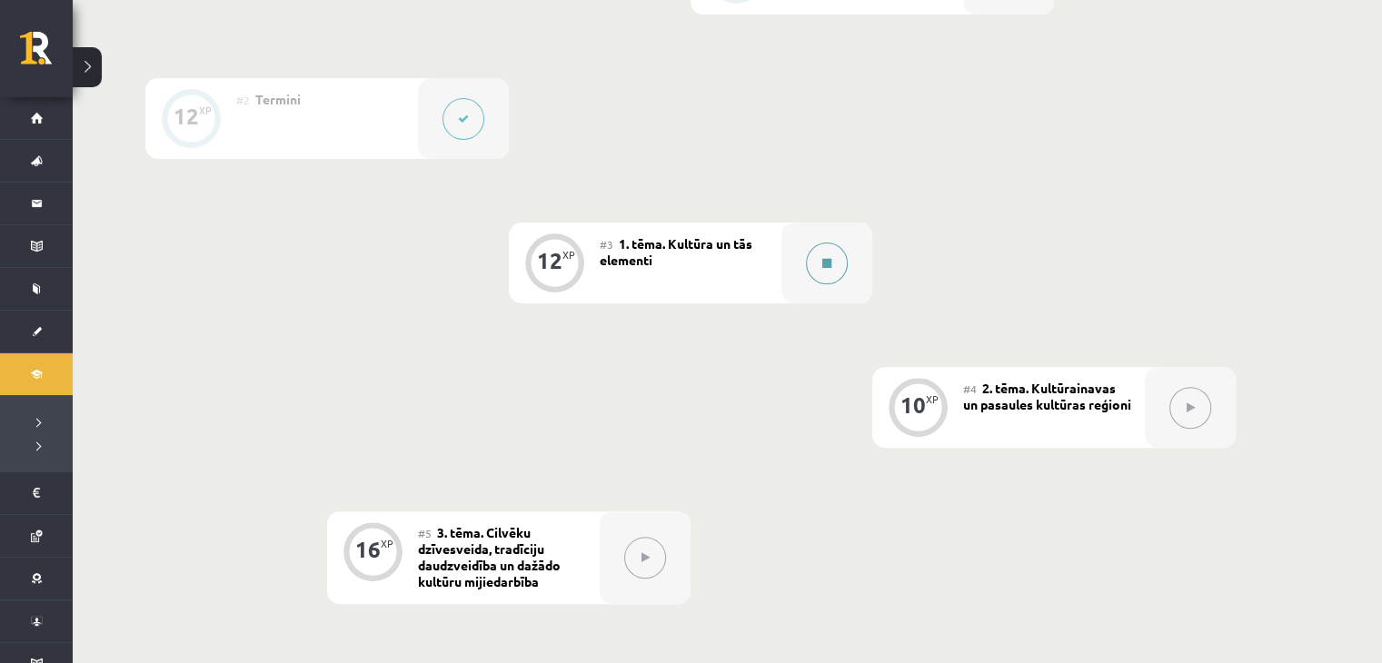
click at [820, 262] on button at bounding box center [827, 264] width 42 height 42
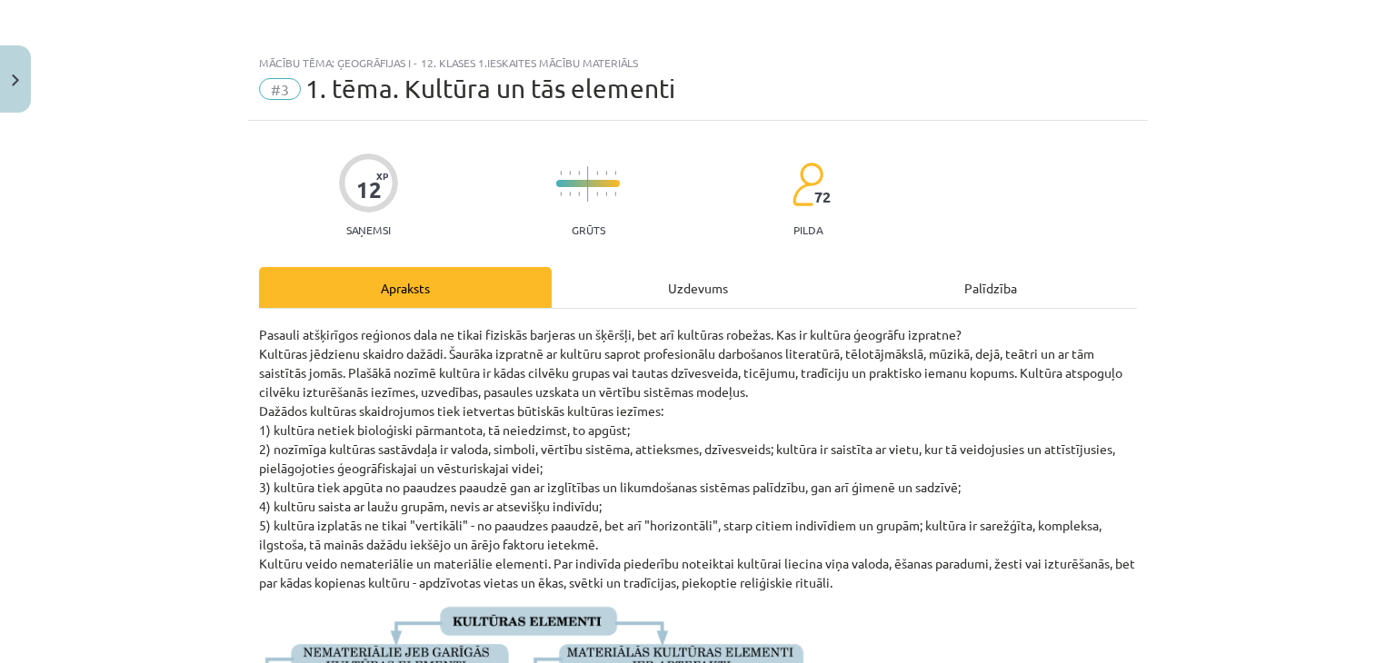
click at [658, 284] on div "Uzdevums" at bounding box center [698, 287] width 293 height 41
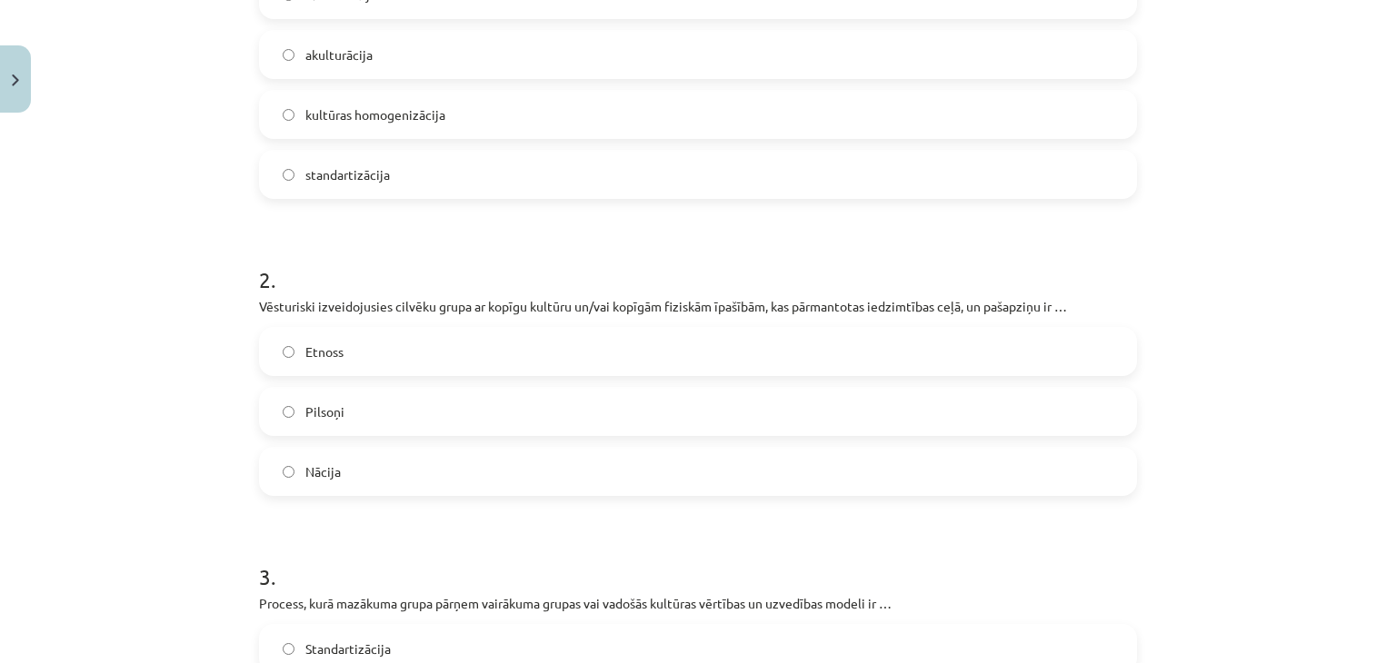
scroll to position [489, 0]
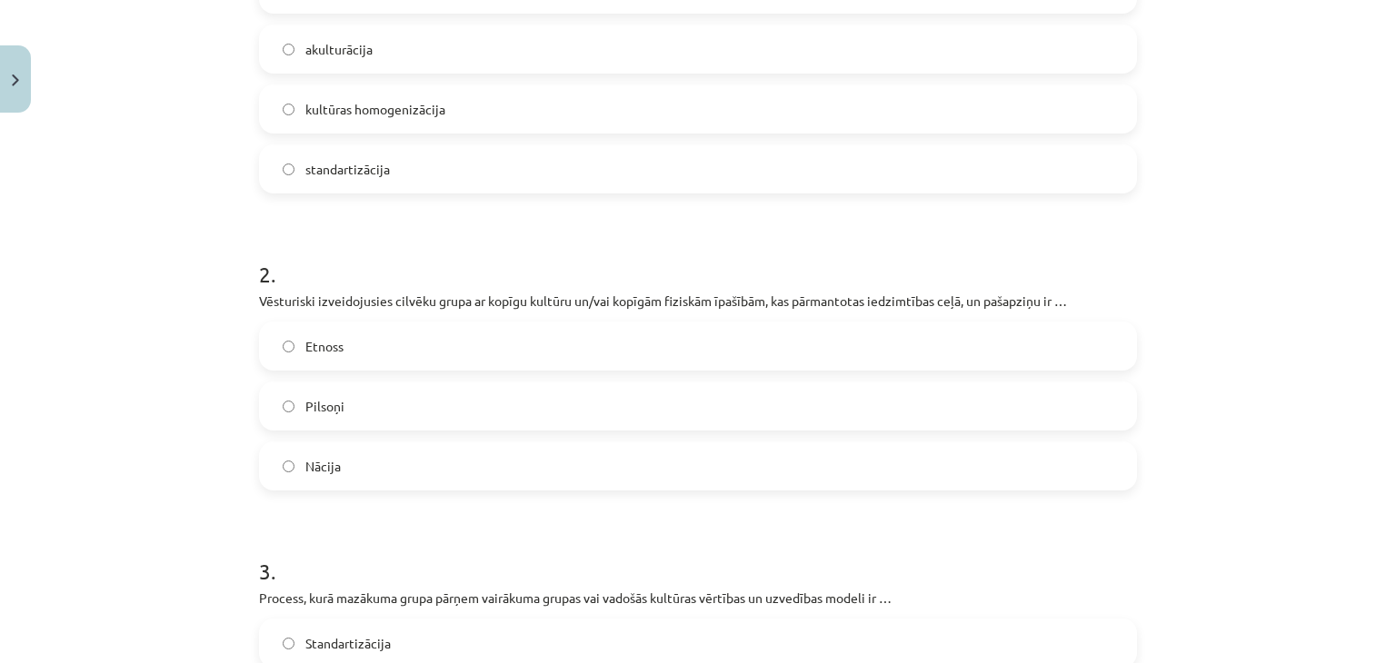
click at [450, 344] on label "Etnoss" at bounding box center [698, 346] width 874 height 45
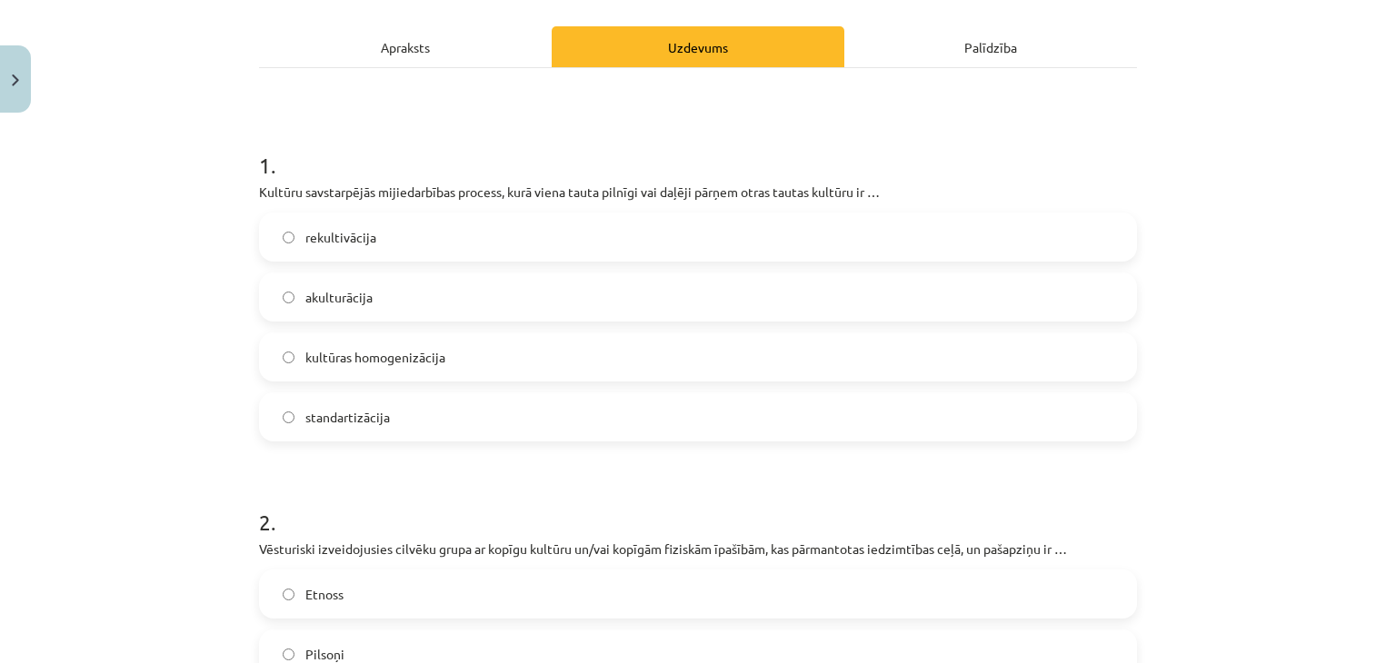
scroll to position [238, 0]
click at [344, 291] on span "akulturācija" at bounding box center [338, 300] width 67 height 19
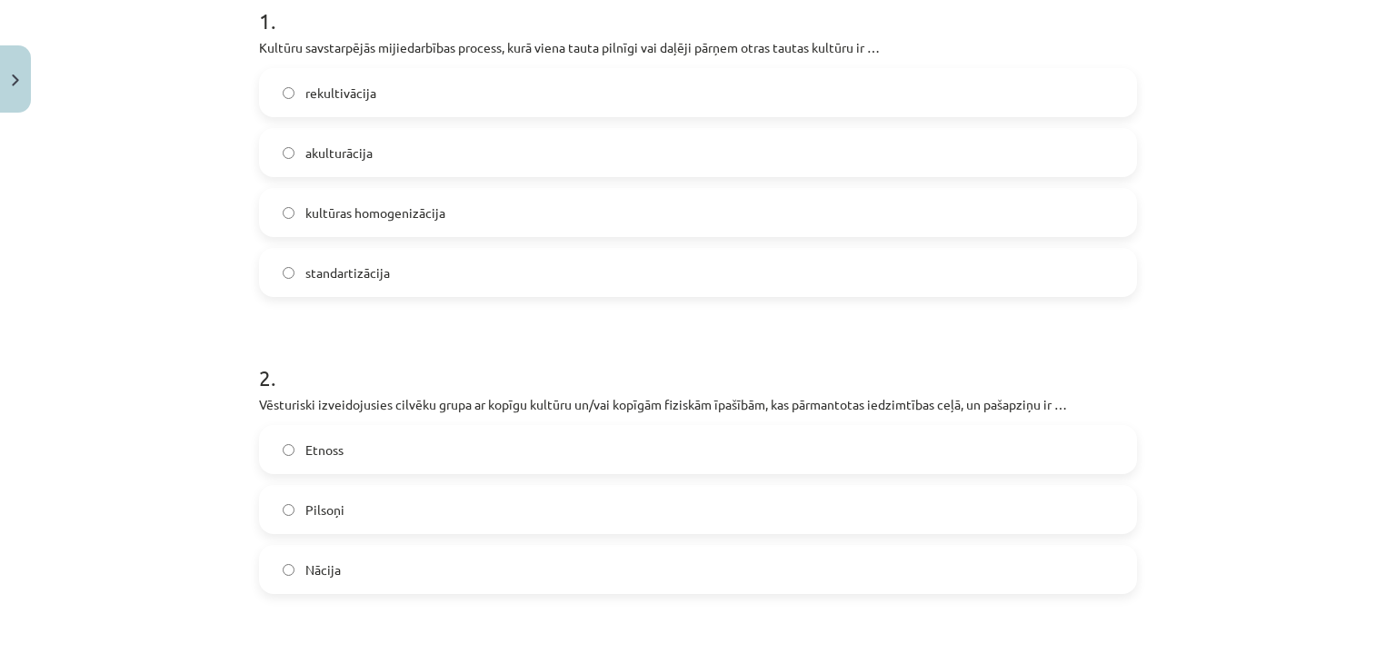
scroll to position [0, 0]
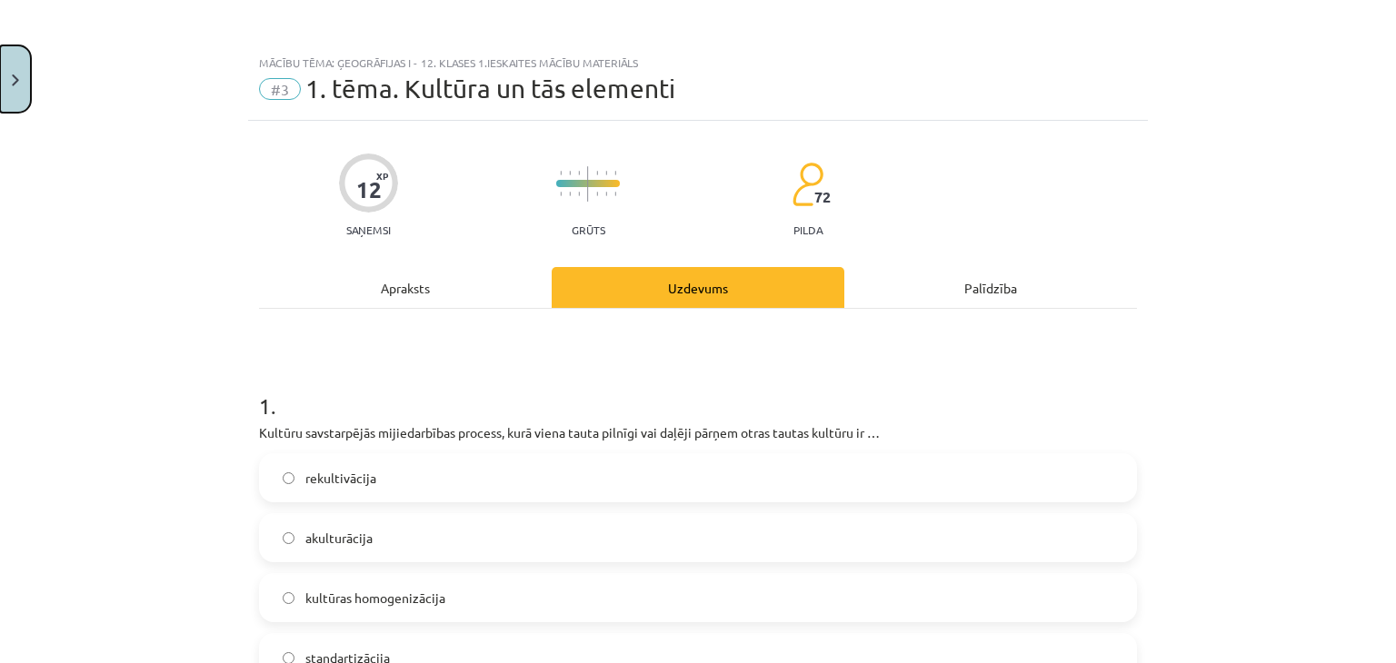
click at [7, 96] on button "Close" at bounding box center [15, 78] width 31 height 67
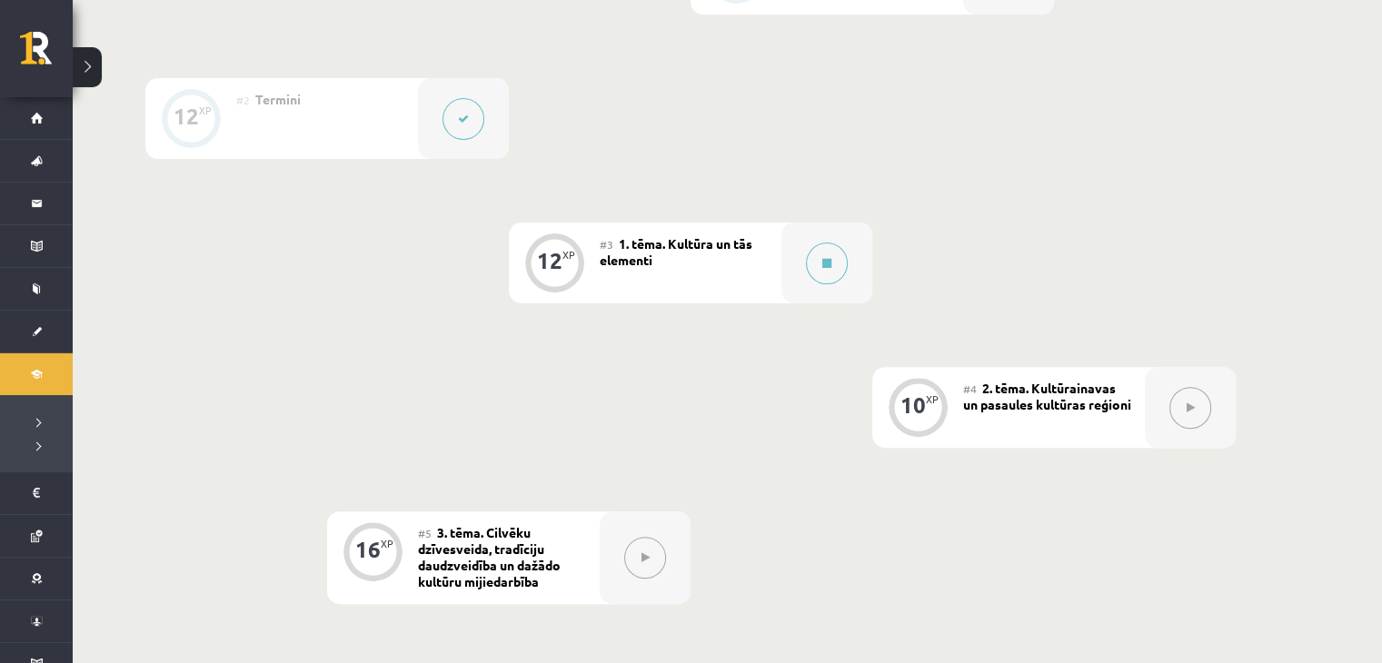
click at [465, 106] on button at bounding box center [464, 119] width 42 height 42
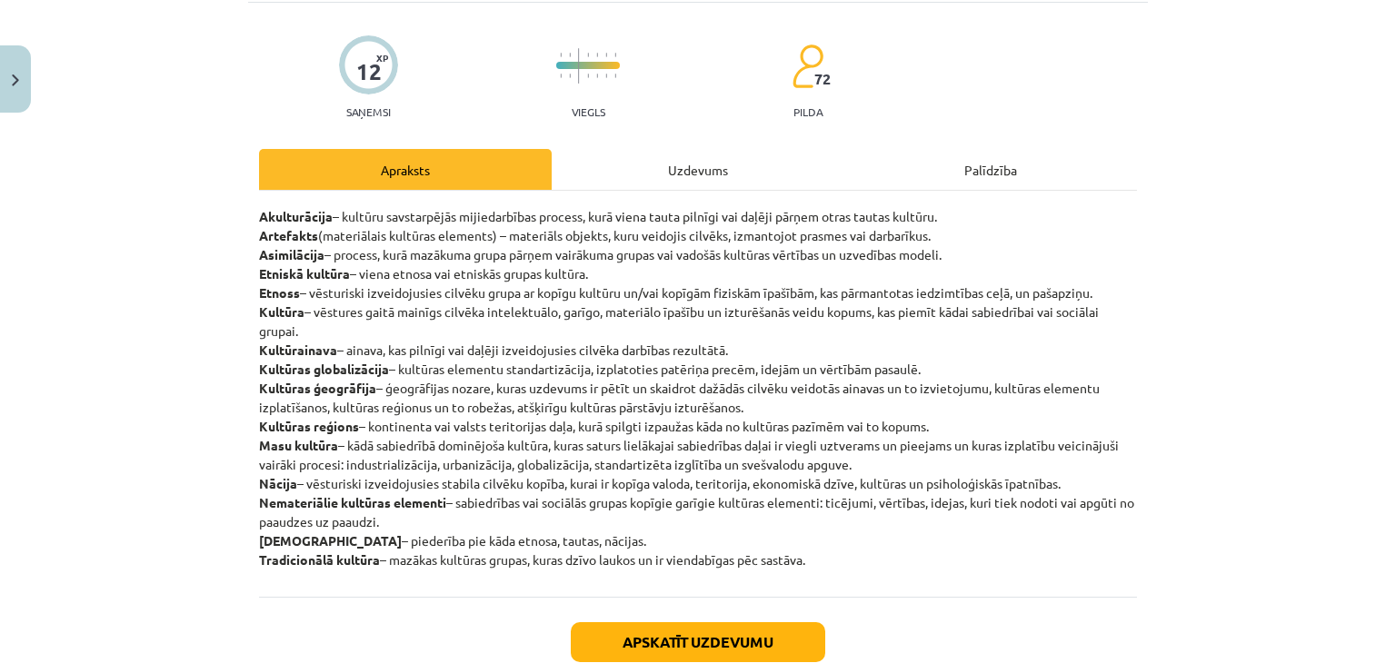
scroll to position [120, 0]
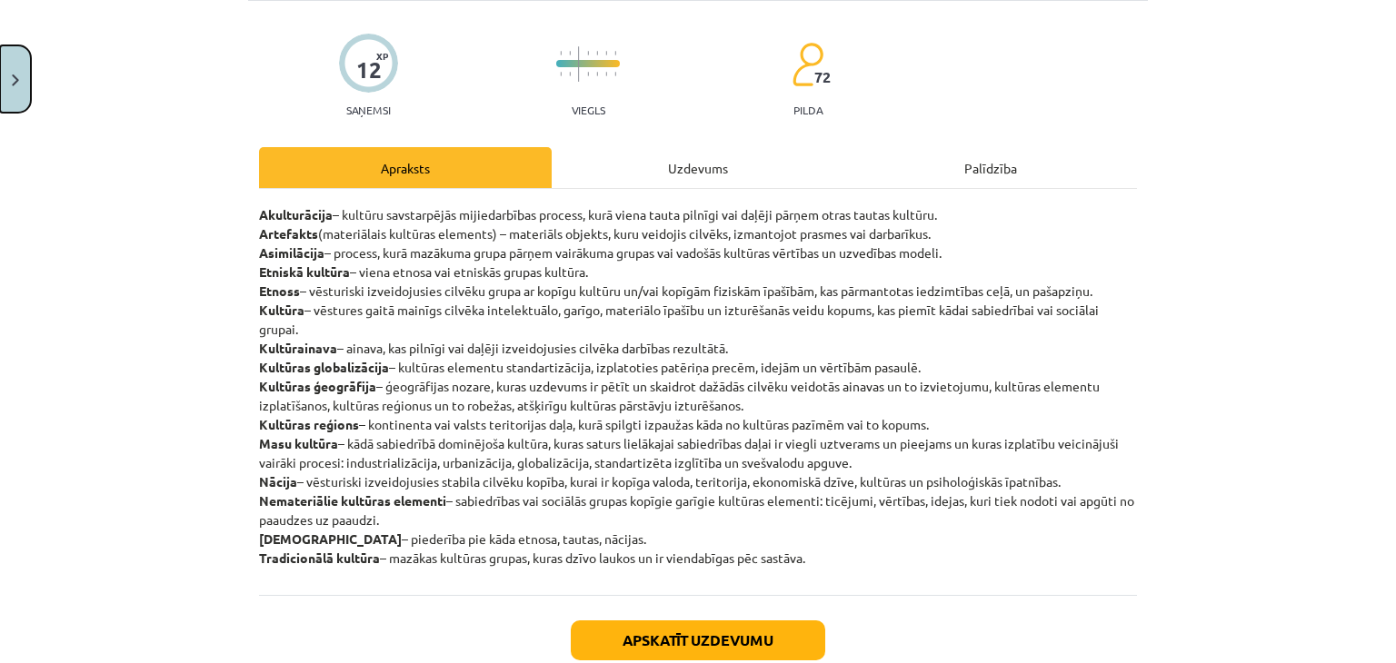
click at [11, 91] on button "Close" at bounding box center [15, 78] width 31 height 67
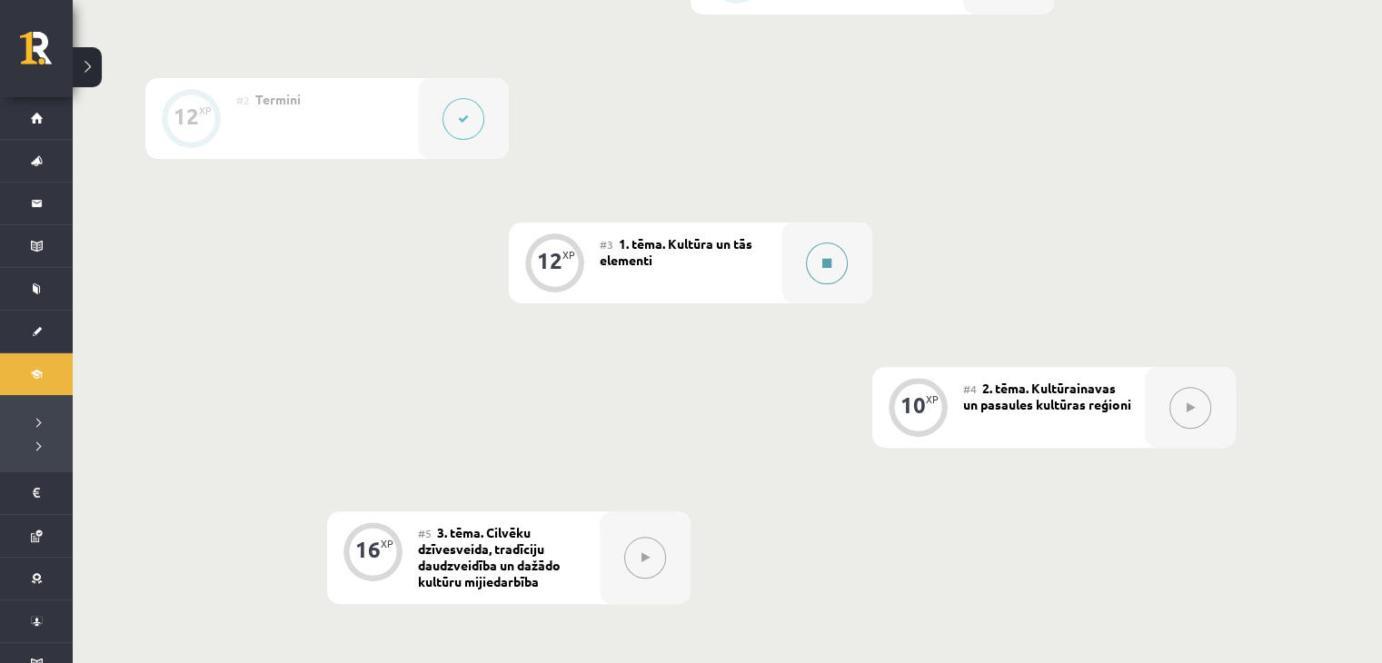
click at [836, 254] on button at bounding box center [827, 264] width 42 height 42
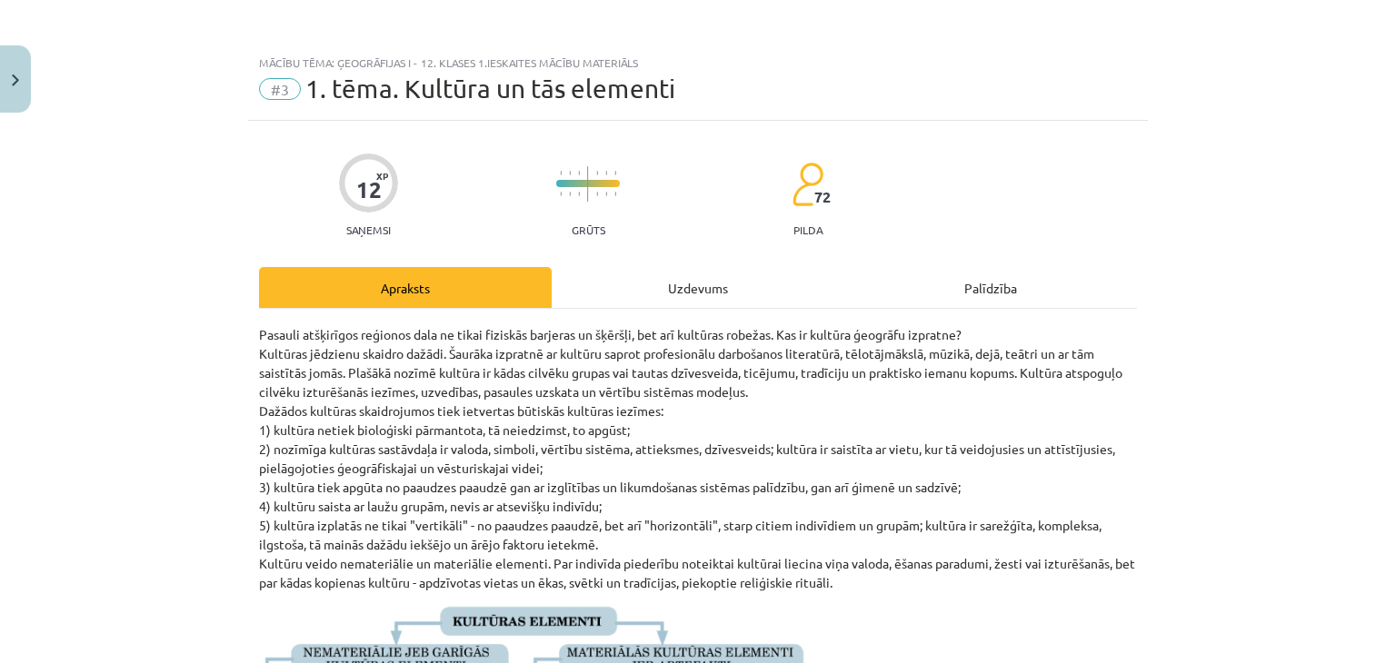
click at [709, 289] on div "Uzdevums" at bounding box center [698, 287] width 293 height 41
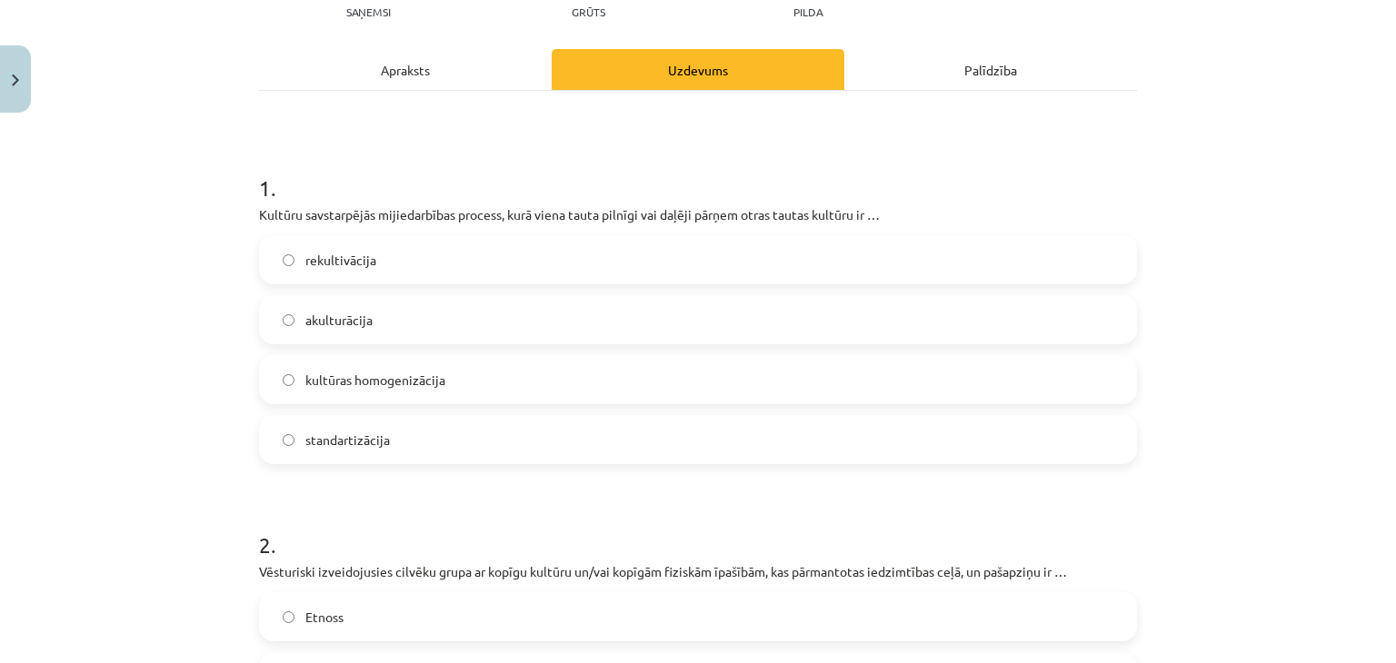
scroll to position [219, 0]
click at [327, 305] on label "akulturācija" at bounding box center [698, 318] width 874 height 45
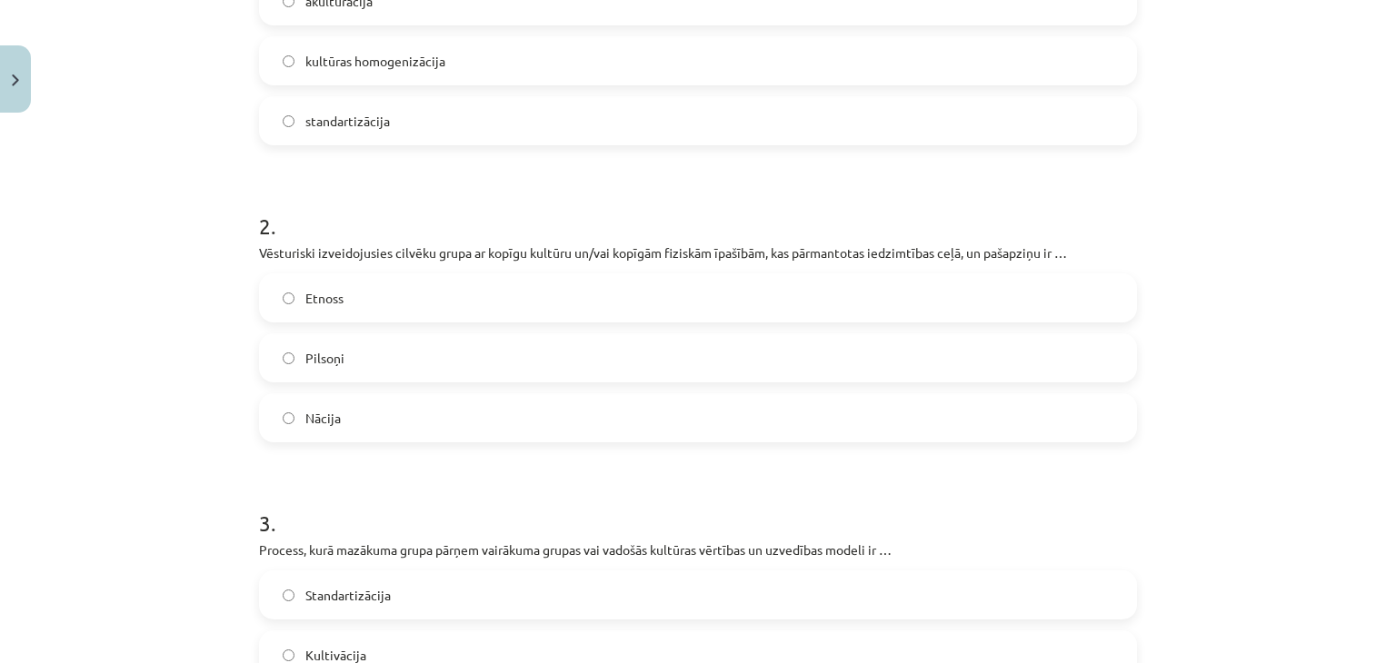
click at [407, 292] on label "Etnoss" at bounding box center [698, 297] width 874 height 45
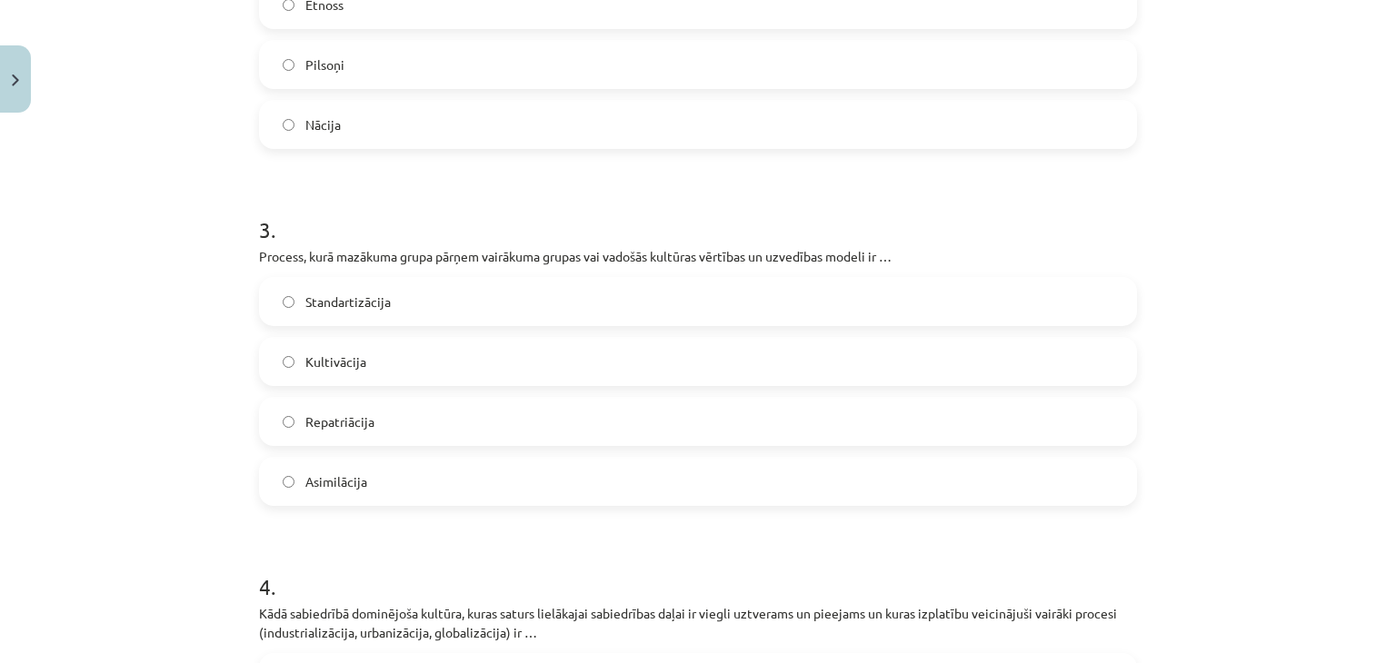
scroll to position [833, 0]
click at [393, 497] on label "Asimilācija" at bounding box center [698, 478] width 874 height 45
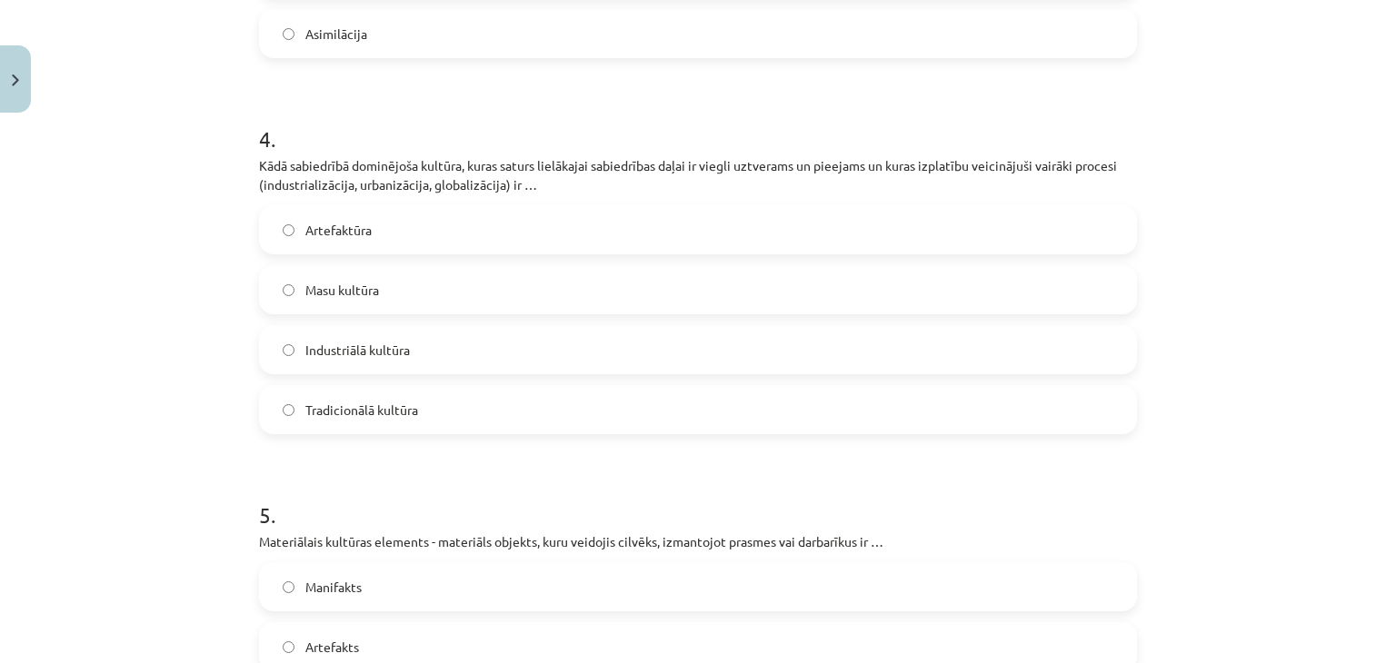
scroll to position [1276, 0]
click at [414, 289] on label "Masu kultūra" at bounding box center [698, 292] width 874 height 45
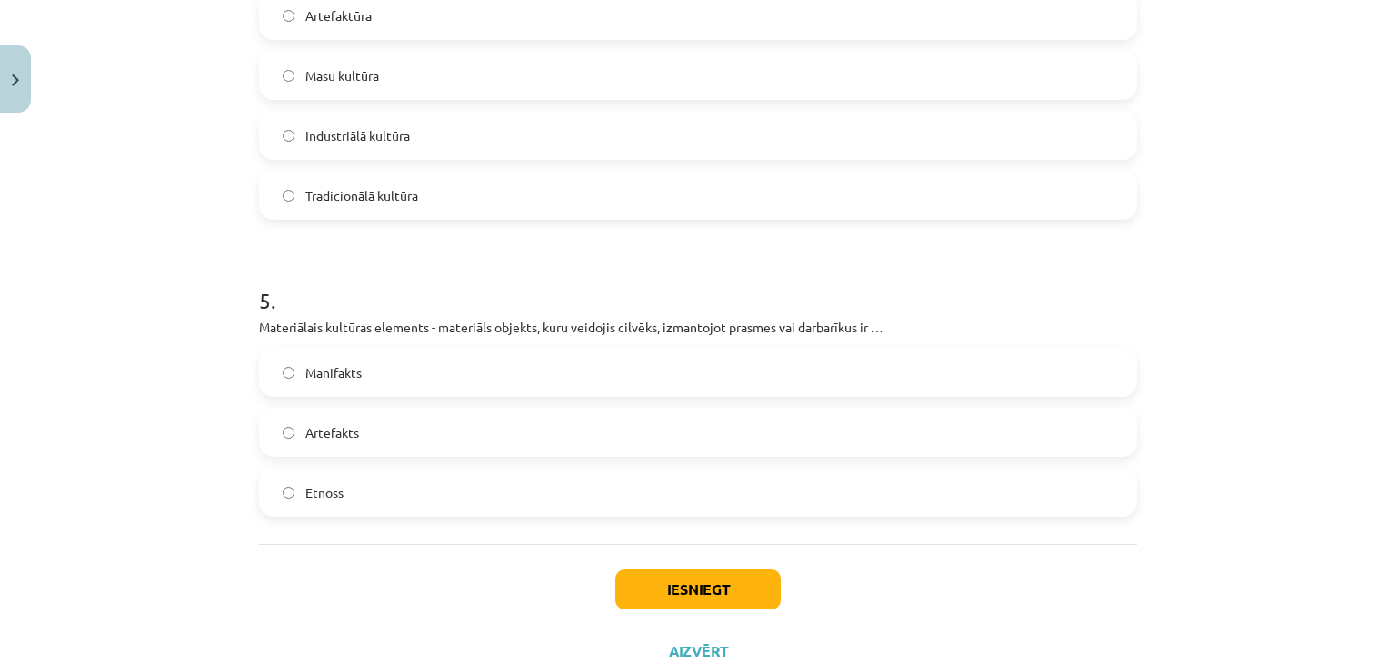
scroll to position [1516, 0]
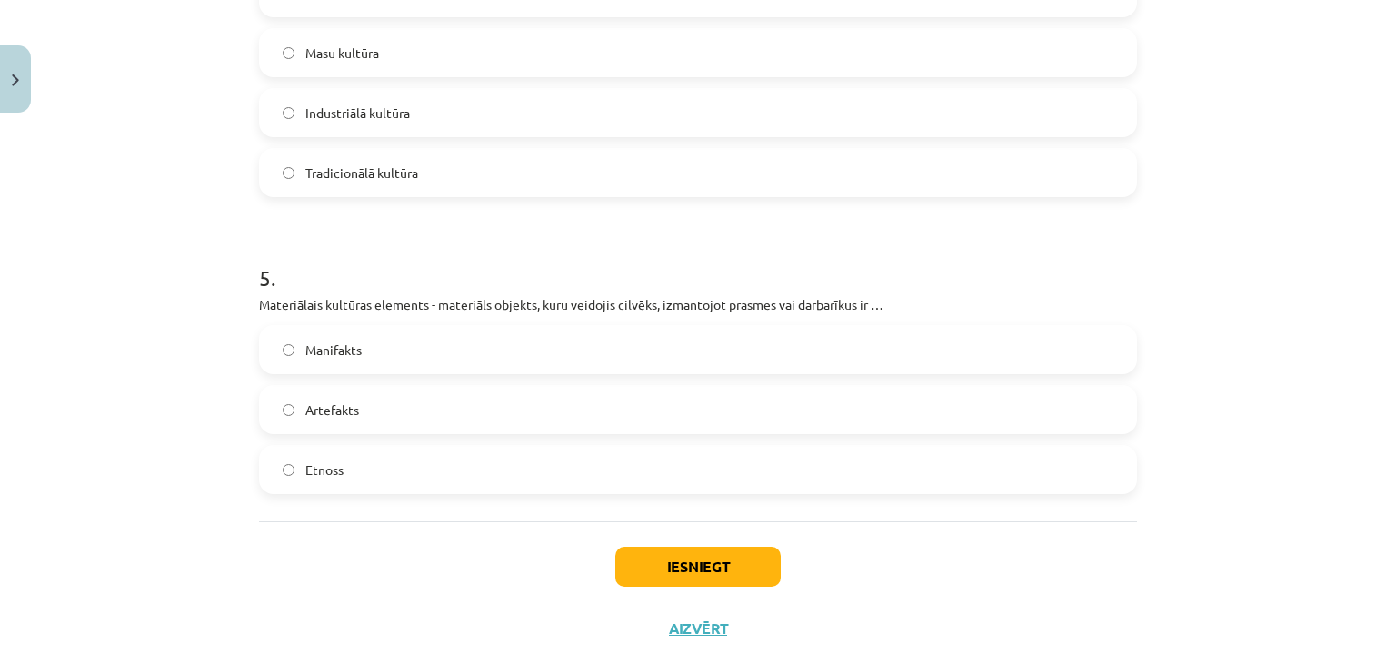
click at [377, 412] on label "Artefakts" at bounding box center [698, 409] width 874 height 45
click at [645, 570] on button "Iesniegt" at bounding box center [697, 567] width 165 height 40
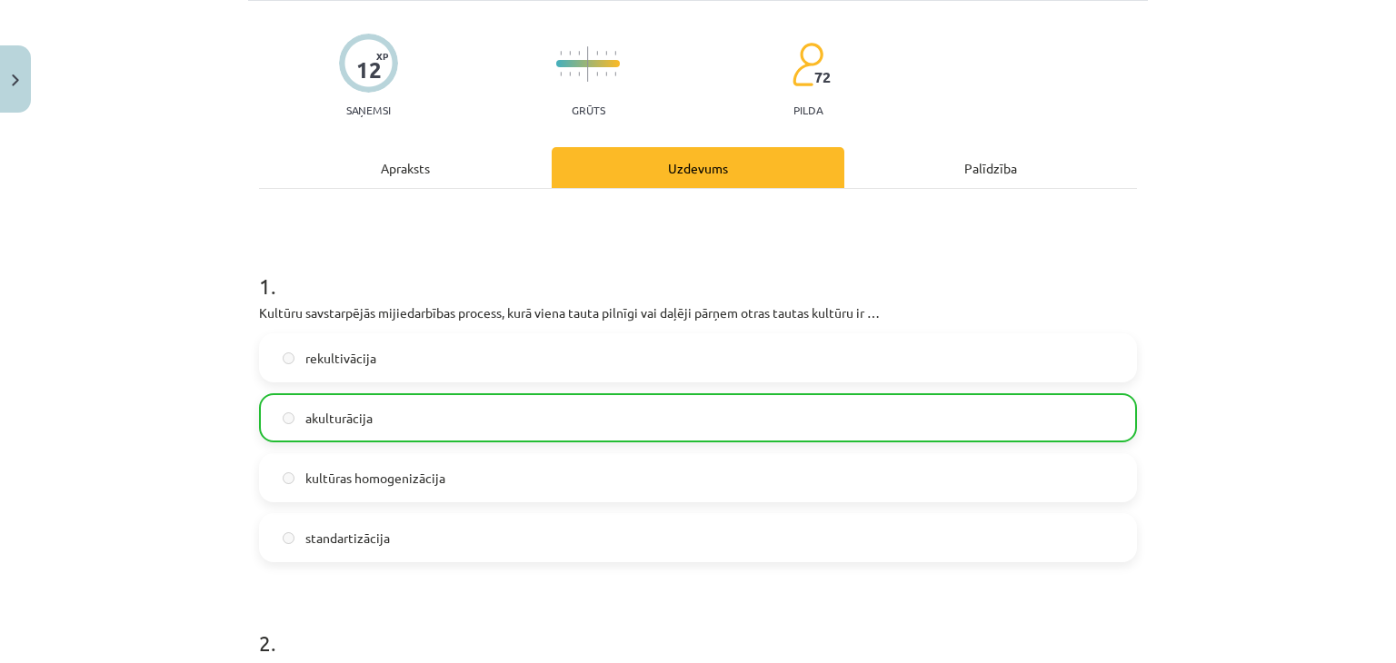
scroll to position [114, 0]
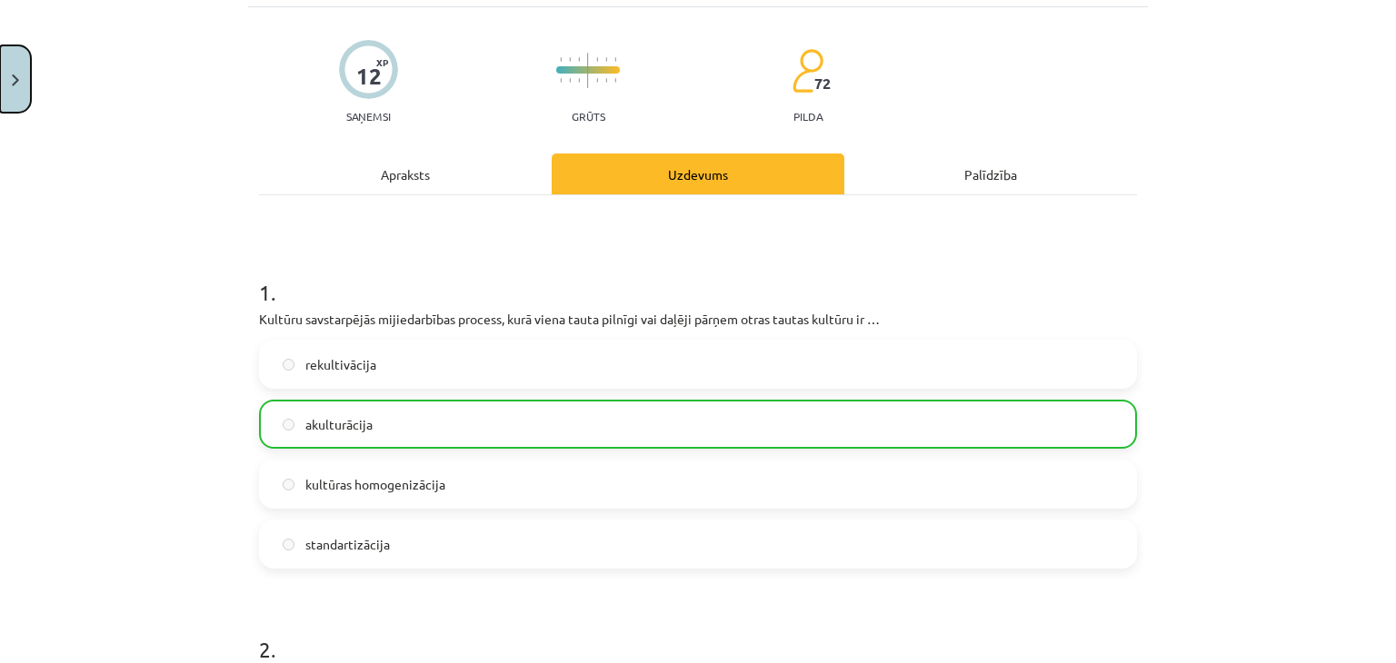
click at [0, 80] on button "Close" at bounding box center [15, 78] width 31 height 67
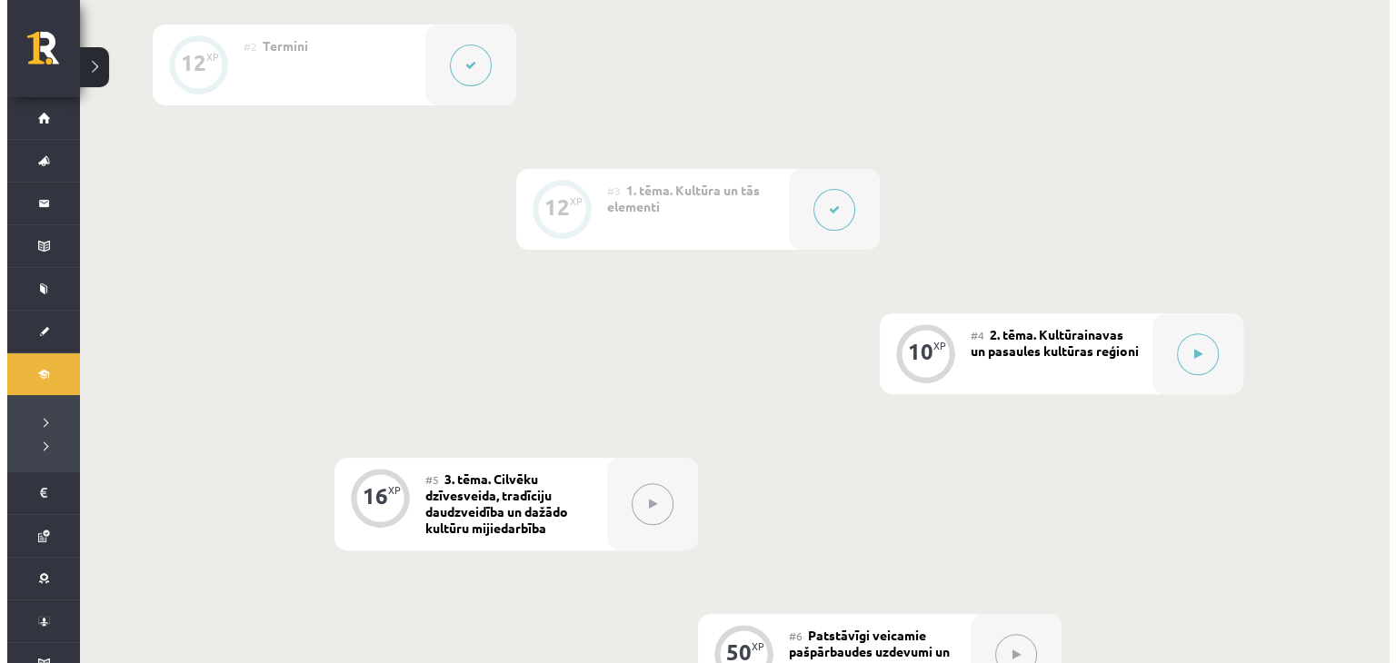
scroll to position [605, 0]
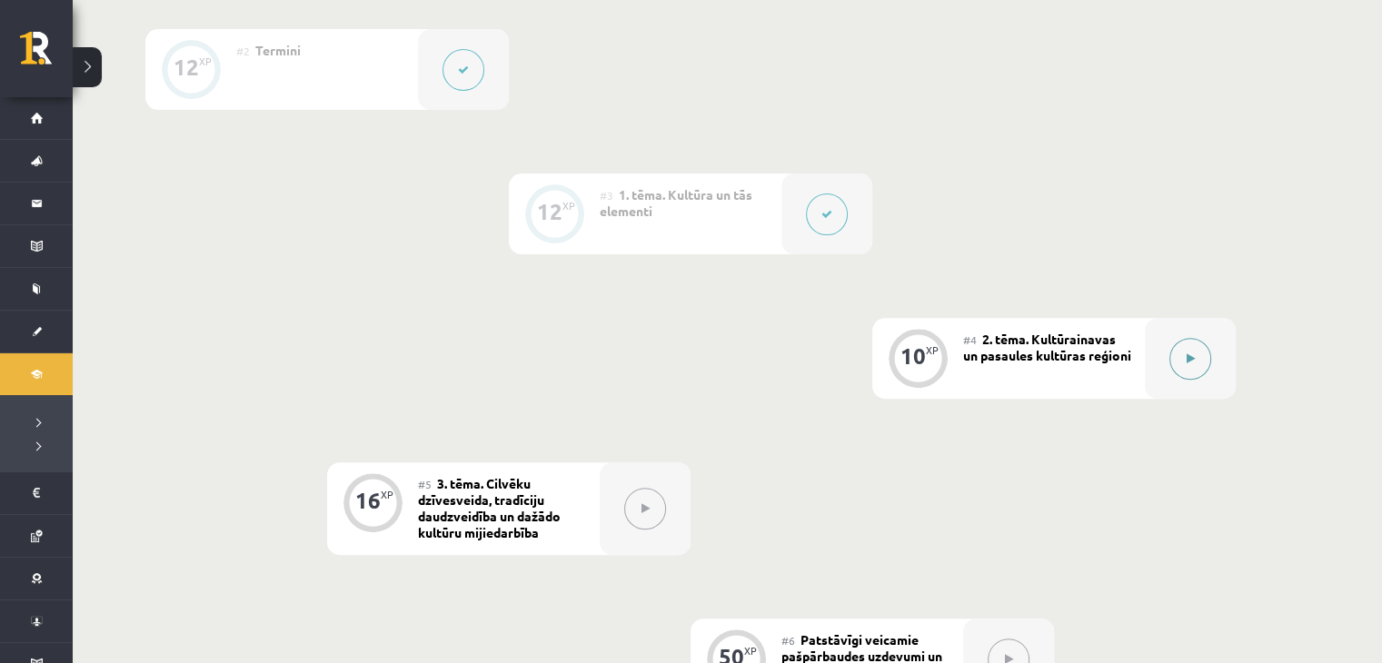
click at [1165, 352] on div at bounding box center [1190, 358] width 91 height 81
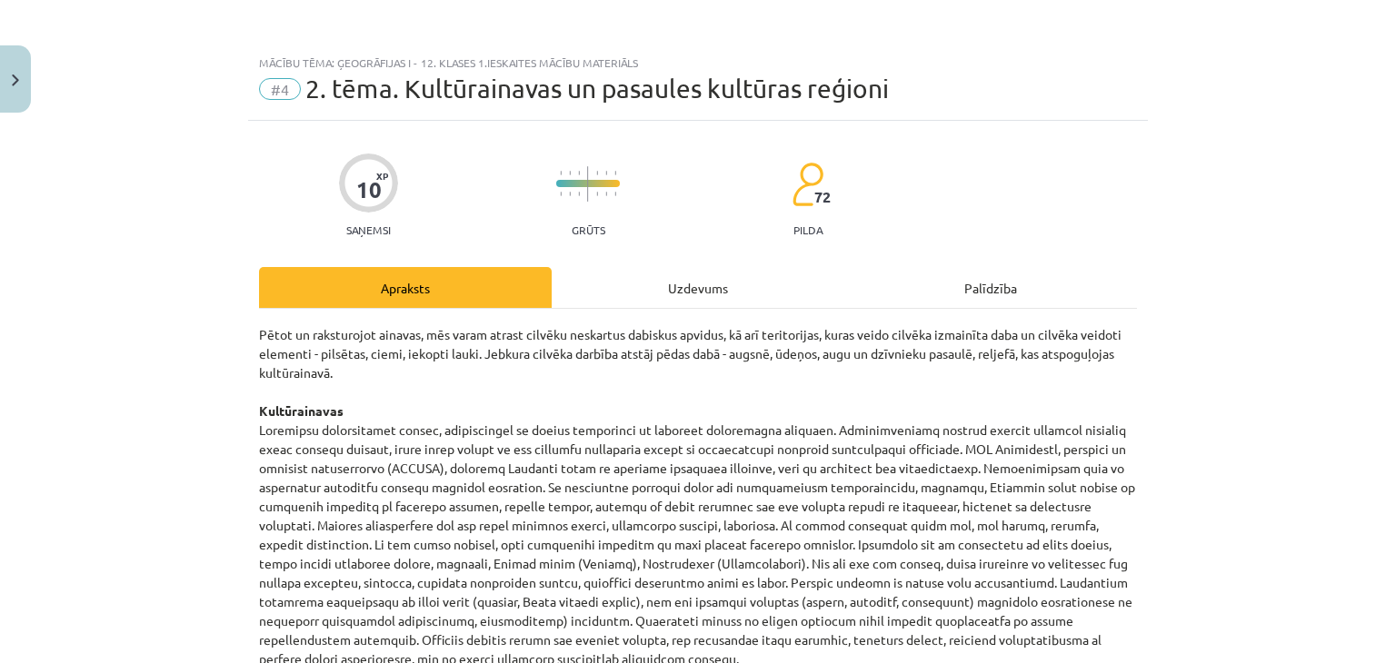
click at [722, 301] on div "Uzdevums" at bounding box center [698, 287] width 293 height 41
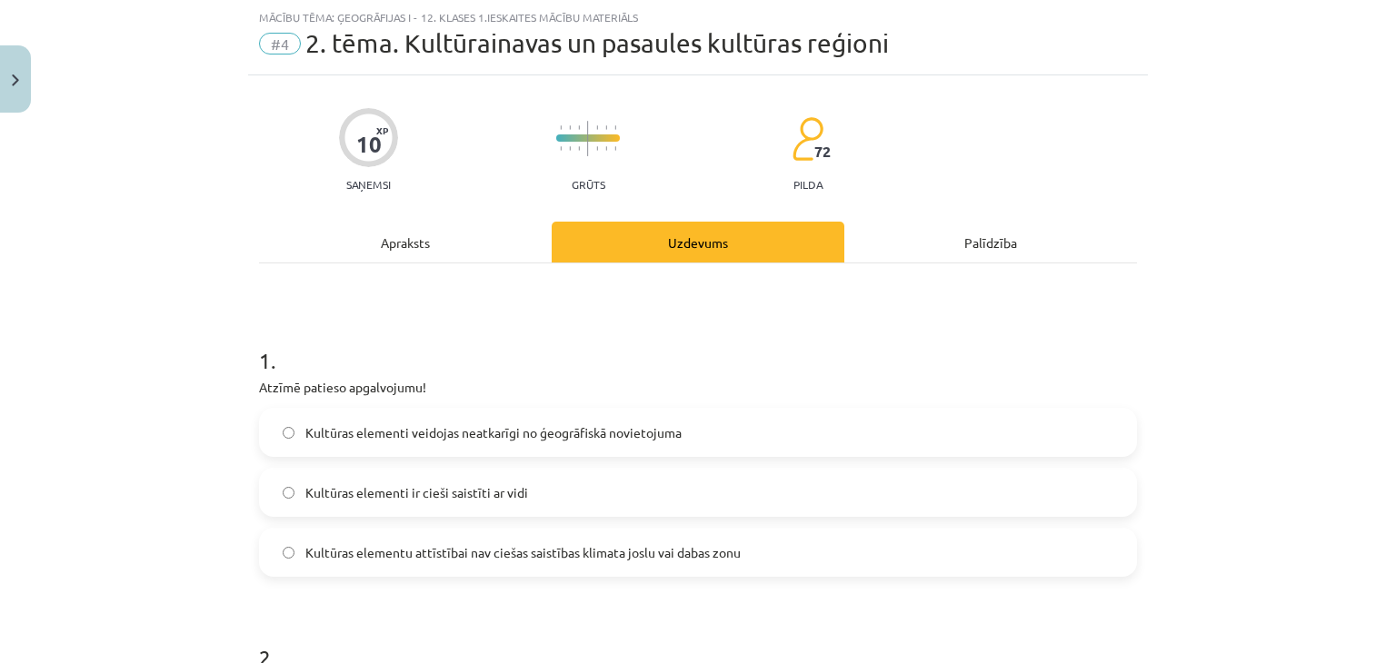
click at [410, 244] on div "Apraksts" at bounding box center [405, 242] width 293 height 41
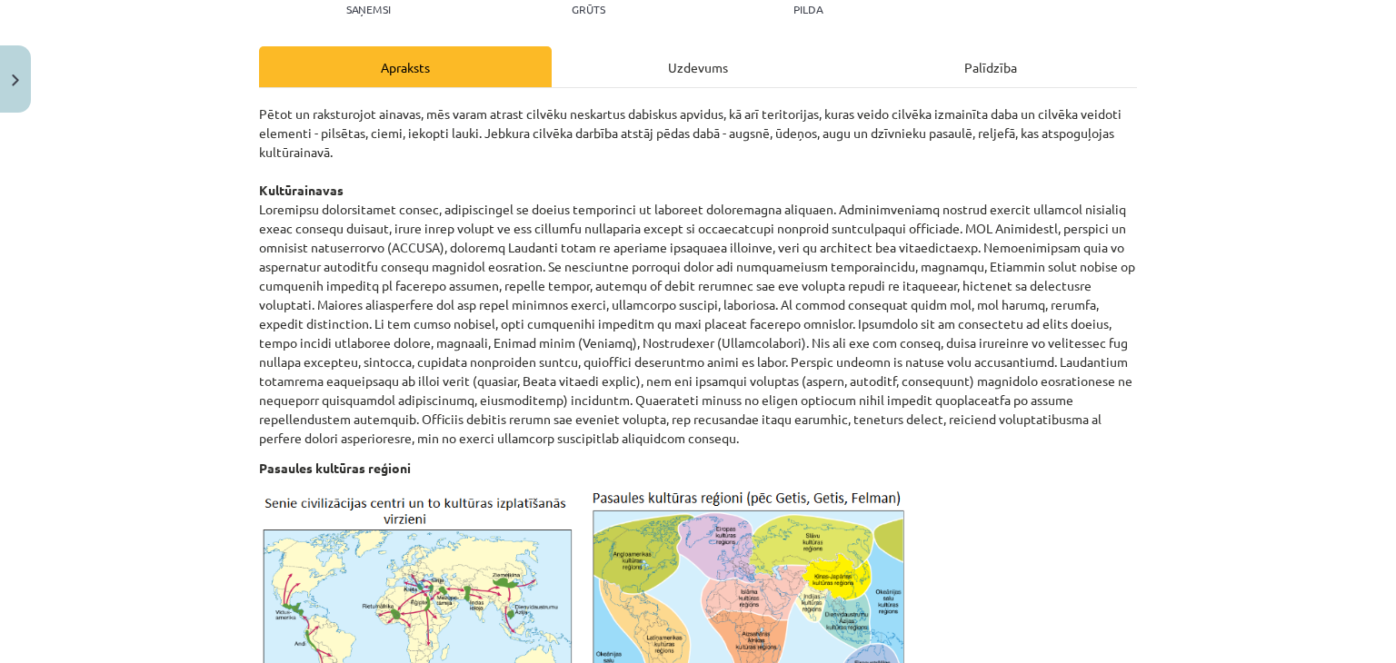
scroll to position [0, 0]
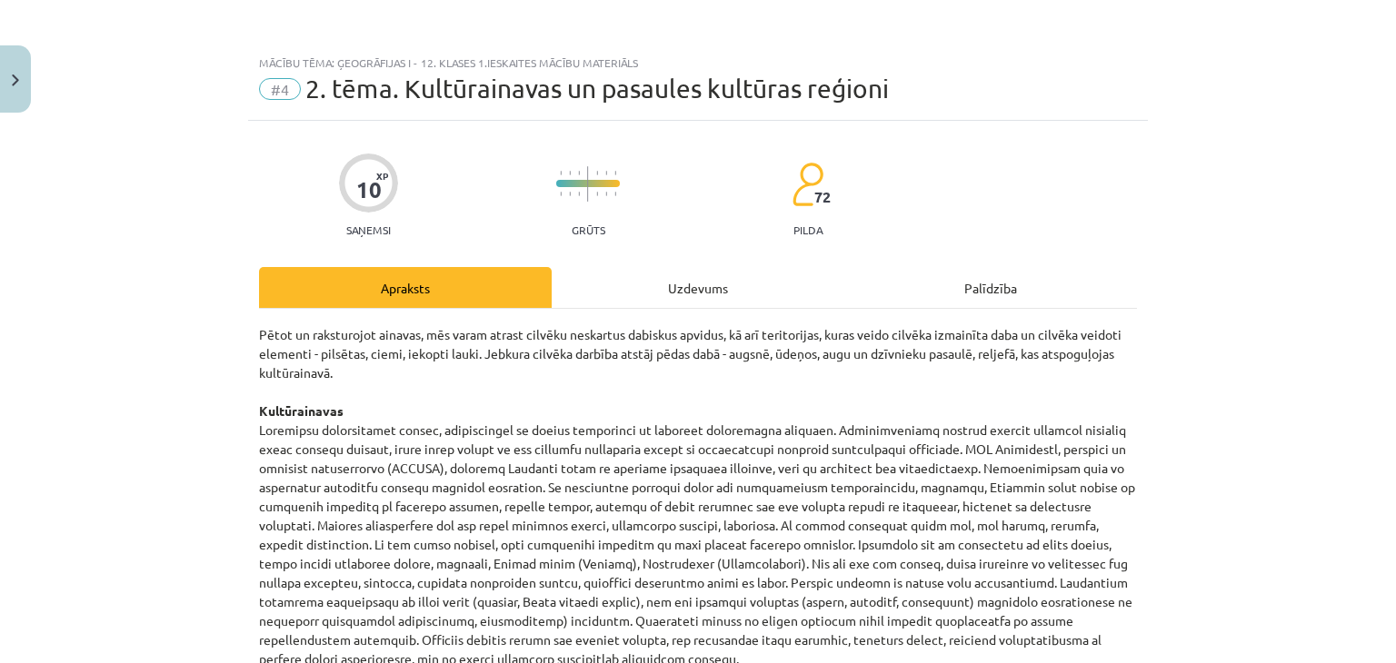
click at [702, 289] on div "Uzdevums" at bounding box center [698, 287] width 293 height 41
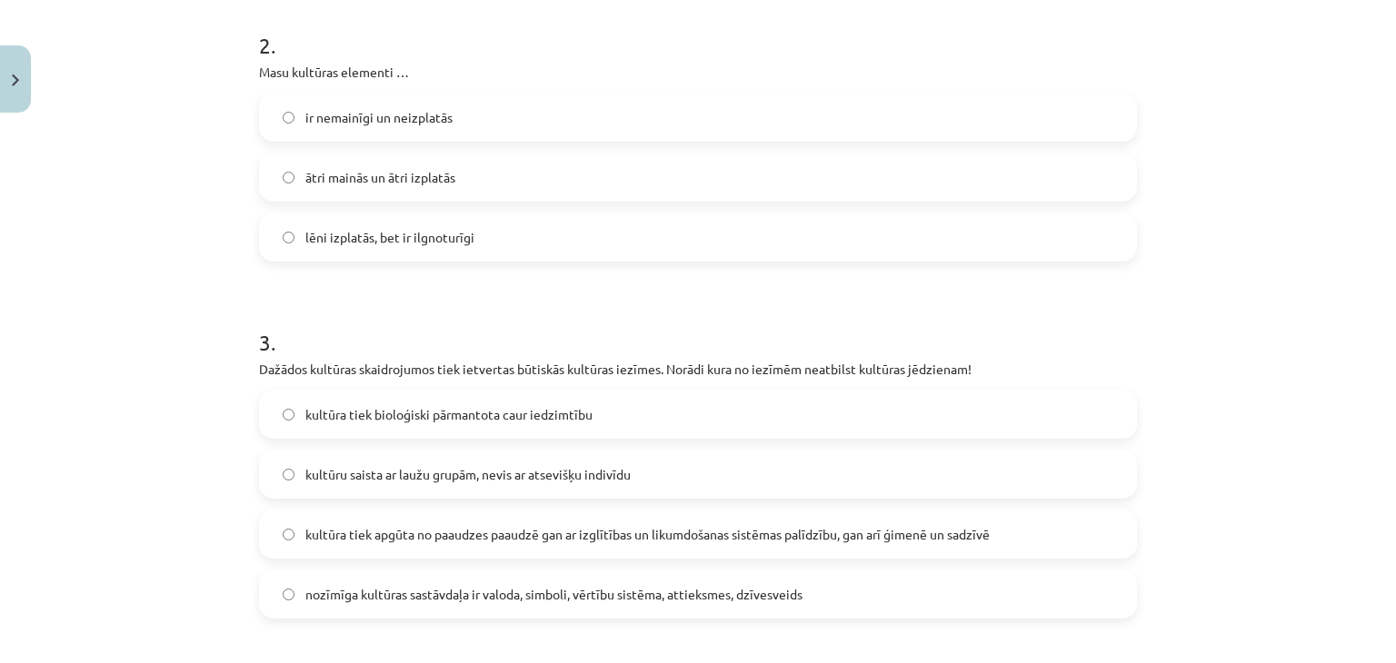
scroll to position [616, 0]
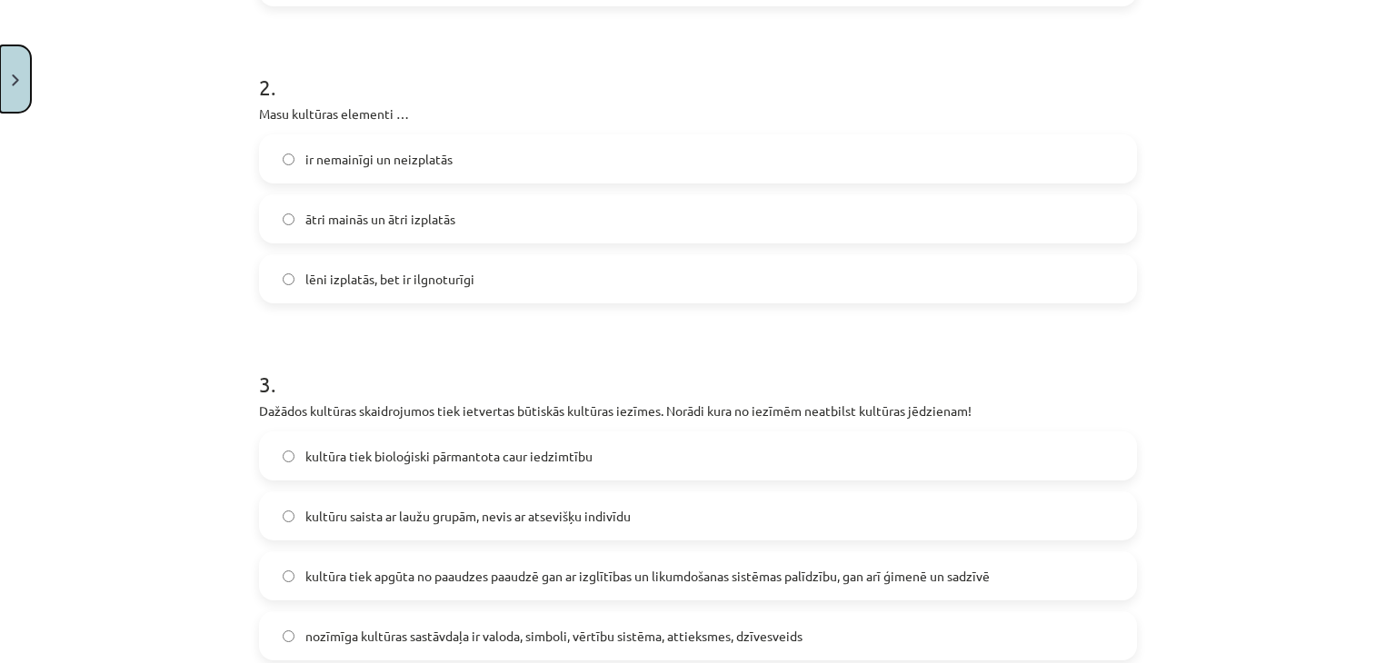
click at [0, 48] on button "Close" at bounding box center [15, 78] width 31 height 67
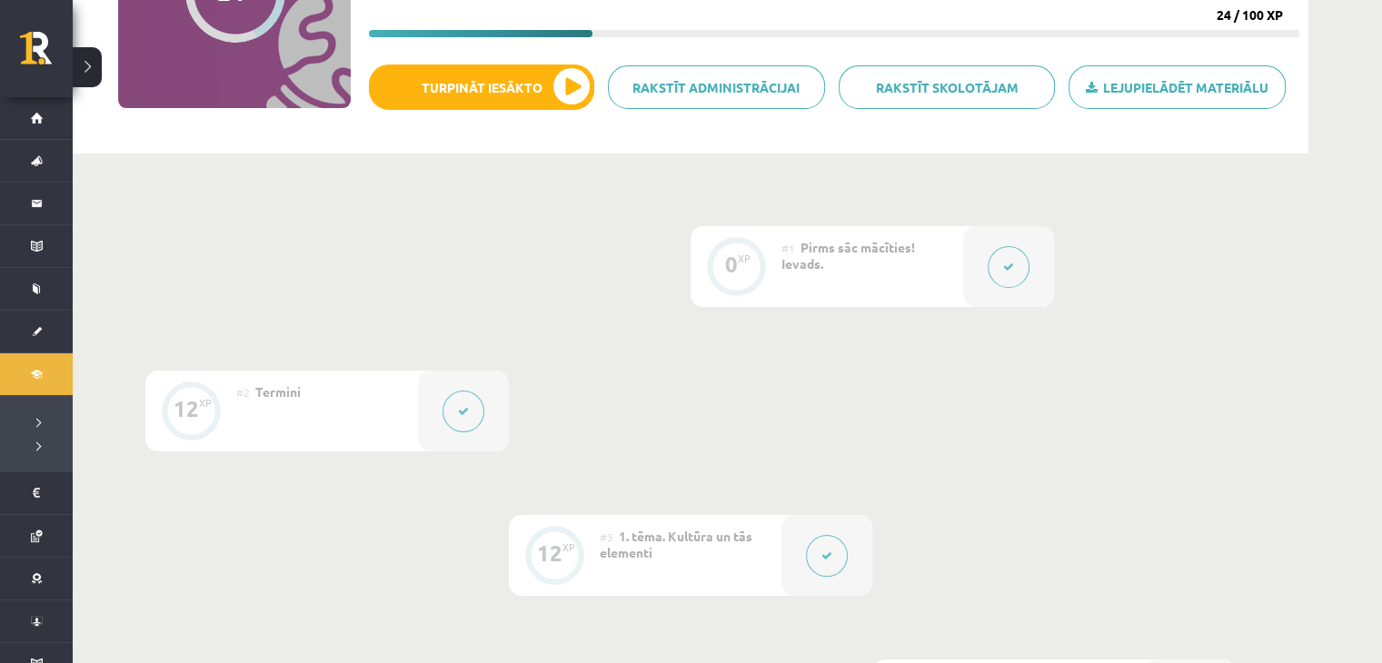
scroll to position [0, 0]
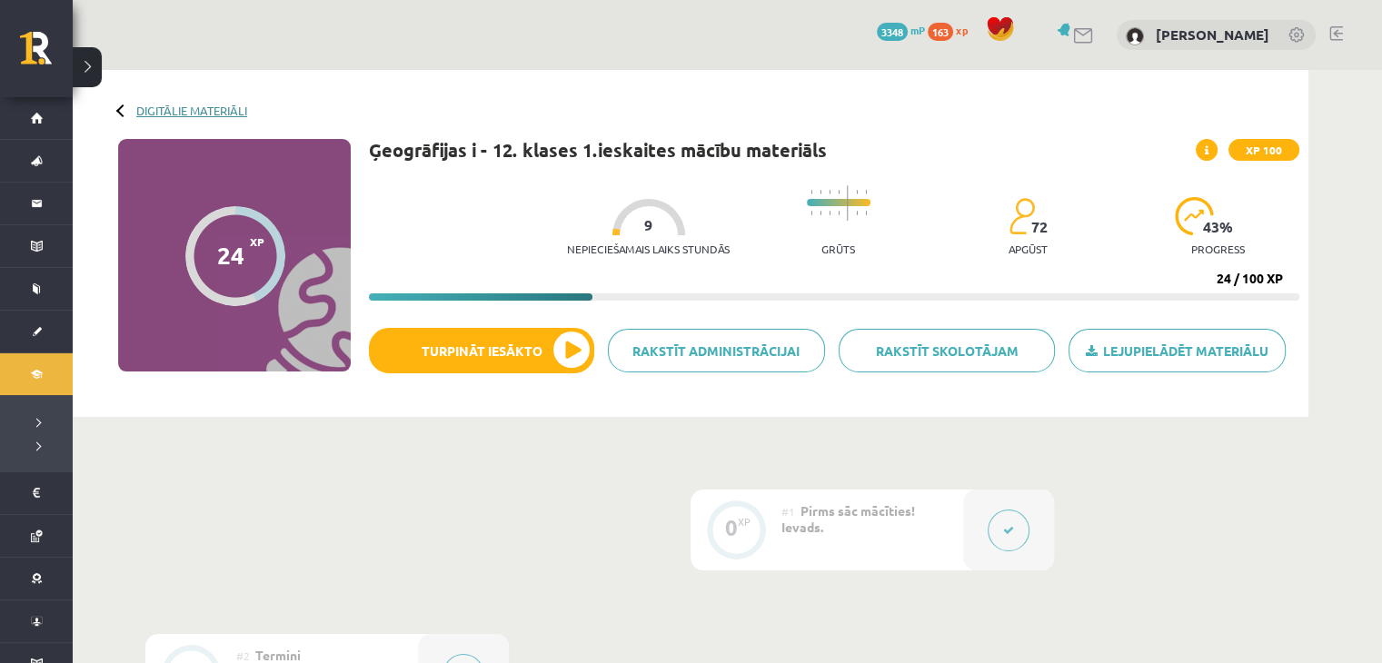
click at [192, 113] on link "Digitālie materiāli" at bounding box center [191, 111] width 111 height 14
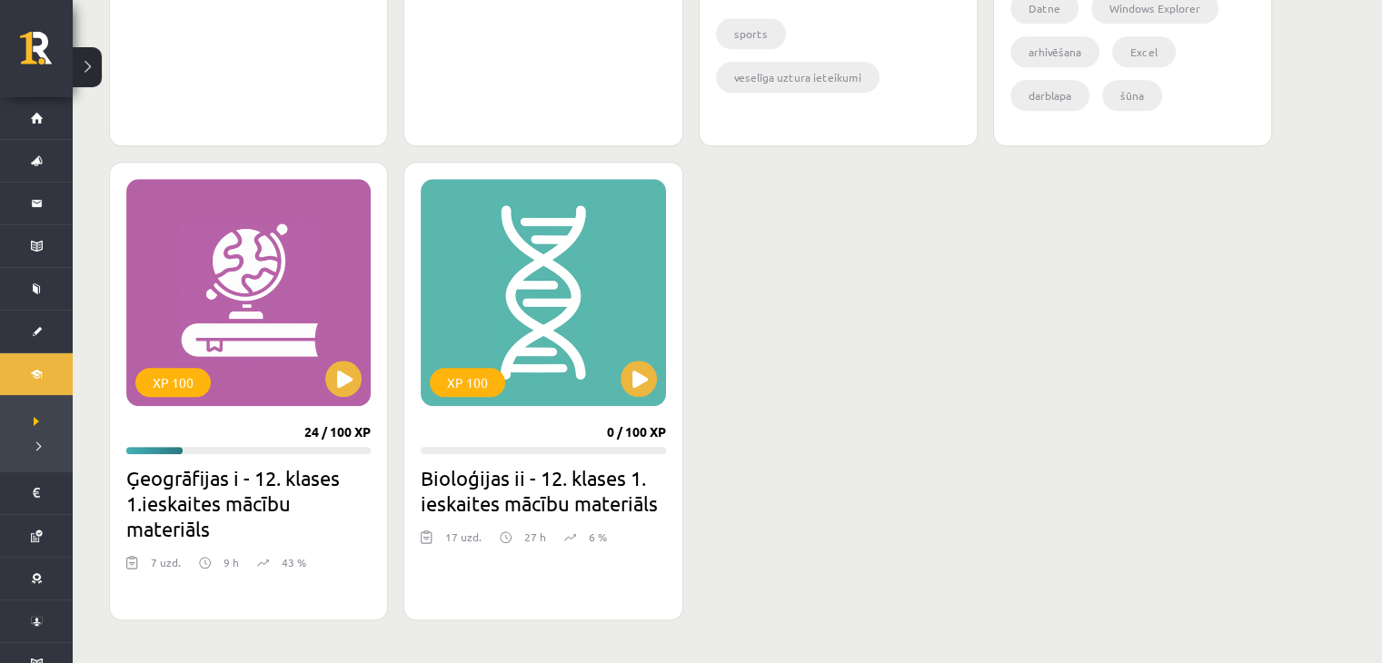
scroll to position [1508, 0]
